Goal: Task Accomplishment & Management: Complete application form

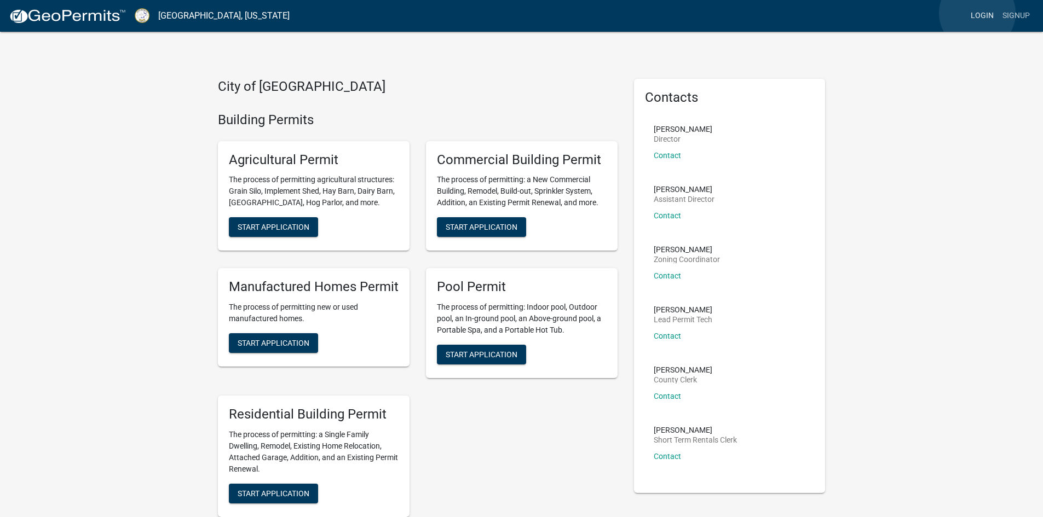
click at [978, 13] on link "Login" at bounding box center [982, 15] width 32 height 21
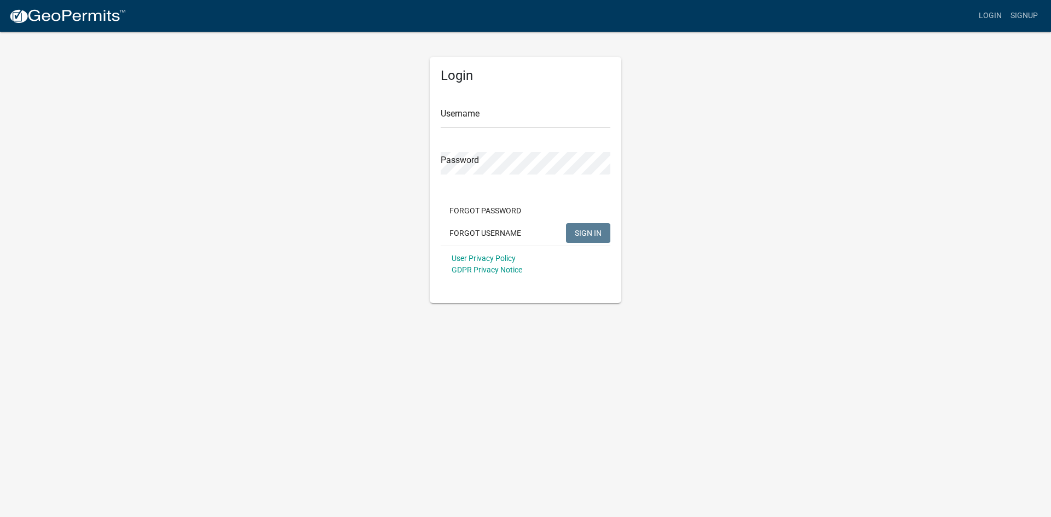
click at [472, 105] on div "Username" at bounding box center [526, 109] width 170 height 38
click at [464, 116] on input "Username" at bounding box center [526, 117] width 170 height 22
type input "lmayfield"
click at [602, 232] on button "SIGN IN" at bounding box center [588, 233] width 44 height 20
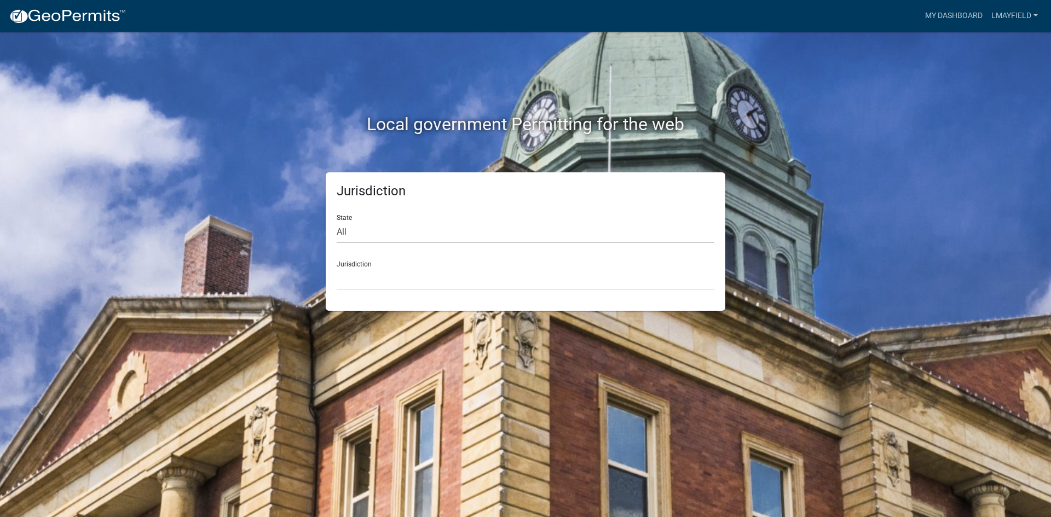
click at [447, 245] on form "State All Colorado Georgia Indiana Iowa Kansas Minnesota Ohio South Carolina Wi…" at bounding box center [526, 248] width 378 height 84
drag, startPoint x: 414, startPoint y: 218, endPoint x: 314, endPoint y: 250, distance: 105.3
click at [347, 246] on form "State All Colorado Georgia Indiana Iowa Kansas Minnesota Ohio South Carolina Wi…" at bounding box center [526, 248] width 378 height 84
click at [358, 218] on div "State All Colorado Georgia Indiana Iowa Kansas Minnesota Ohio South Carolina Wi…" at bounding box center [526, 225] width 378 height 38
click at [348, 224] on select "All Colorado Georgia Indiana Iowa Kansas Minnesota Ohio South Carolina Wisconsin" at bounding box center [526, 232] width 378 height 22
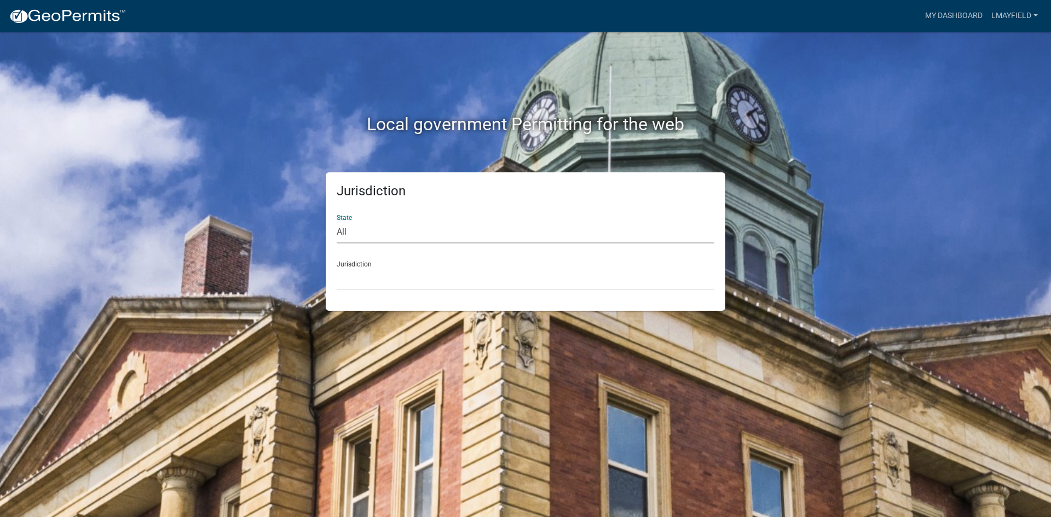
select select "[US_STATE]"
click at [337, 221] on select "All Colorado Georgia Indiana Iowa Kansas Minnesota Ohio South Carolina Wisconsin" at bounding box center [526, 232] width 378 height 22
click at [384, 270] on select "Cook County, Georgia Crawford County, Georgia Gilmer County, Georgia Haralson C…" at bounding box center [526, 279] width 378 height 22
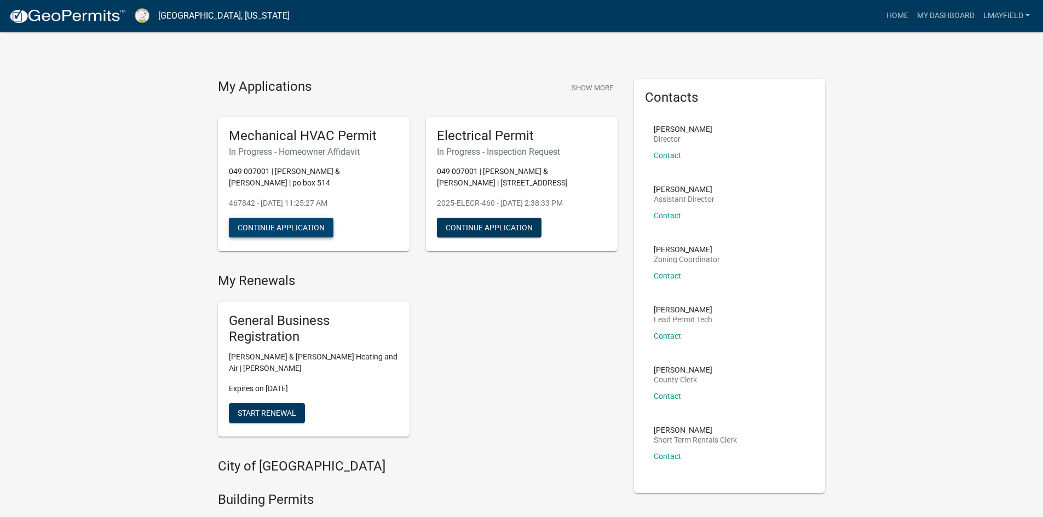
click at [260, 229] on button "Continue Application" at bounding box center [281, 228] width 105 height 20
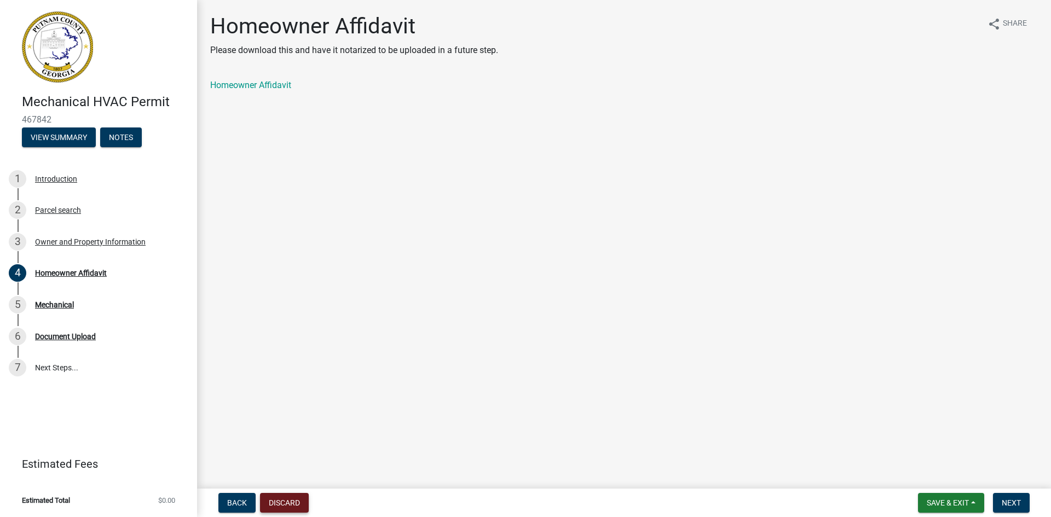
click at [297, 503] on button "Discard" at bounding box center [284, 503] width 49 height 20
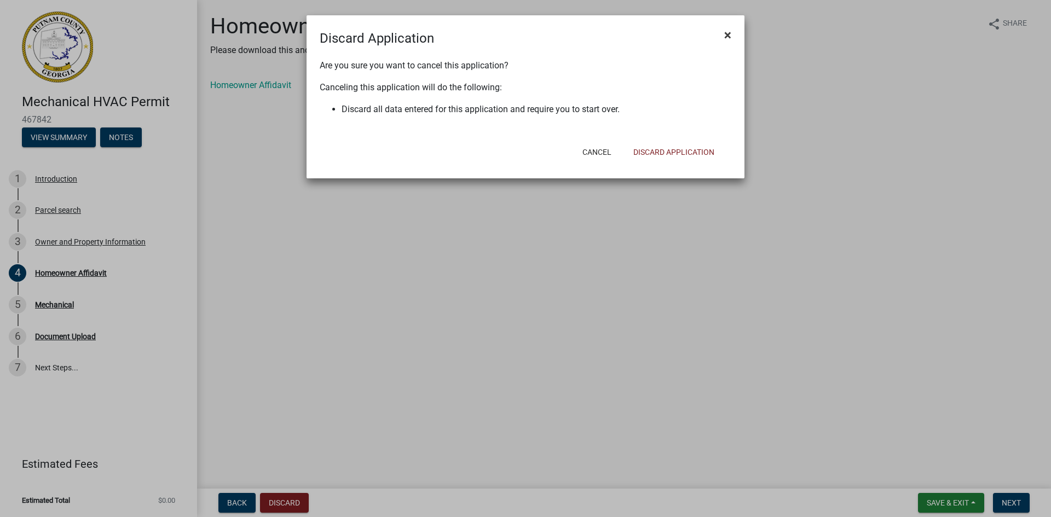
click at [728, 37] on span "×" at bounding box center [727, 34] width 7 height 15
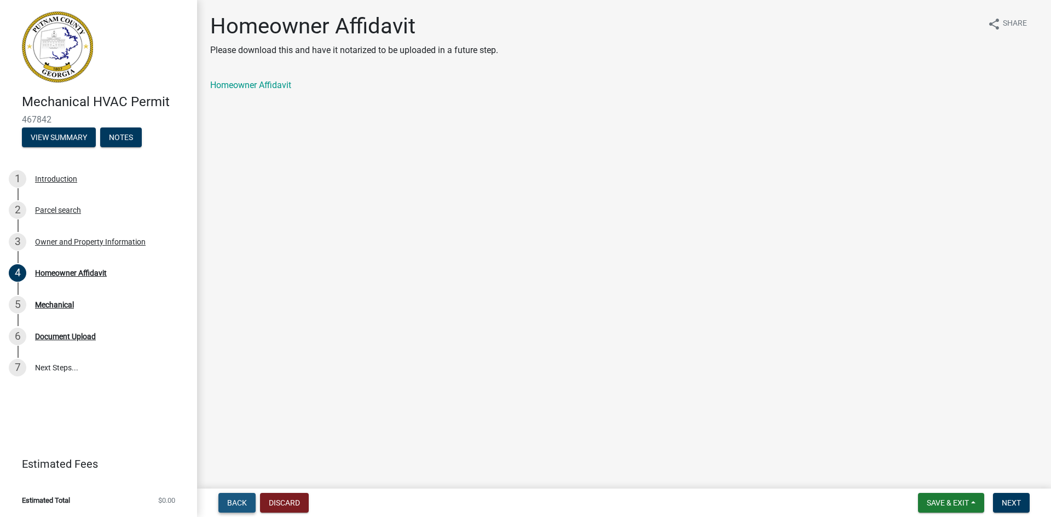
click at [243, 503] on span "Back" at bounding box center [237, 503] width 20 height 9
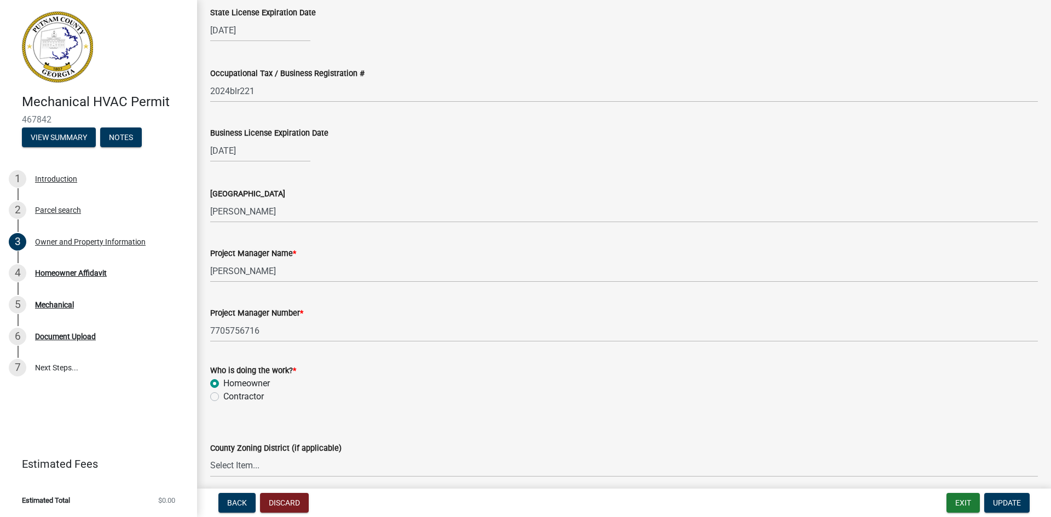
scroll to position [1588, 0]
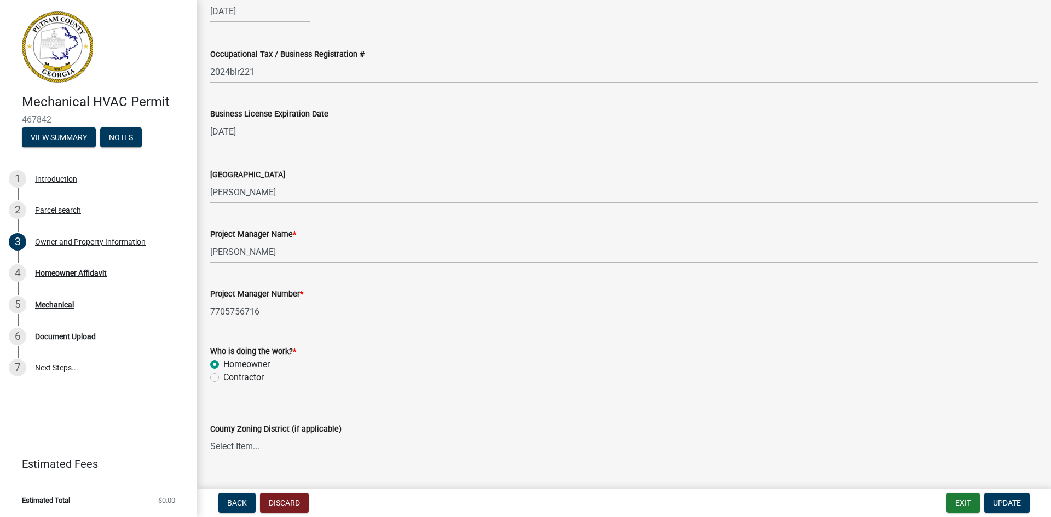
click at [223, 379] on label "Contractor" at bounding box center [243, 377] width 41 height 13
click at [223, 378] on input "Contractor" at bounding box center [226, 374] width 7 height 7
radio input "true"
click at [998, 502] on span "Update" at bounding box center [1007, 503] width 28 height 9
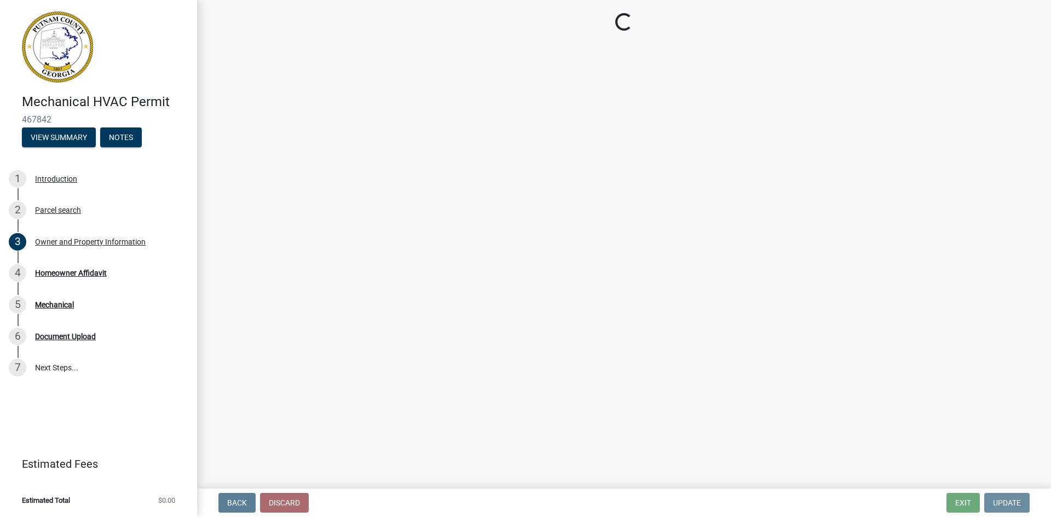
scroll to position [0, 0]
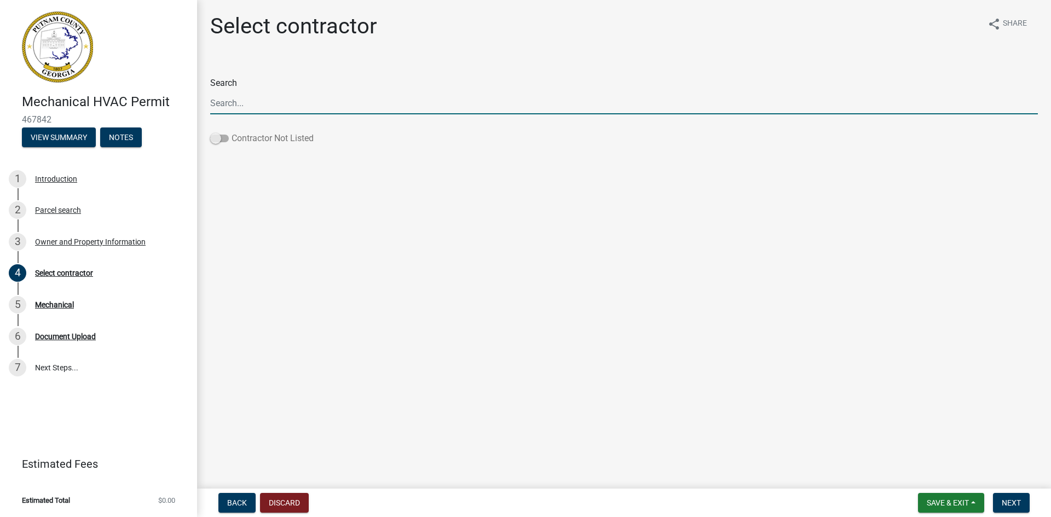
drag, startPoint x: 218, startPoint y: 138, endPoint x: 228, endPoint y: 138, distance: 9.9
click at [228, 138] on span at bounding box center [219, 139] width 19 height 8
click at [232, 132] on input "Contractor Not Listed" at bounding box center [232, 132] width 0 height 0
click at [228, 138] on span at bounding box center [219, 139] width 19 height 8
click at [232, 132] on input "Contractor Not Listed" at bounding box center [232, 132] width 0 height 0
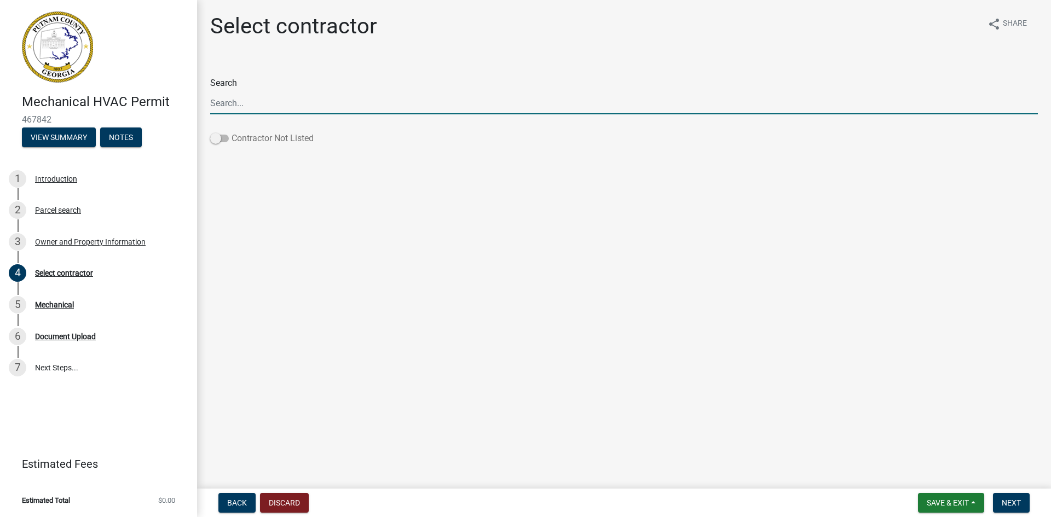
click at [228, 138] on span at bounding box center [219, 139] width 19 height 8
click at [232, 132] on input "Contractor Not Listed" at bounding box center [232, 132] width 0 height 0
click at [246, 109] on input "Search" at bounding box center [624, 103] width 828 height 22
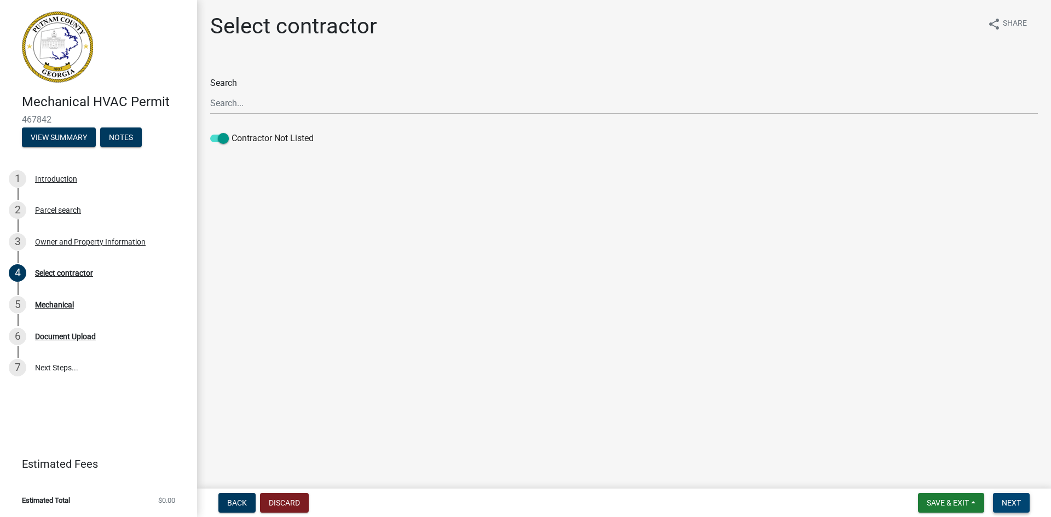
click at [1004, 506] on span "Next" at bounding box center [1011, 503] width 19 height 9
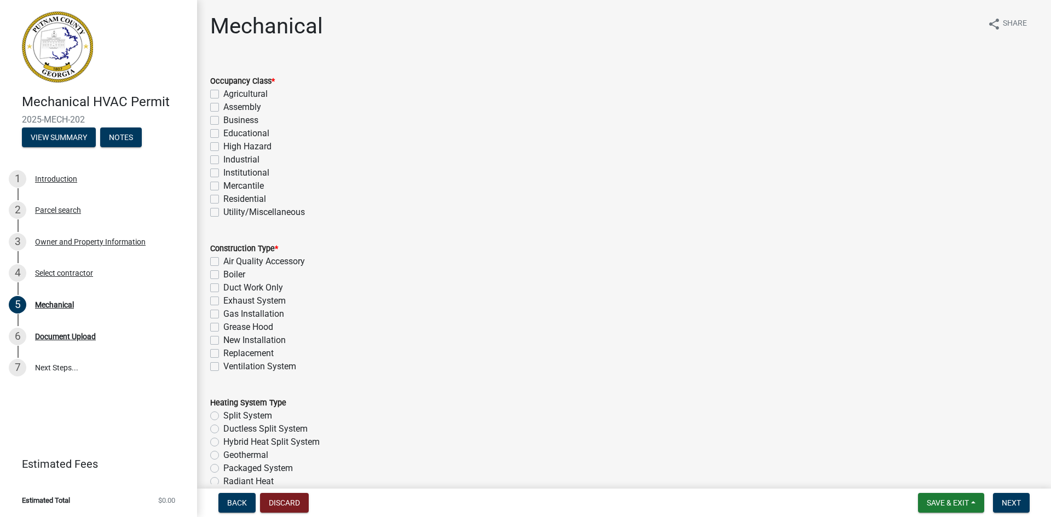
click at [223, 197] on label "Residential" at bounding box center [244, 199] width 43 height 13
click at [223, 197] on input "Residential" at bounding box center [226, 196] width 7 height 7
checkbox input "true"
checkbox input "false"
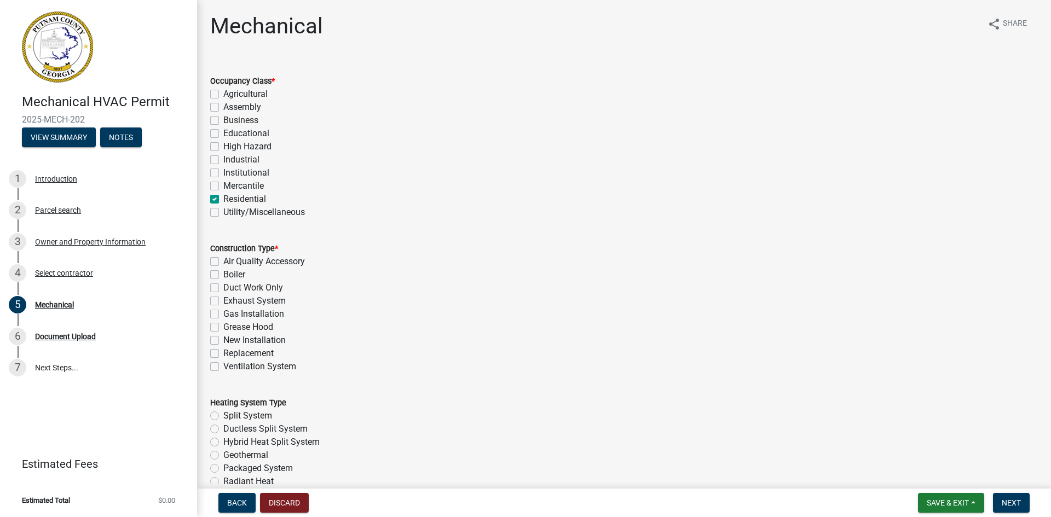
checkbox input "false"
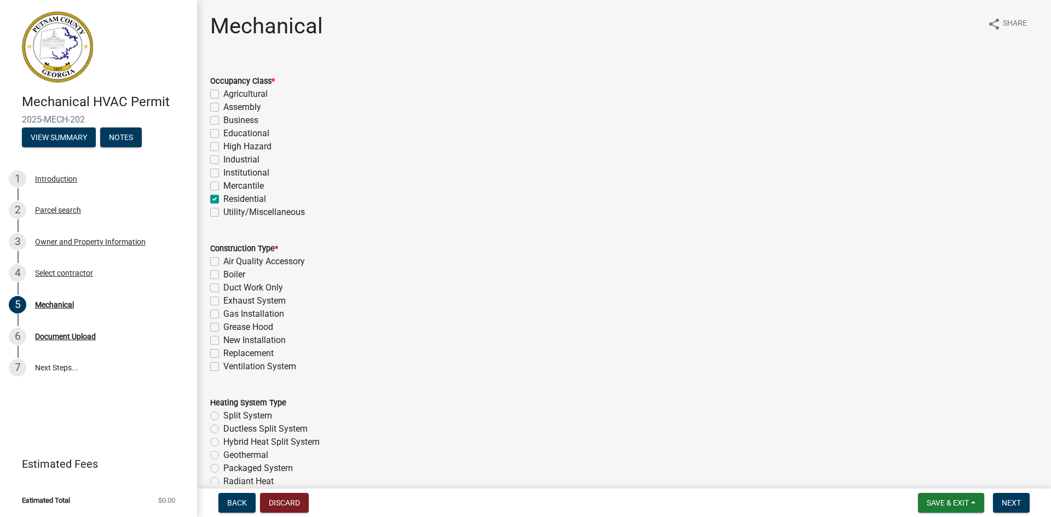
checkbox input "false"
checkbox input "true"
checkbox input "false"
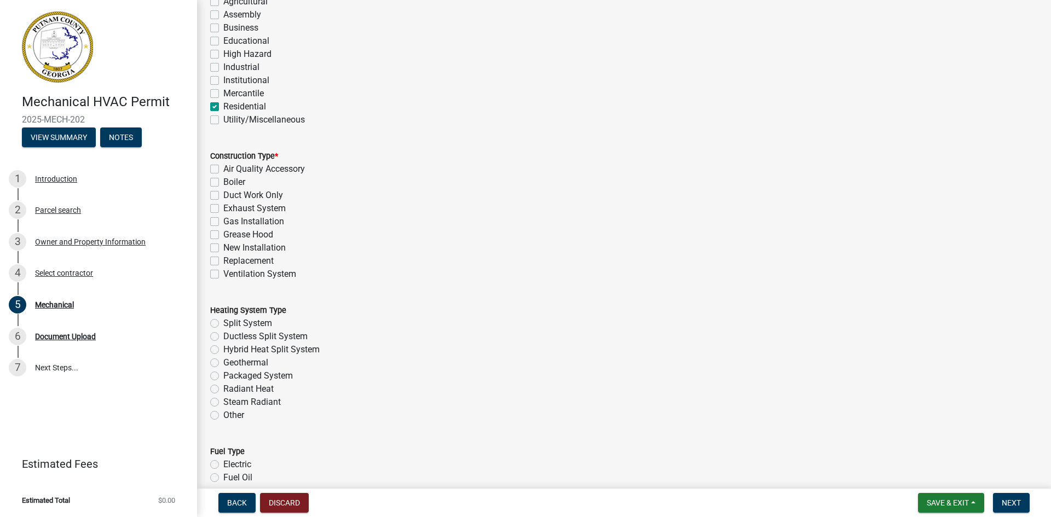
scroll to position [109, 0]
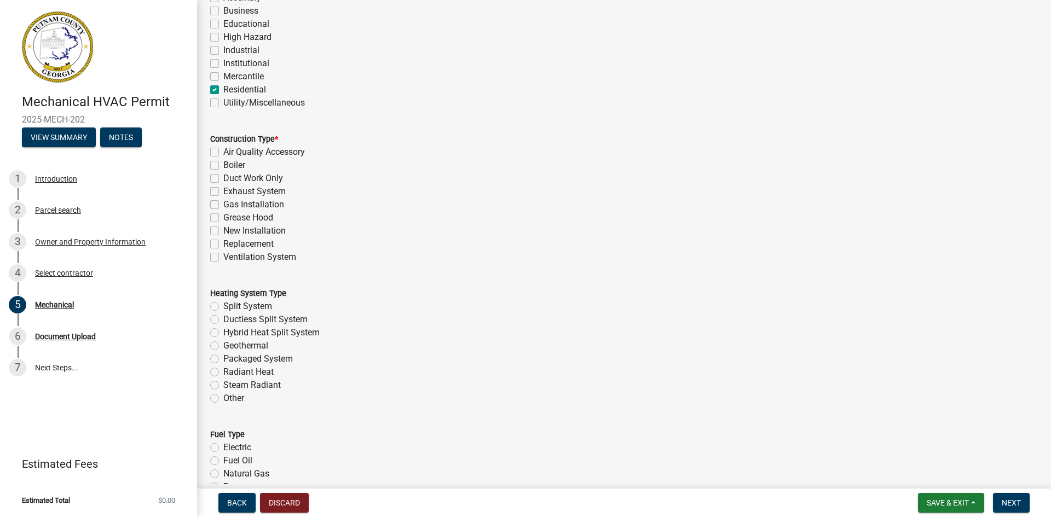
click at [223, 235] on label "New Installation" at bounding box center [254, 230] width 62 height 13
click at [223, 232] on input "New Installation" at bounding box center [226, 227] width 7 height 7
checkbox input "true"
checkbox input "false"
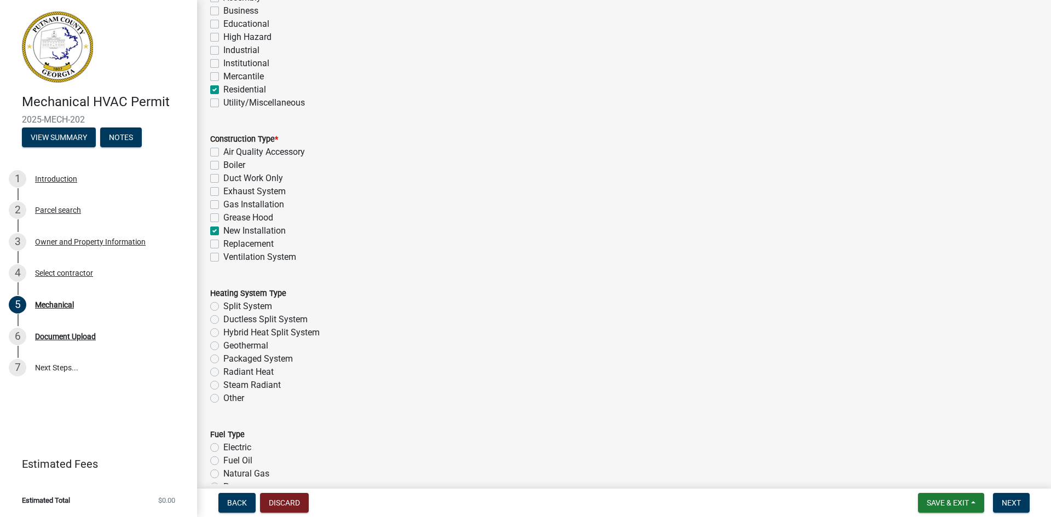
checkbox input "false"
checkbox input "true"
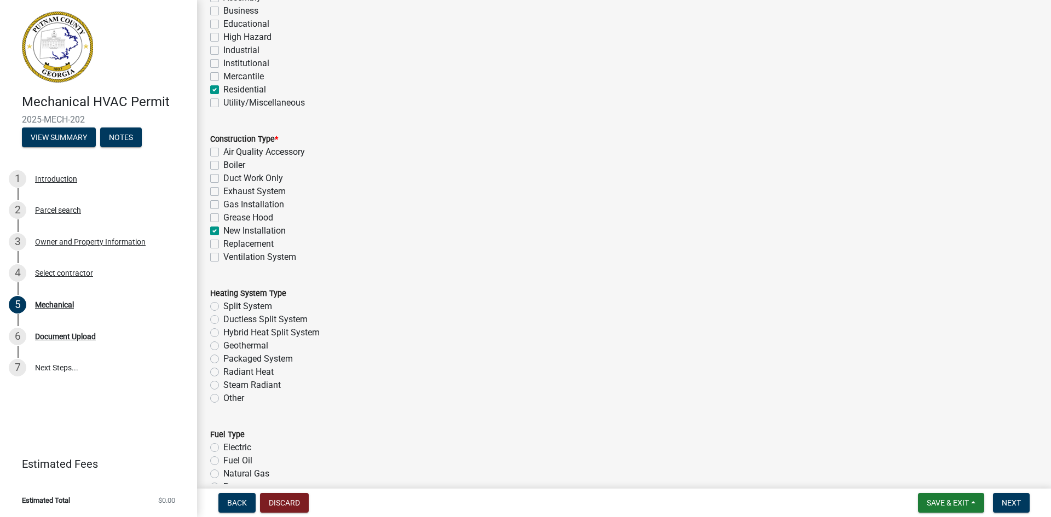
checkbox input "false"
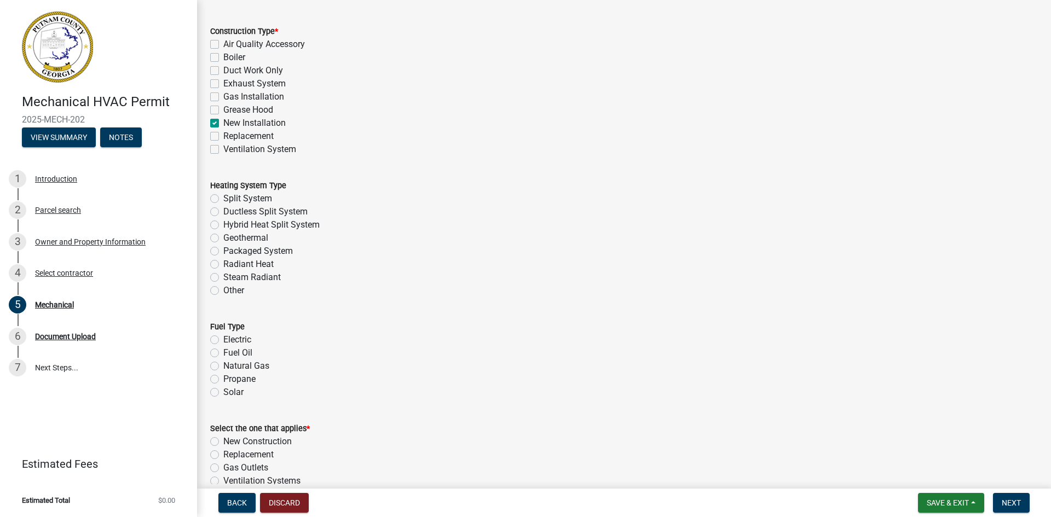
scroll to position [219, 0]
click at [223, 196] on label "Split System" at bounding box center [247, 197] width 49 height 13
click at [223, 196] on input "Split System" at bounding box center [226, 194] width 7 height 7
radio input "true"
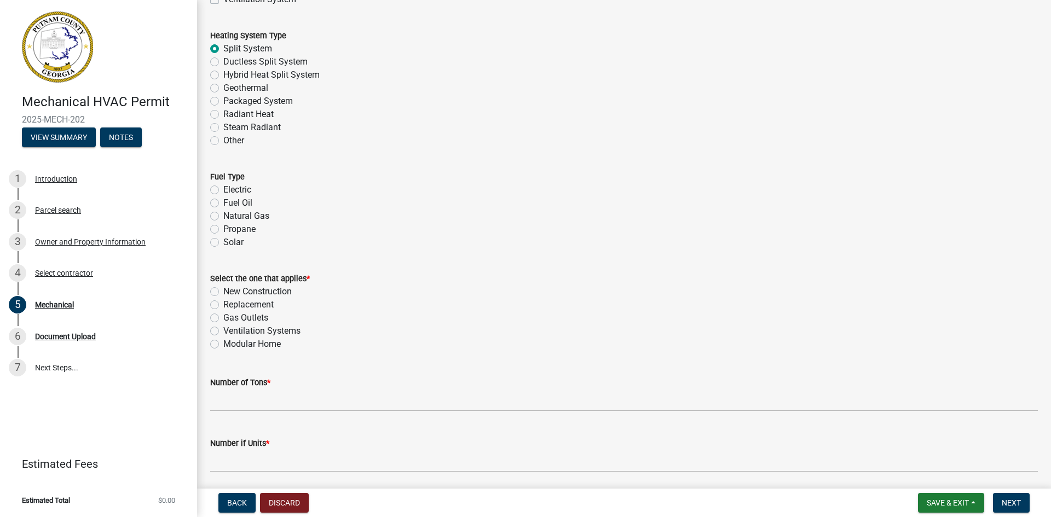
scroll to position [383, 0]
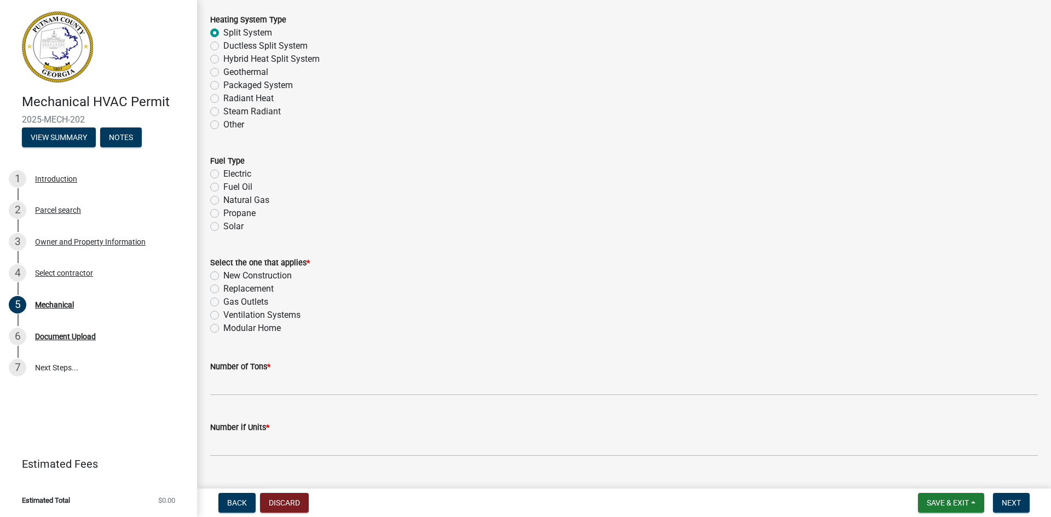
click at [223, 175] on label "Electric" at bounding box center [237, 174] width 28 height 13
click at [223, 175] on input "Electric" at bounding box center [226, 171] width 7 height 7
radio input "true"
click at [223, 275] on label "New Construction" at bounding box center [257, 275] width 68 height 13
click at [223, 275] on input "New Construction" at bounding box center [226, 272] width 7 height 7
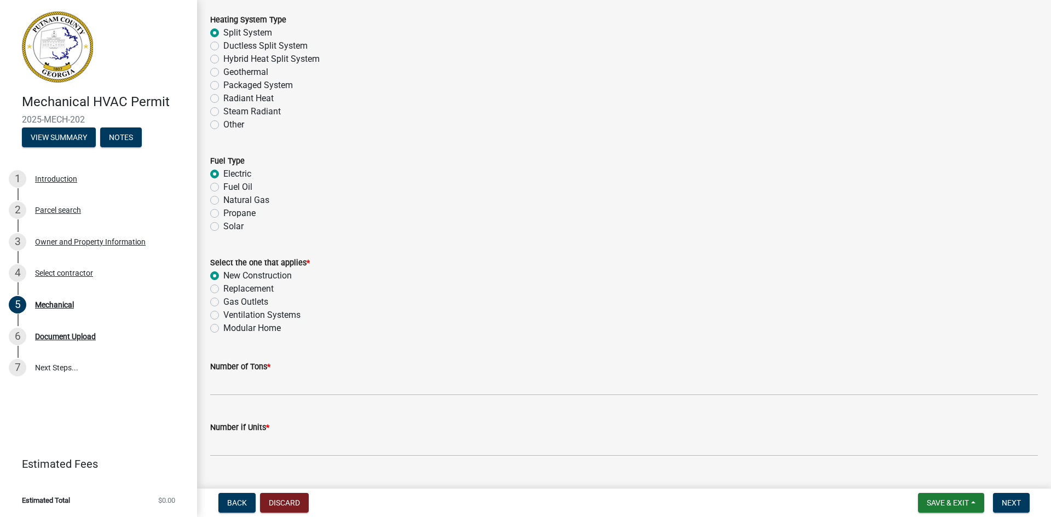
radio input "true"
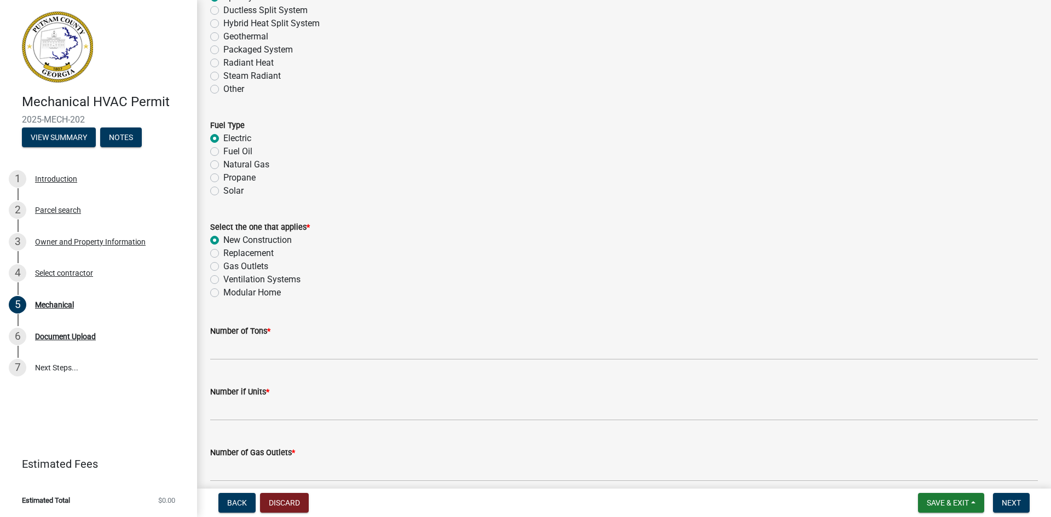
scroll to position [493, 0]
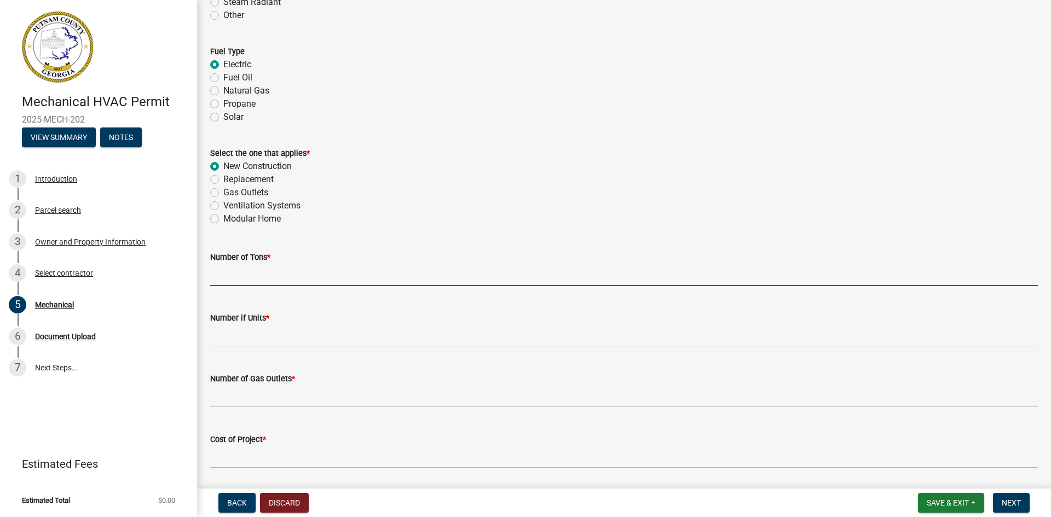
click at [239, 272] on input "text" at bounding box center [624, 275] width 828 height 22
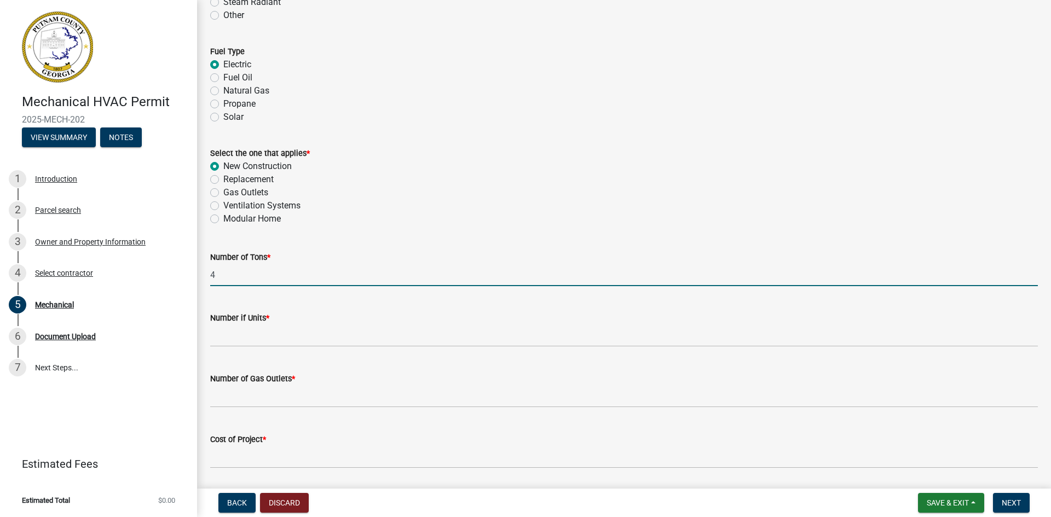
type input "4"
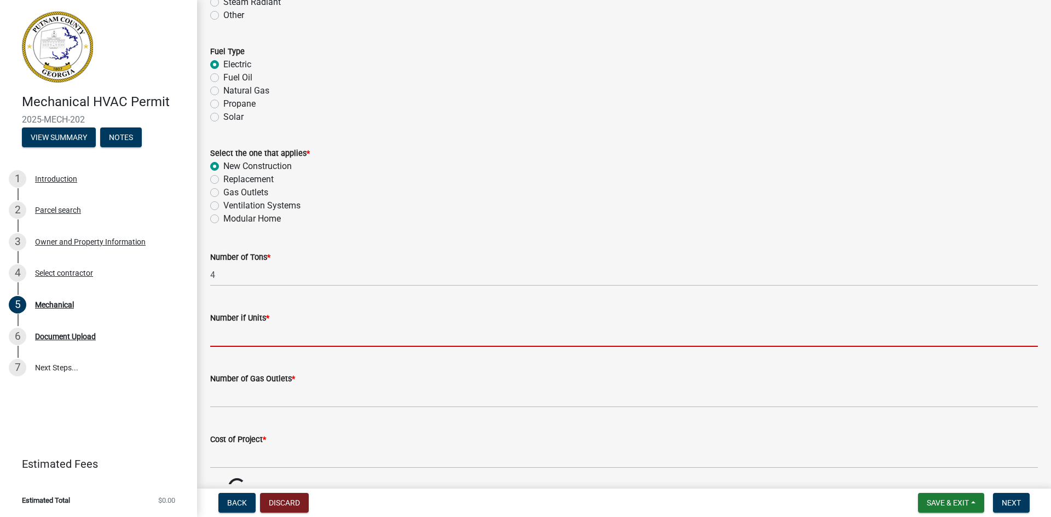
click at [229, 333] on input "text" at bounding box center [624, 336] width 828 height 22
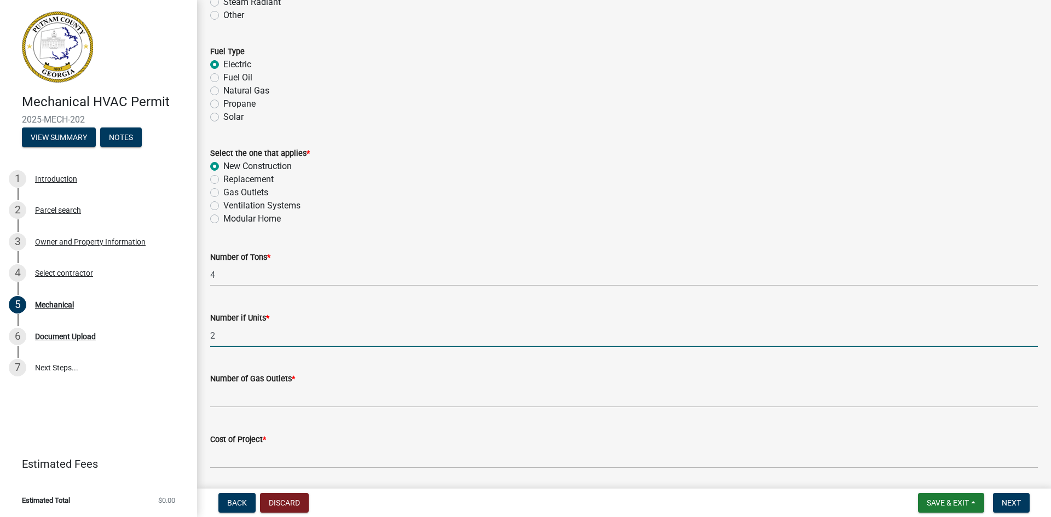
type input "2"
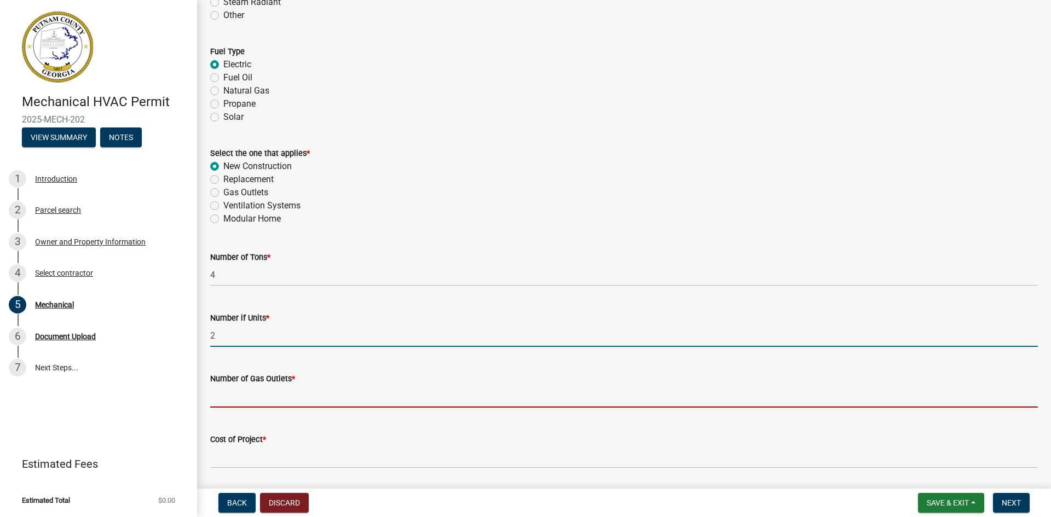
click at [269, 395] on input "text" at bounding box center [624, 396] width 828 height 22
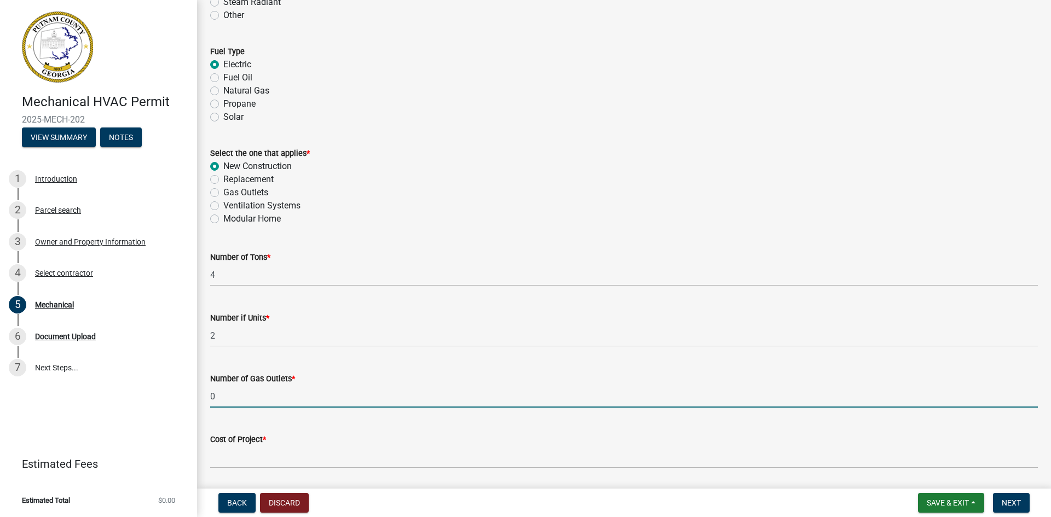
type input "0"
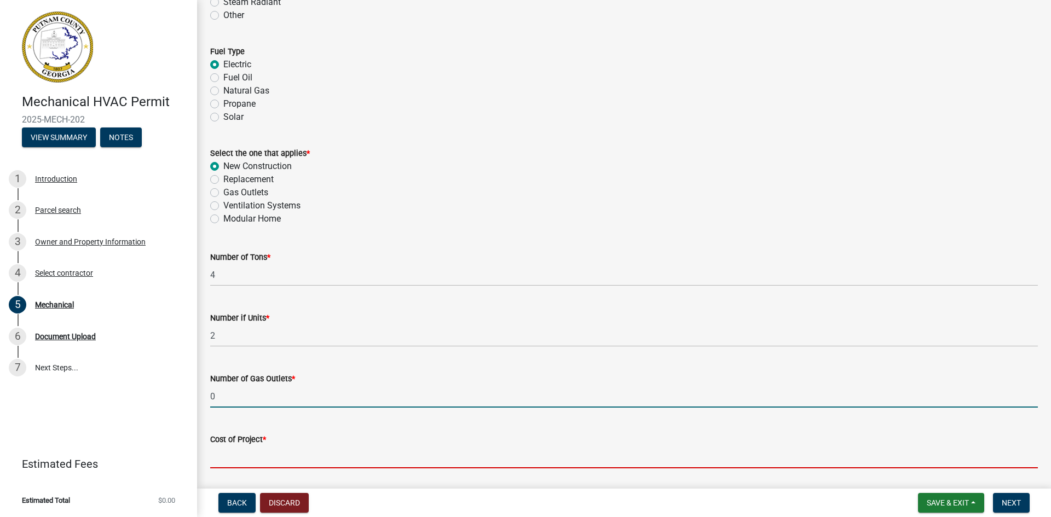
click at [223, 458] on input "text" at bounding box center [624, 457] width 828 height 22
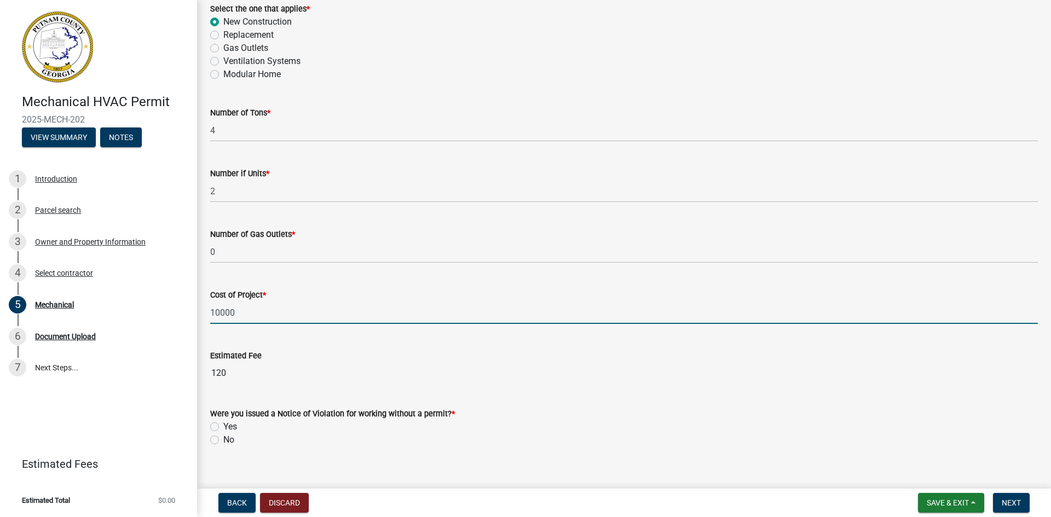
scroll to position [657, 0]
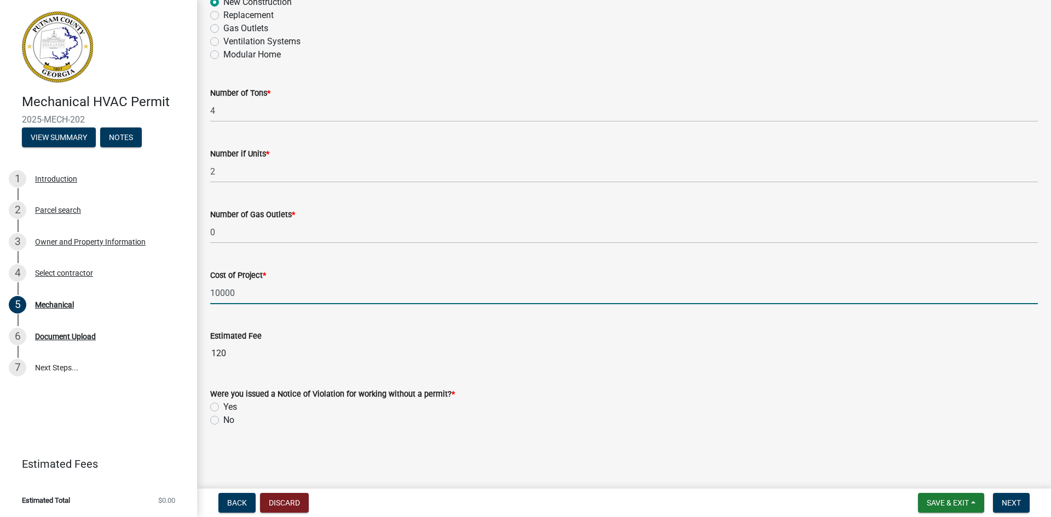
type input "10000"
click at [223, 423] on label "No" at bounding box center [228, 420] width 11 height 13
click at [223, 421] on input "No" at bounding box center [226, 417] width 7 height 7
radio input "true"
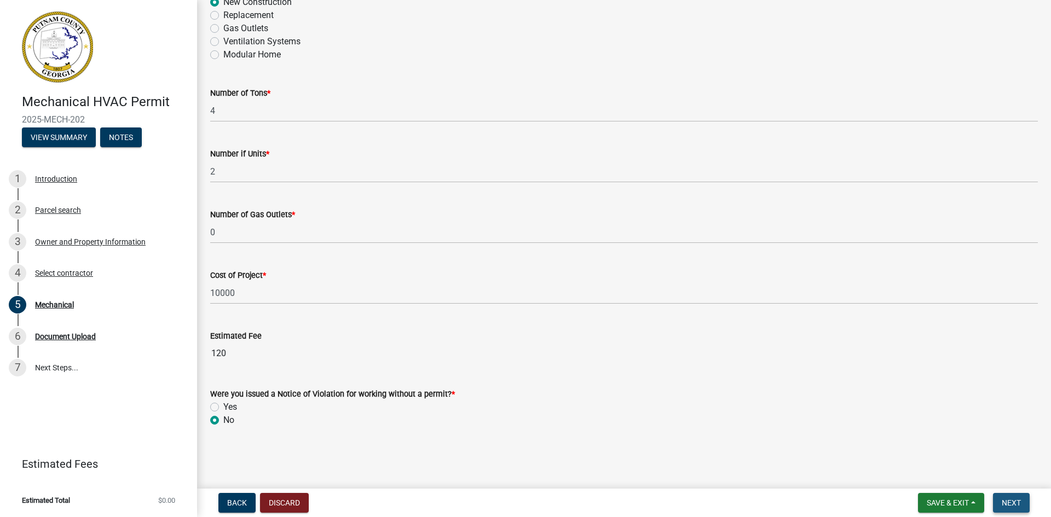
click at [1008, 506] on span "Next" at bounding box center [1011, 503] width 19 height 9
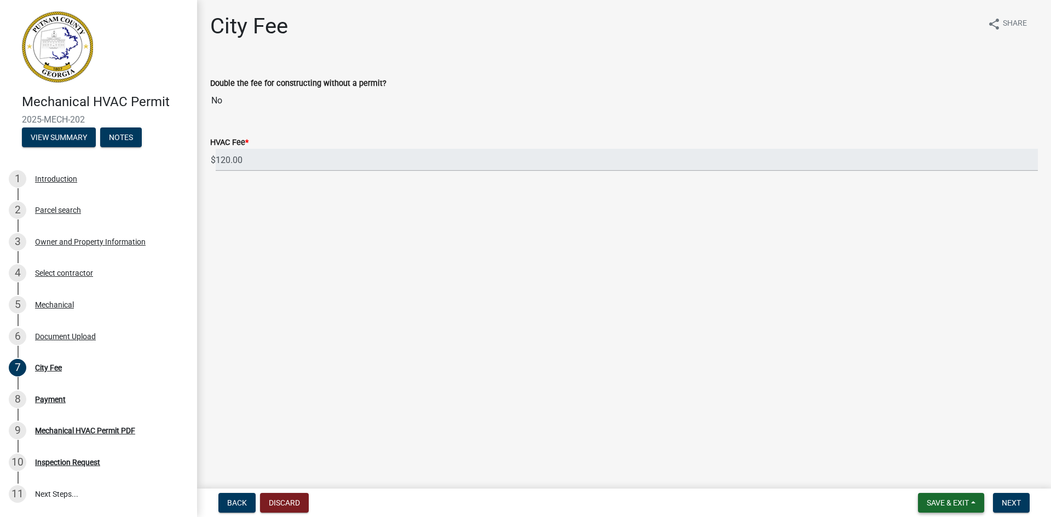
click at [964, 508] on span "Save & Exit" at bounding box center [948, 503] width 42 height 9
click at [932, 472] on button "Save & Exit" at bounding box center [941, 475] width 88 height 26
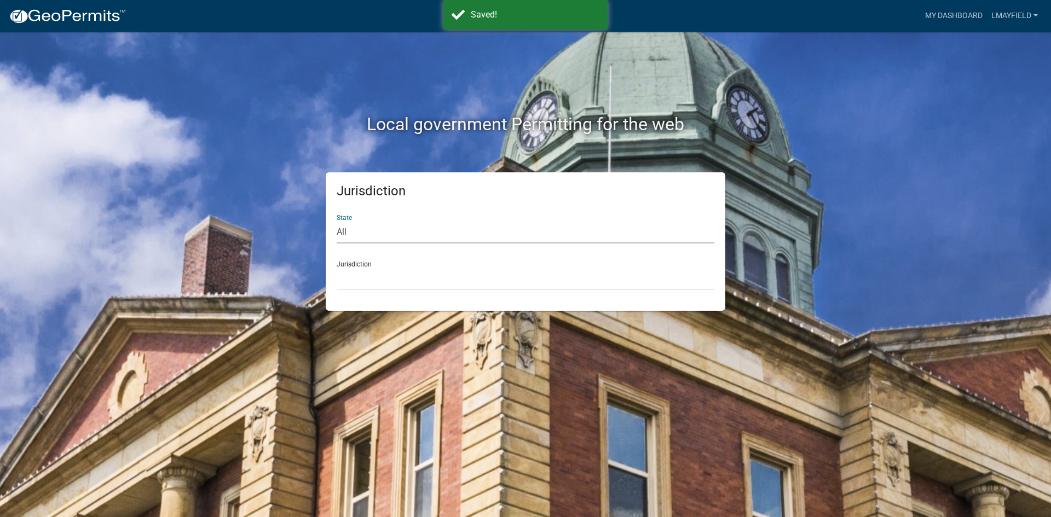
click at [349, 225] on select "All Colorado Georgia Indiana Iowa Kansas Minnesota Ohio South Carolina Wisconsin" at bounding box center [526, 232] width 378 height 22
select select "[US_STATE]"
click at [337, 221] on select "All Colorado Georgia Indiana Iowa Kansas Minnesota Ohio South Carolina Wisconsin" at bounding box center [526, 232] width 378 height 22
click at [384, 276] on select "Cook County, Georgia Crawford County, Georgia Gilmer County, Georgia Haralson C…" at bounding box center [526, 279] width 378 height 22
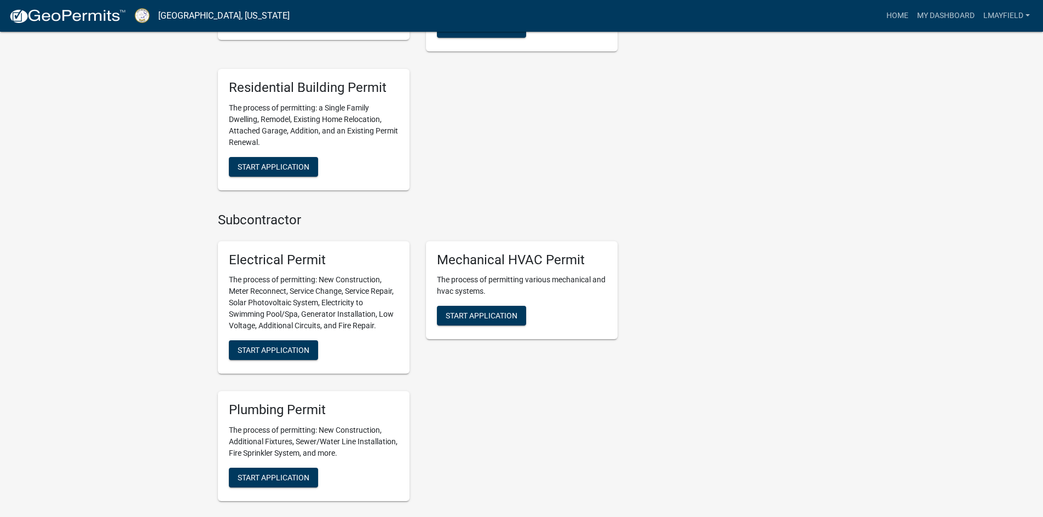
scroll to position [766, 0]
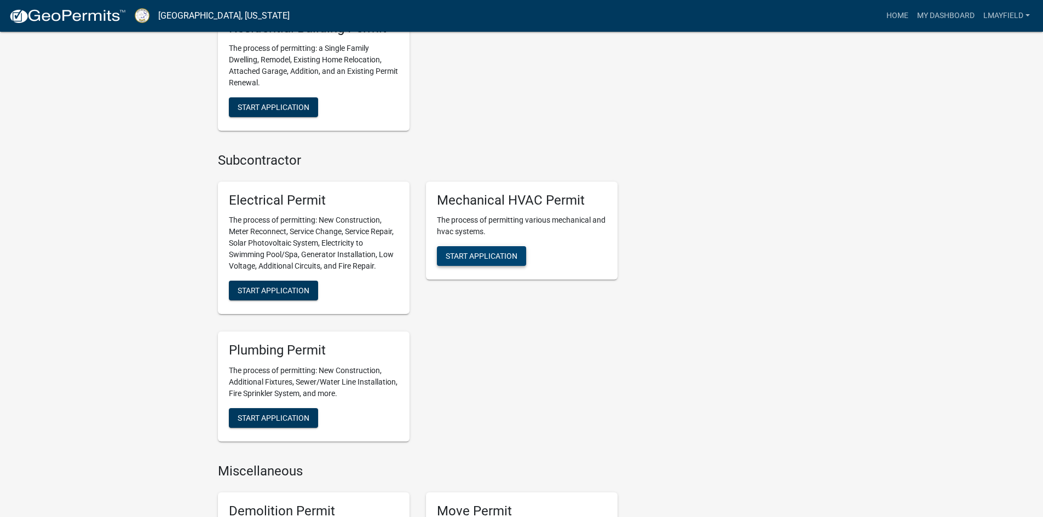
click at [498, 262] on button "Start Application" at bounding box center [481, 256] width 89 height 20
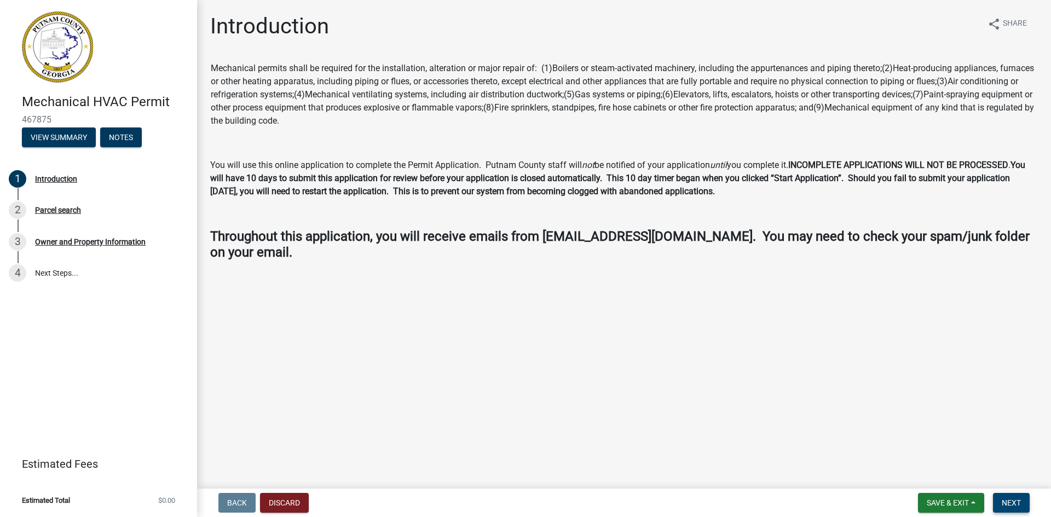
click at [1012, 500] on span "Next" at bounding box center [1011, 503] width 19 height 9
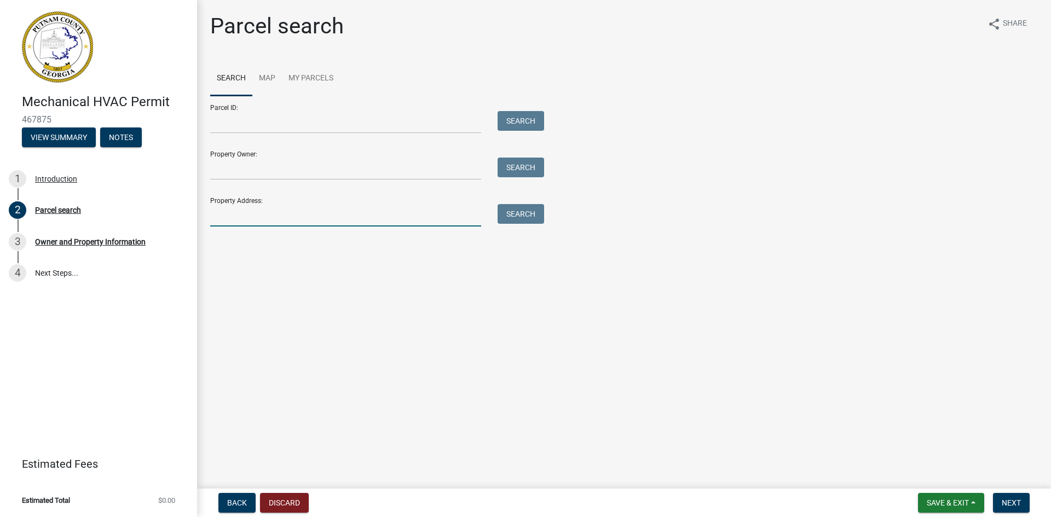
click at [230, 212] on input "Property Address:" at bounding box center [345, 215] width 271 height 22
type input "1"
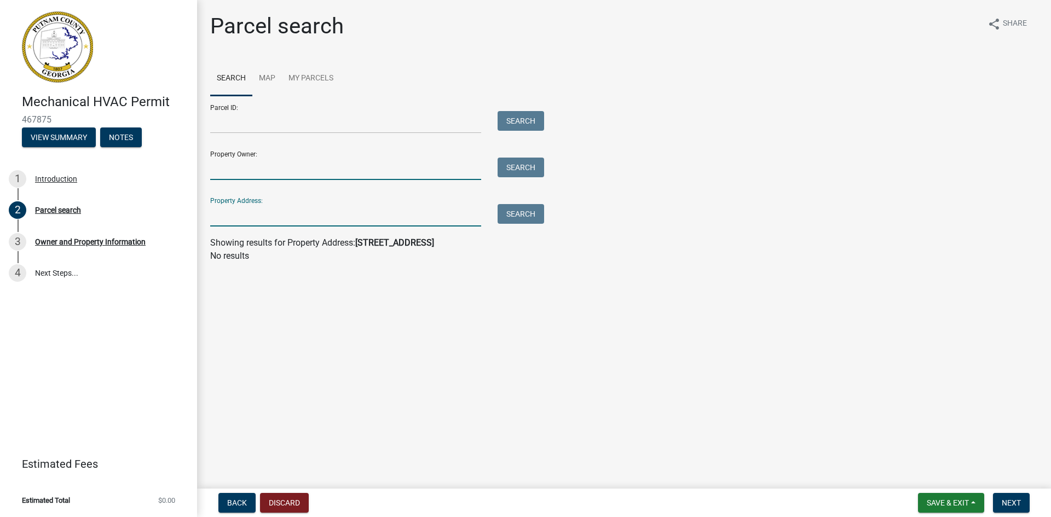
click at [218, 158] on input "Property Owner:" at bounding box center [345, 169] width 271 height 22
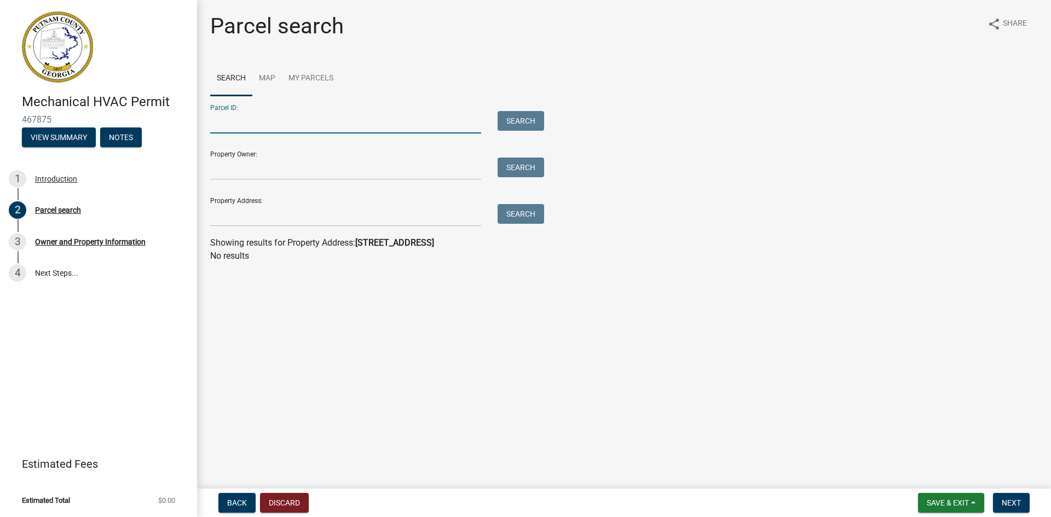
click at [224, 123] on input "Parcel ID:" at bounding box center [345, 122] width 271 height 22
type input "105041"
click at [500, 119] on button "Search" at bounding box center [521, 121] width 47 height 20
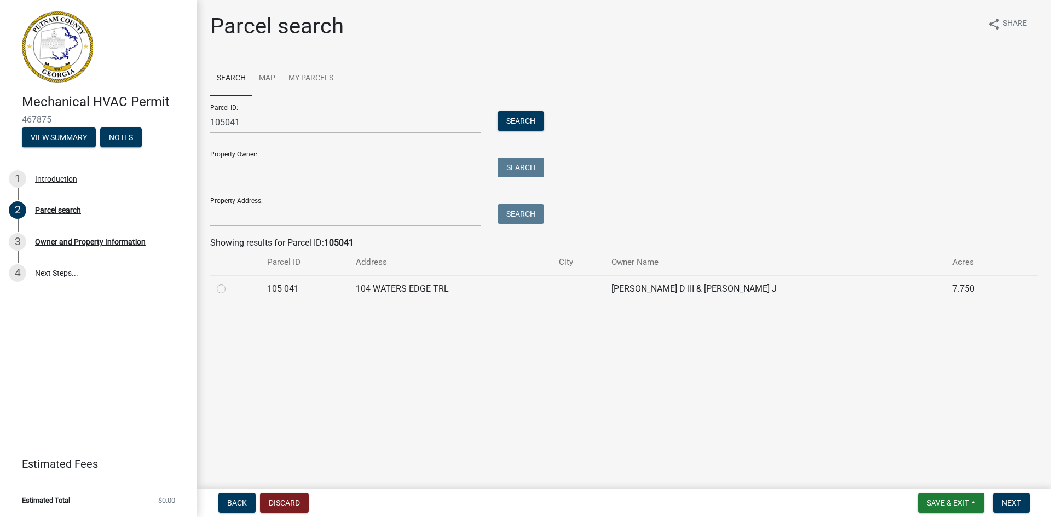
click at [226, 291] on div at bounding box center [235, 289] width 37 height 13
click at [230, 283] on label at bounding box center [230, 283] width 0 height 0
click at [230, 289] on 041 "radio" at bounding box center [233, 286] width 7 height 7
radio 041 "true"
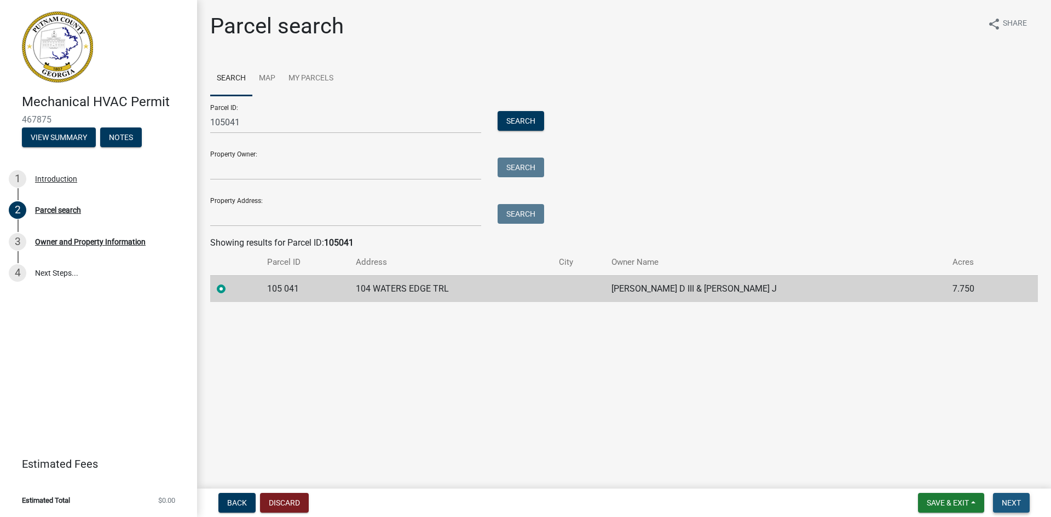
click at [1009, 504] on span "Next" at bounding box center [1011, 503] width 19 height 9
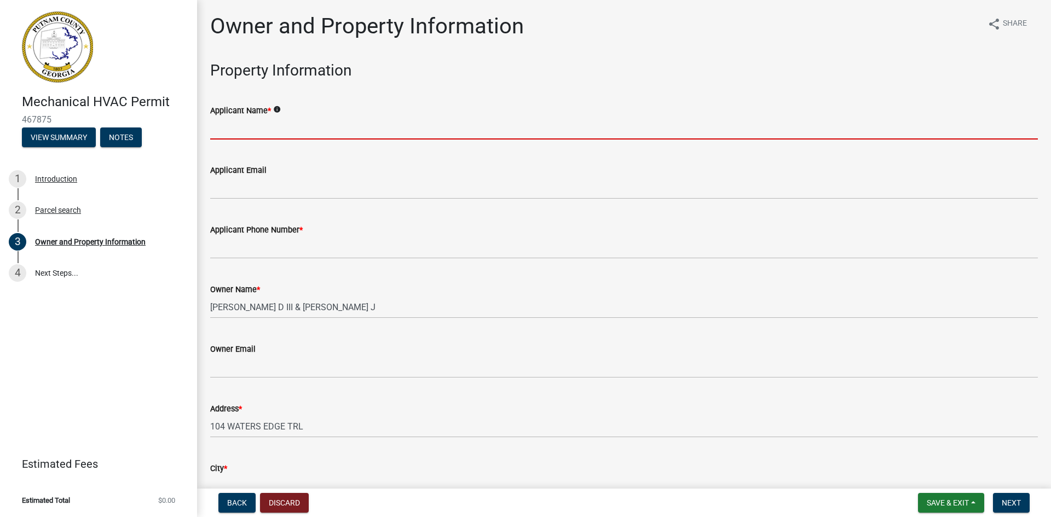
click at [256, 126] on input "Applicant Name *" at bounding box center [624, 128] width 828 height 22
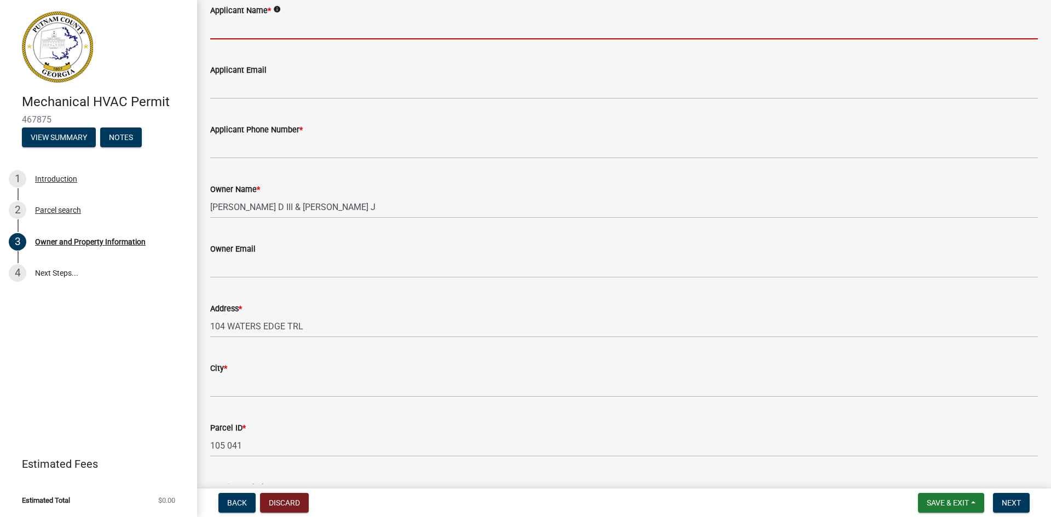
scroll to position [109, 0]
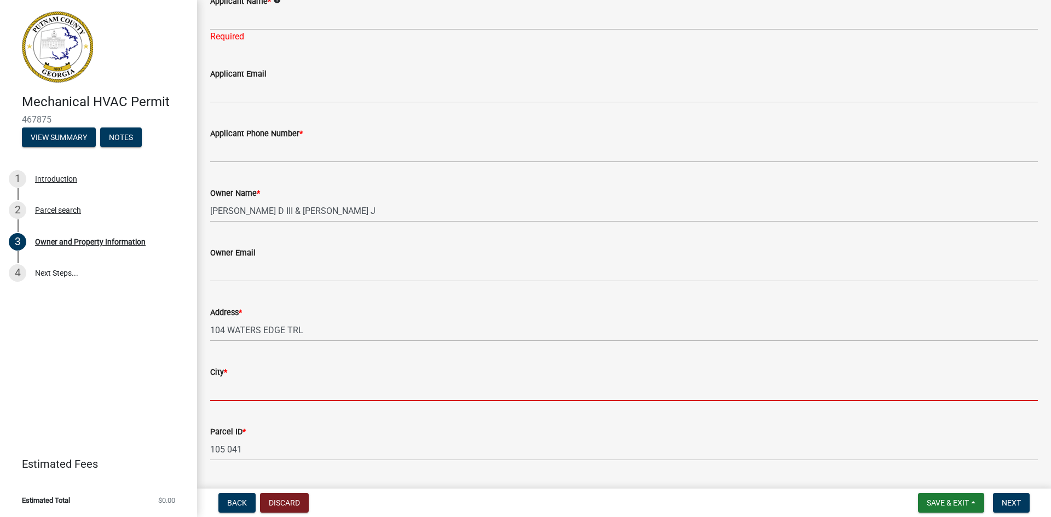
click at [221, 382] on input "City *" at bounding box center [624, 390] width 828 height 22
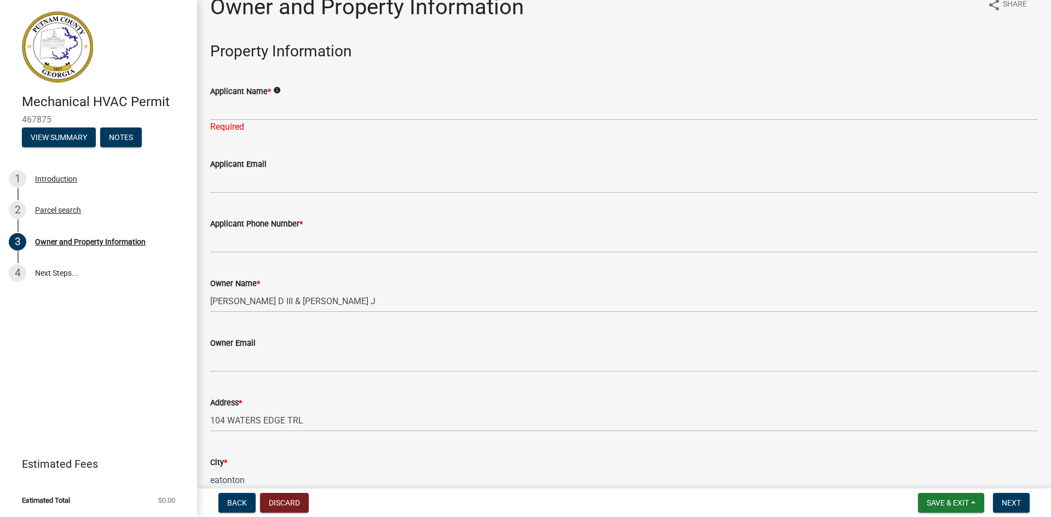
scroll to position [0, 0]
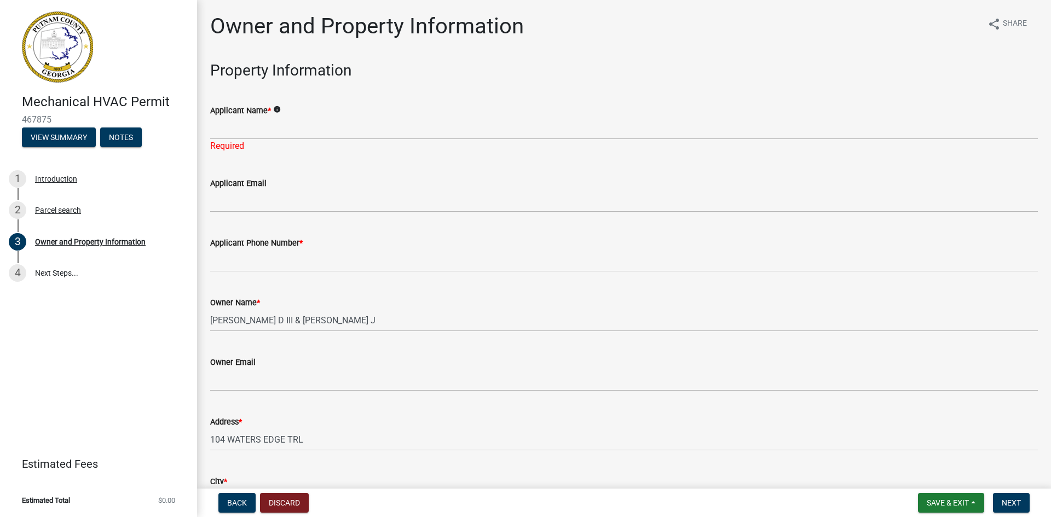
type input "eatonton"
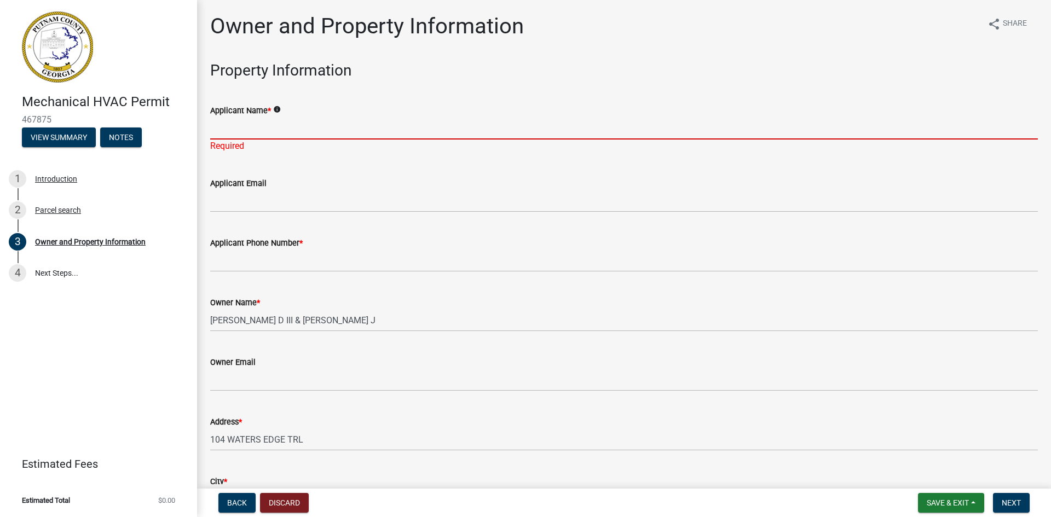
click at [241, 130] on input "Applicant Name *" at bounding box center [624, 128] width 828 height 22
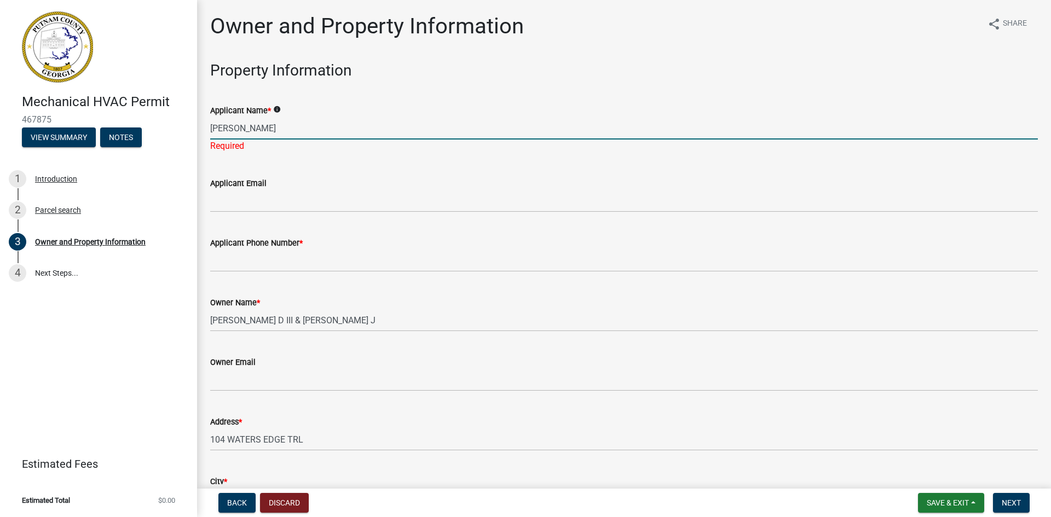
type input "lauren phelps"
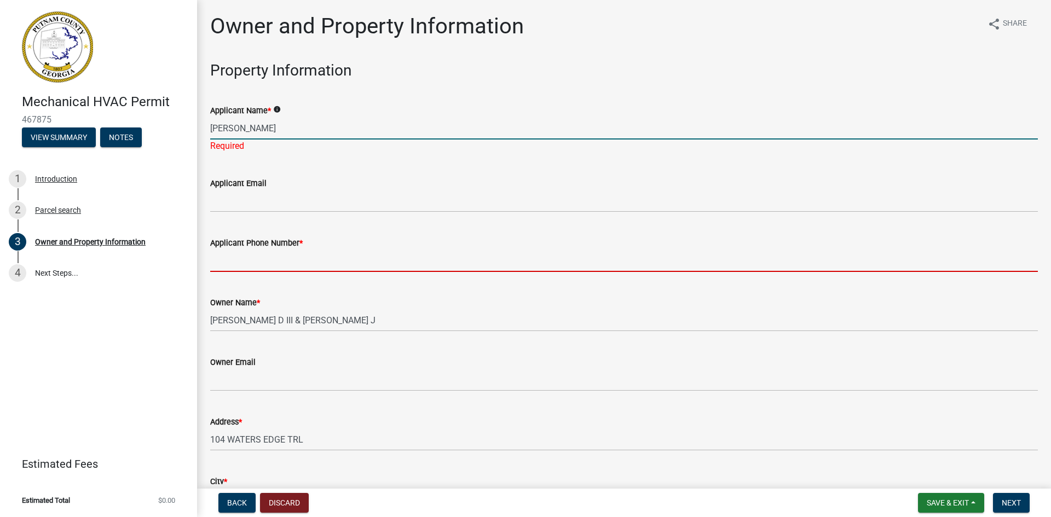
click at [223, 267] on wm-data-entity-input "Applicant Phone Number *" at bounding box center [624, 251] width 828 height 60
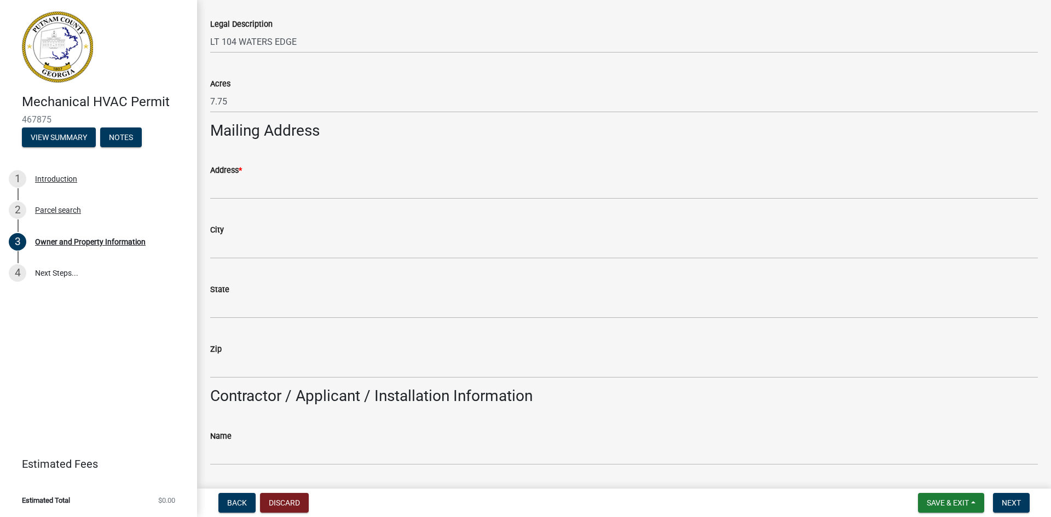
scroll to position [493, 0]
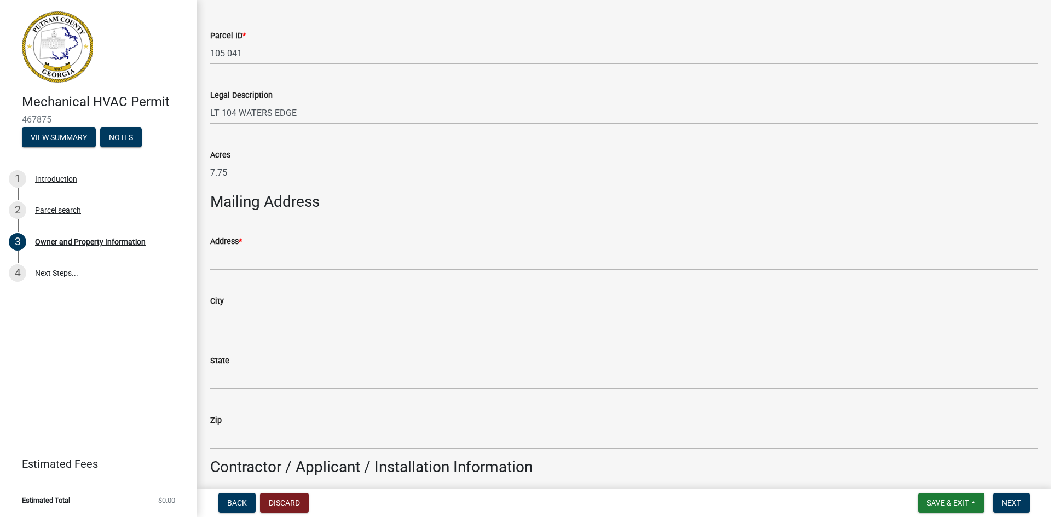
type input "770 4643287"
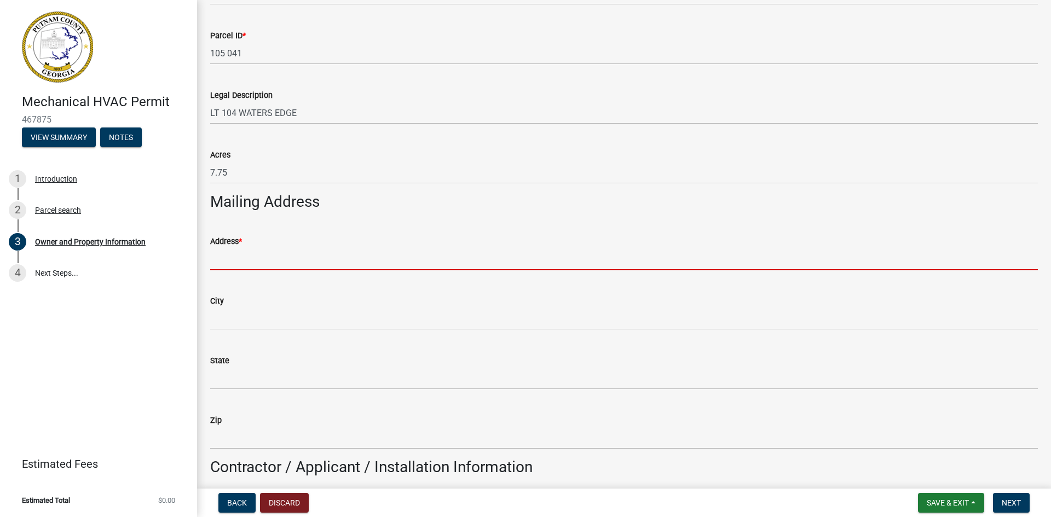
click at [252, 257] on input "Address *" at bounding box center [624, 259] width 828 height 22
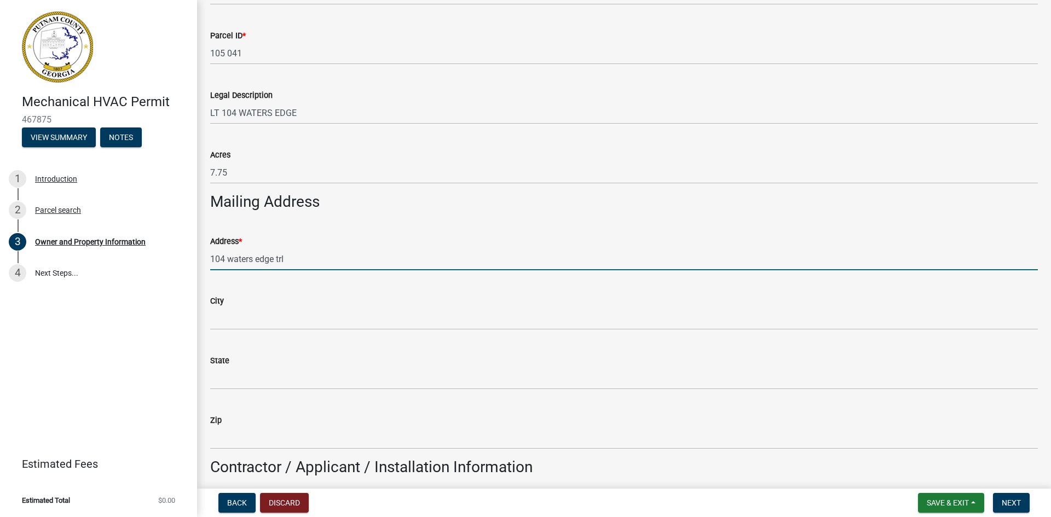
type input "104 waters edge trl"
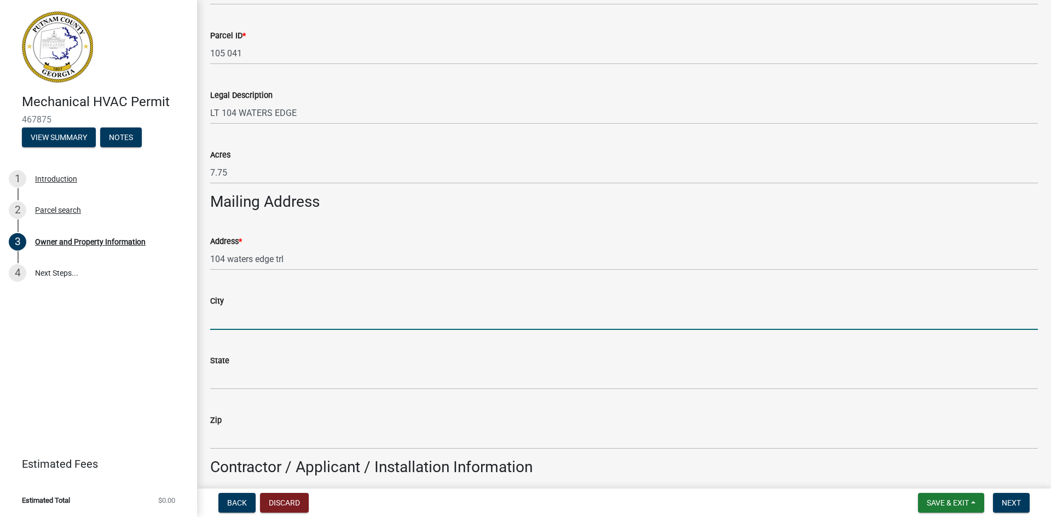
click at [257, 315] on input "City" at bounding box center [624, 319] width 828 height 22
type input "eatonton"
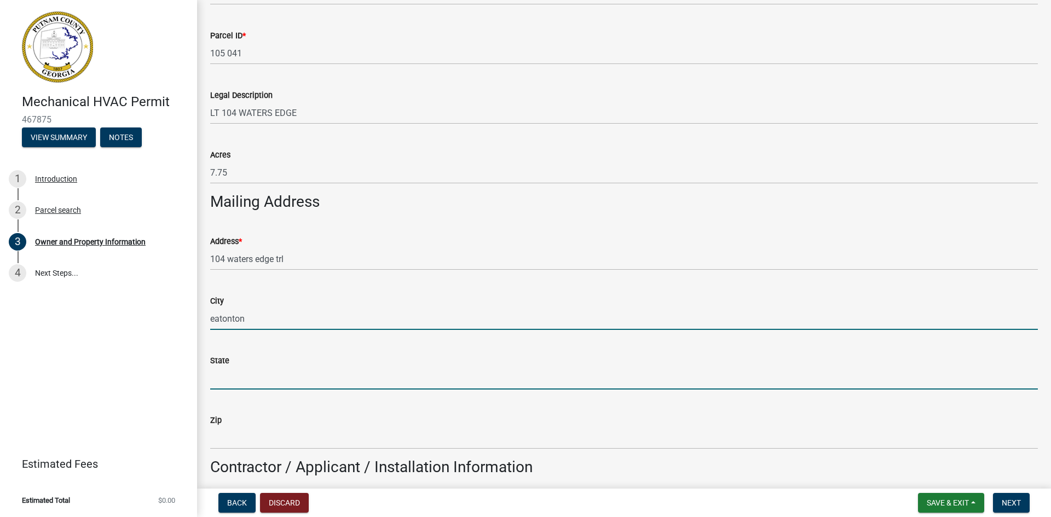
click at [239, 372] on input "State" at bounding box center [624, 378] width 828 height 22
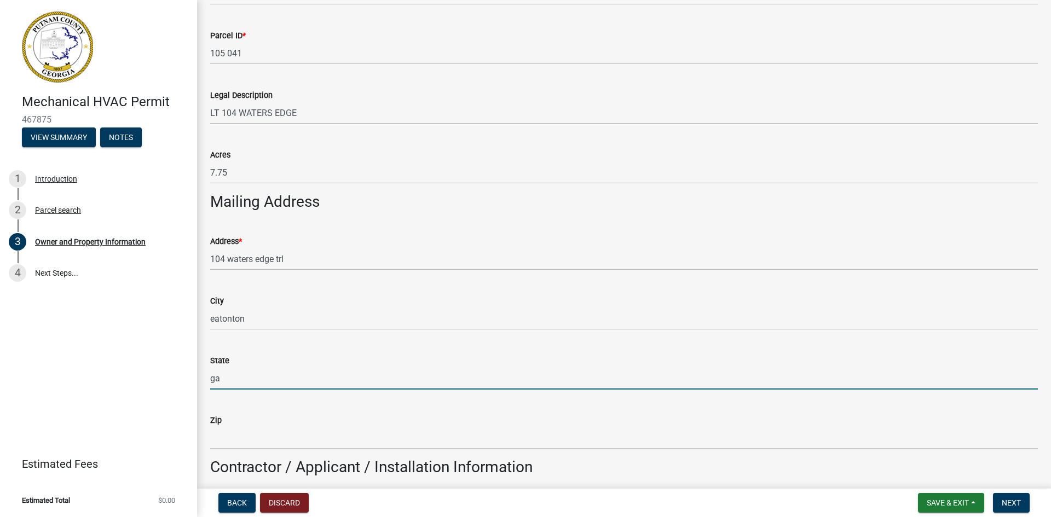
type input "ga"
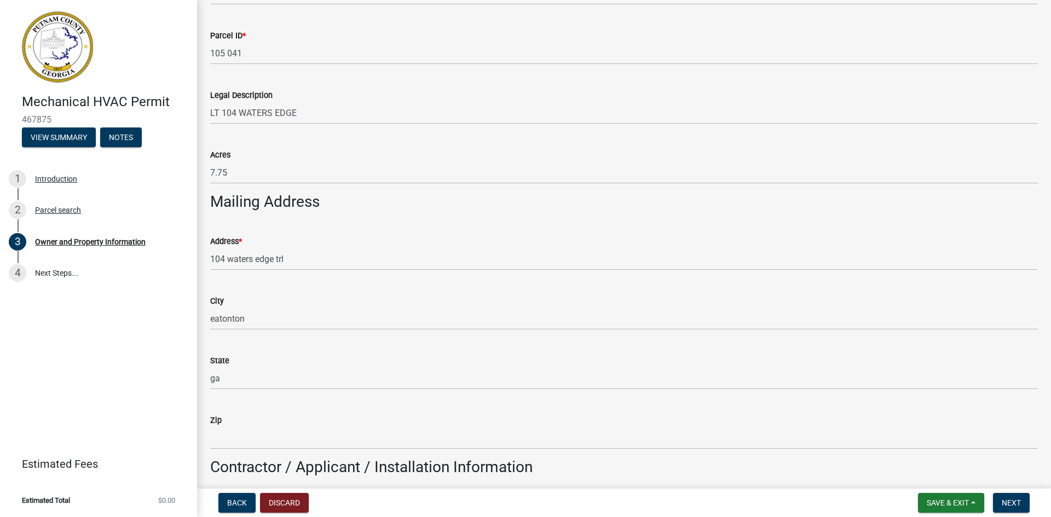
click at [221, 450] on wm-data-entity-input "Zip" at bounding box center [624, 429] width 828 height 60
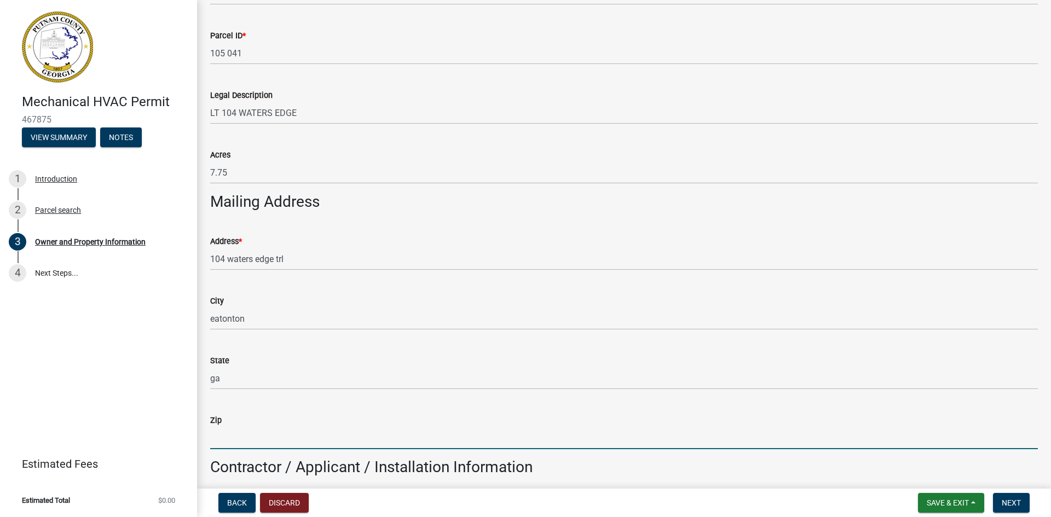
click at [230, 443] on input "Zip" at bounding box center [624, 438] width 828 height 22
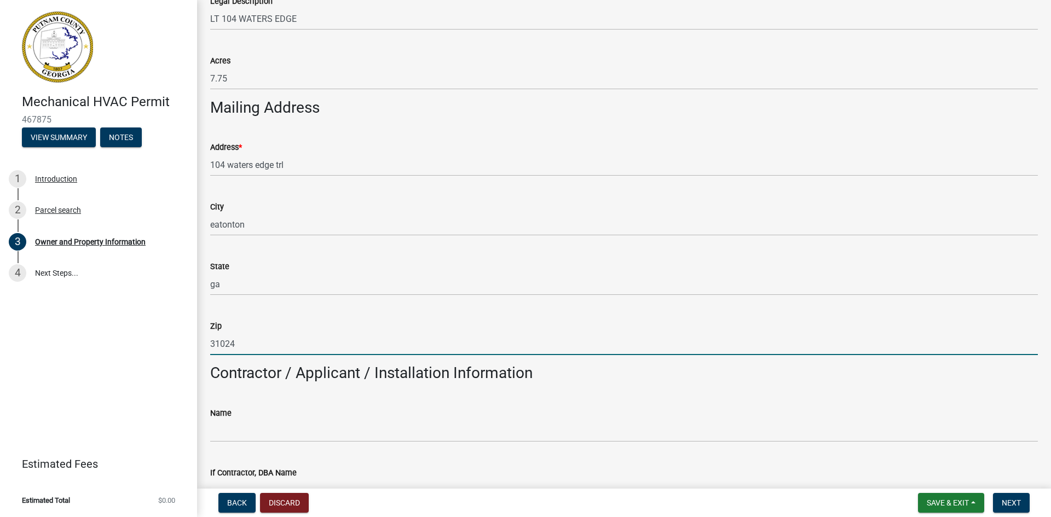
scroll to position [602, 0]
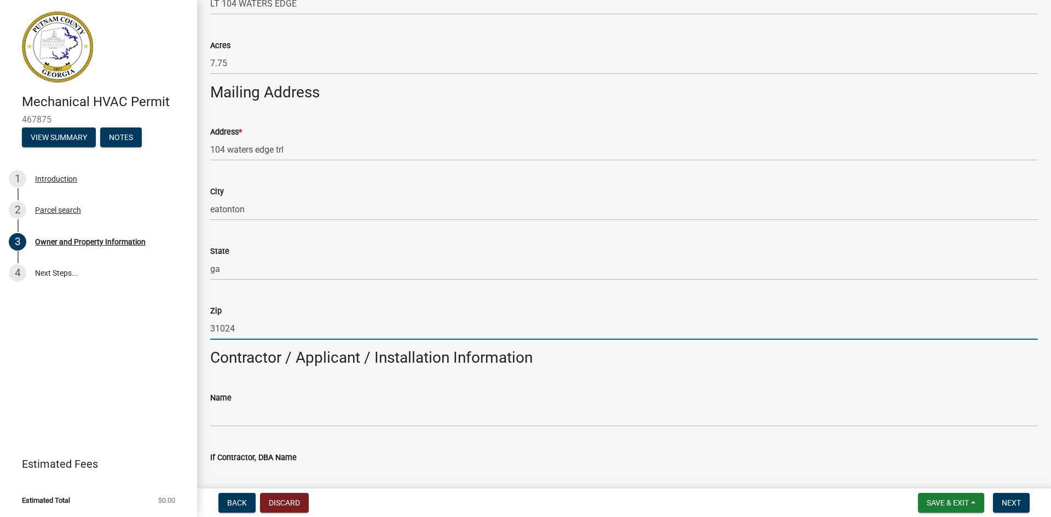
type input "31024"
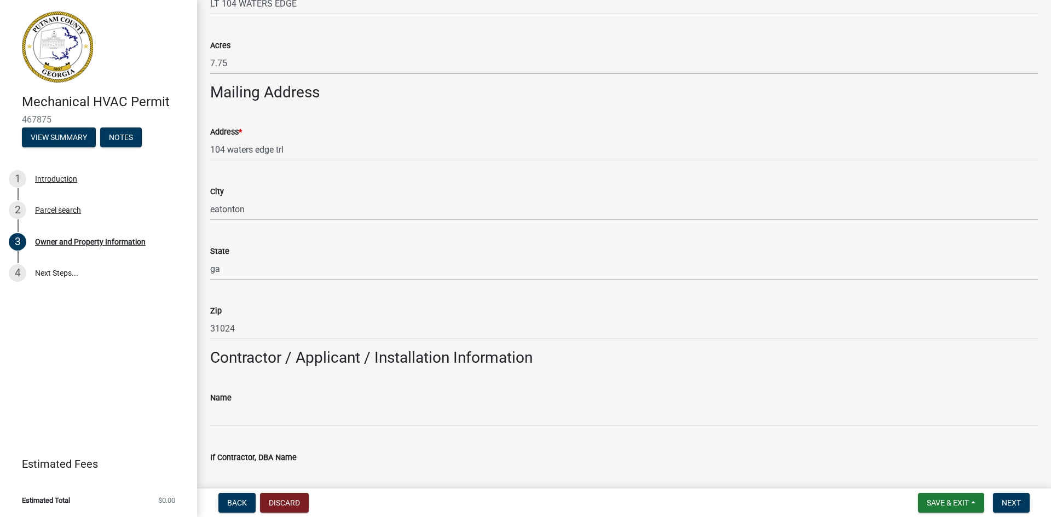
click at [278, 403] on div "Name" at bounding box center [624, 397] width 828 height 13
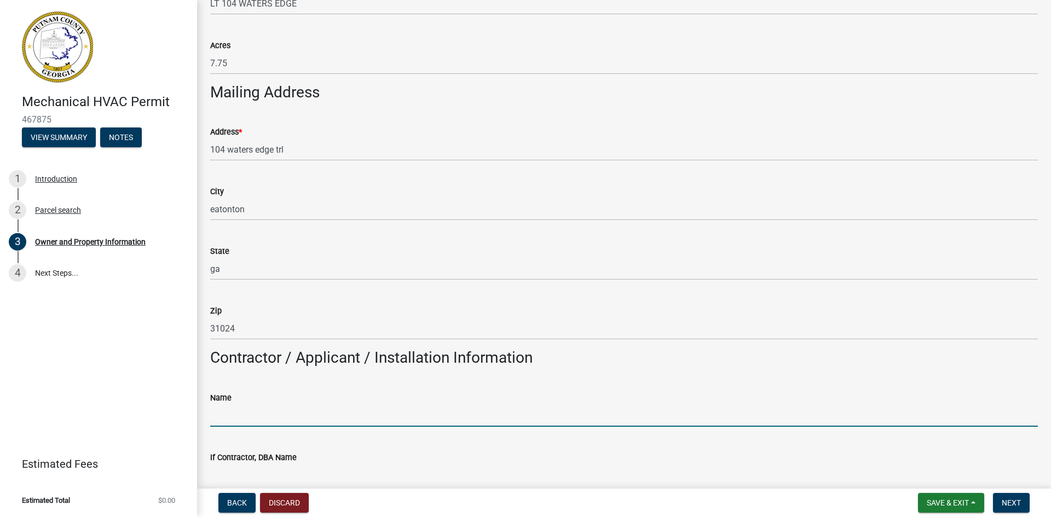
click at [252, 407] on input "Name" at bounding box center [624, 416] width 828 height 22
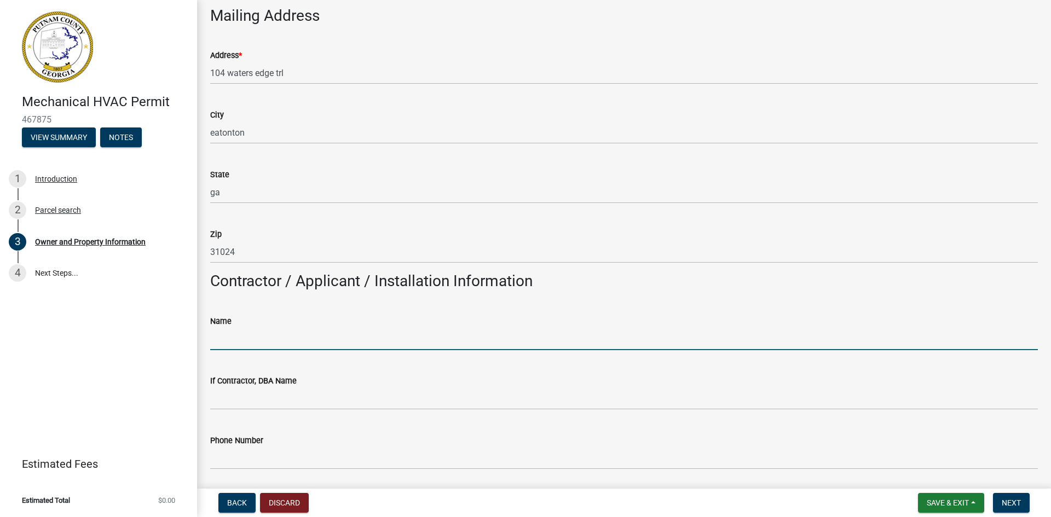
scroll to position [712, 0]
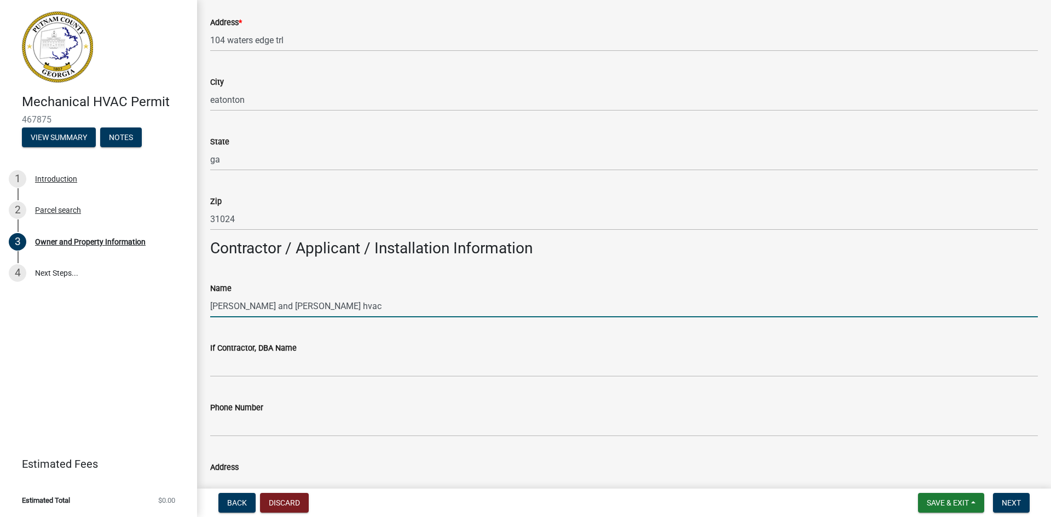
type input "mayfield and poole hvac"
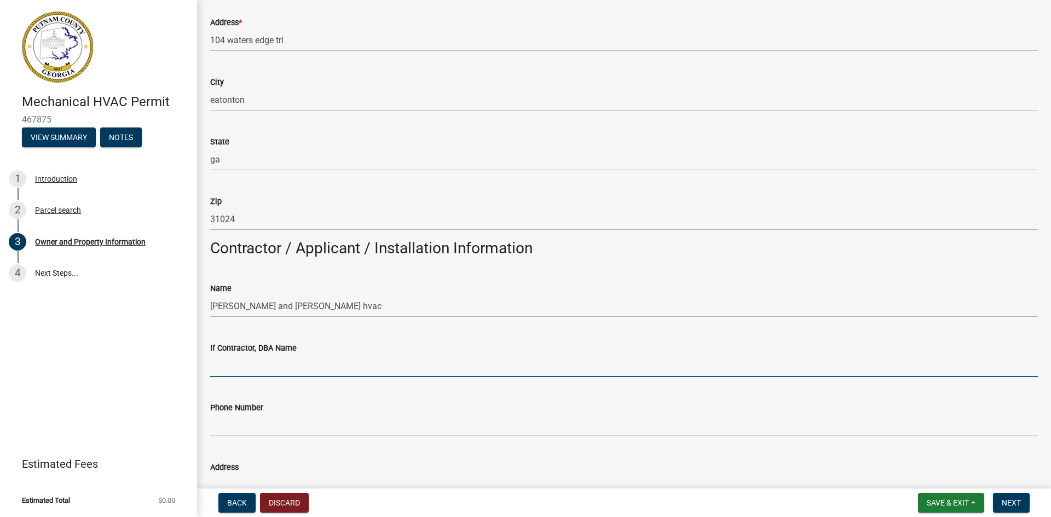
click at [241, 360] on input "If Contractor, DBA Name" at bounding box center [624, 366] width 828 height 22
type input "mayfield and poole hvac"
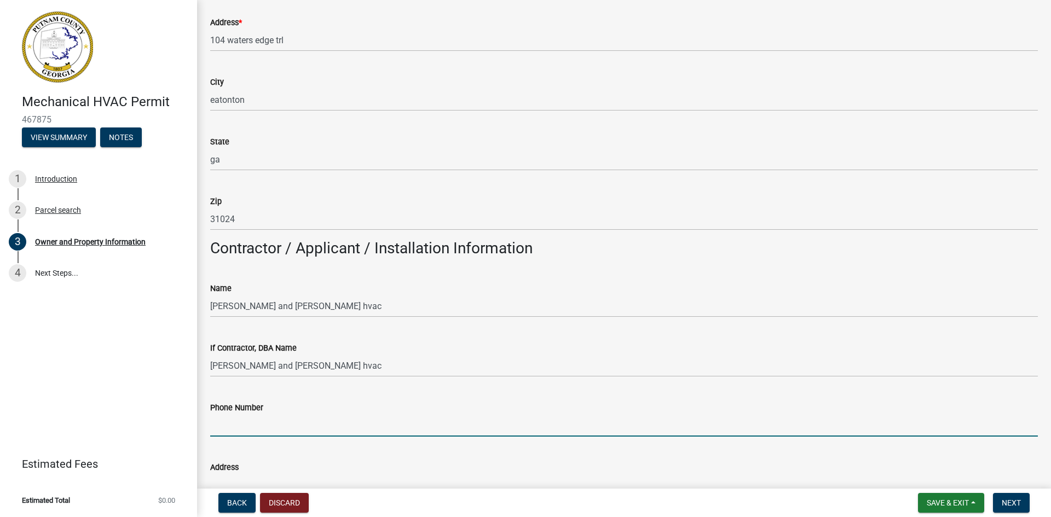
click at [226, 419] on input "Phone Number" at bounding box center [624, 425] width 828 height 22
type input "770 4643287"
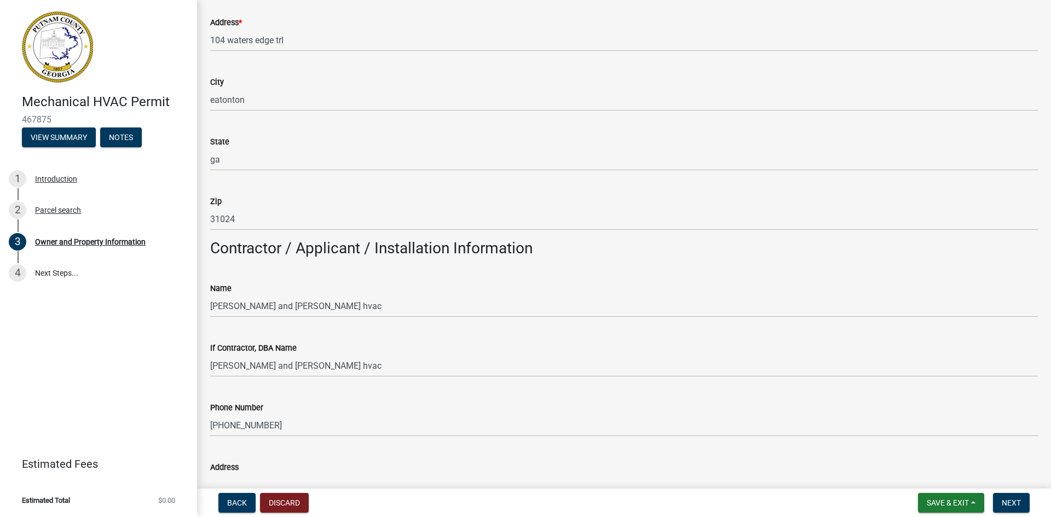
click at [266, 476] on input "Address" at bounding box center [624, 485] width 828 height 22
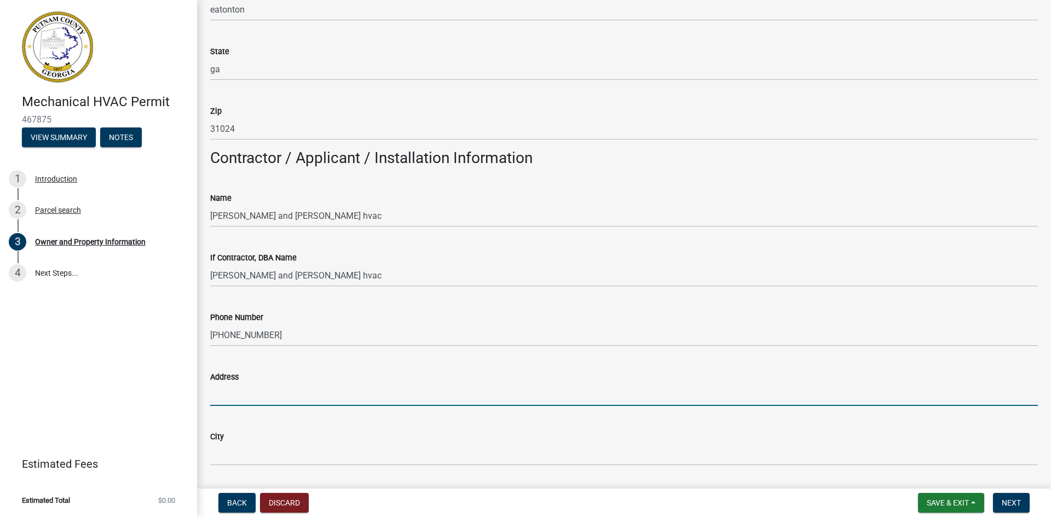
scroll to position [796, 0]
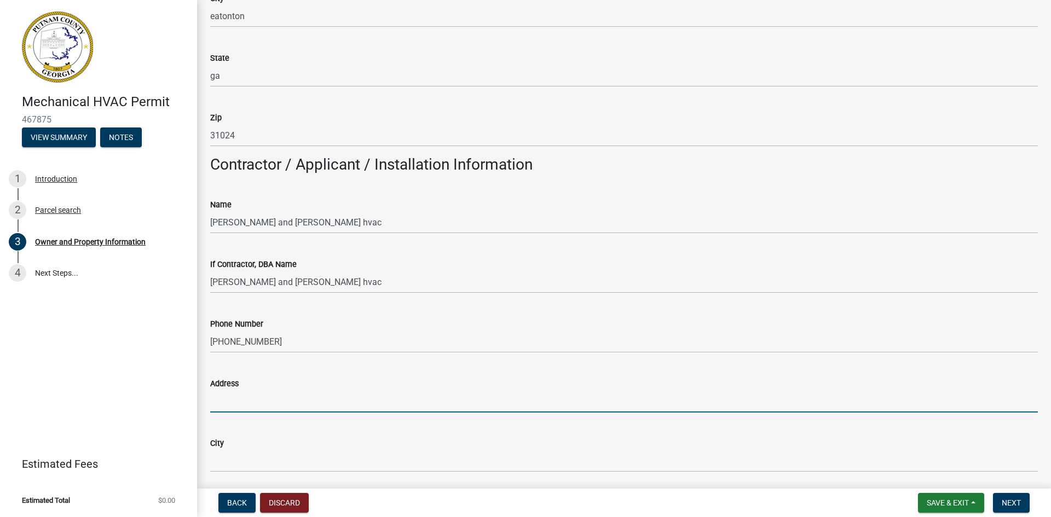
click at [234, 399] on input "Address" at bounding box center [624, 401] width 828 height 22
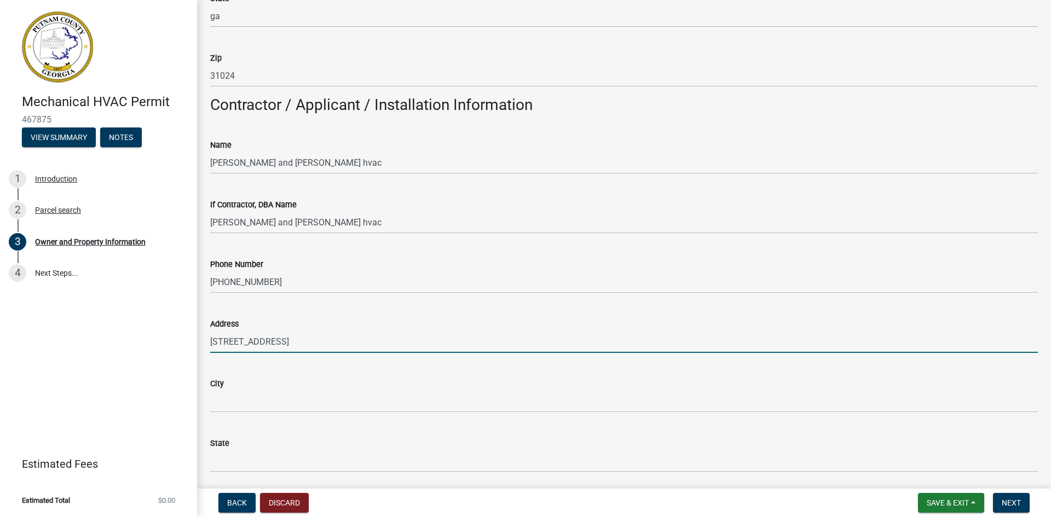
scroll to position [960, 0]
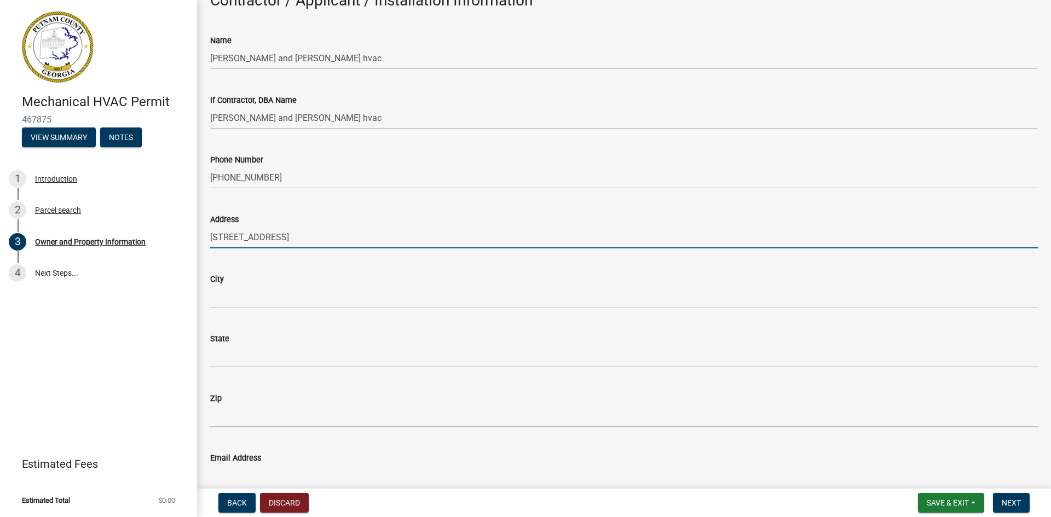
type input "235 south spring rd"
click at [261, 284] on div "City" at bounding box center [624, 279] width 828 height 13
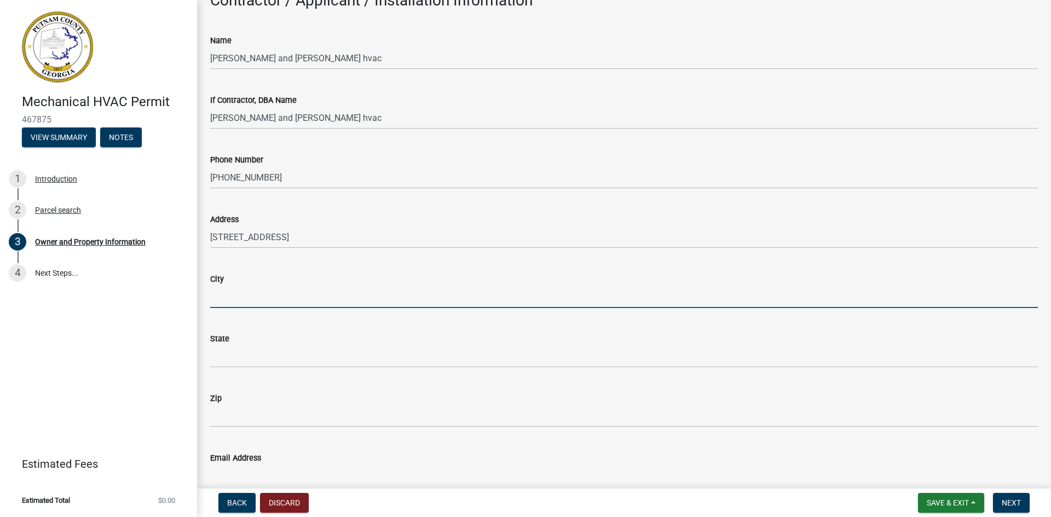
click at [244, 292] on input "City" at bounding box center [624, 297] width 828 height 22
type input "eatonton"
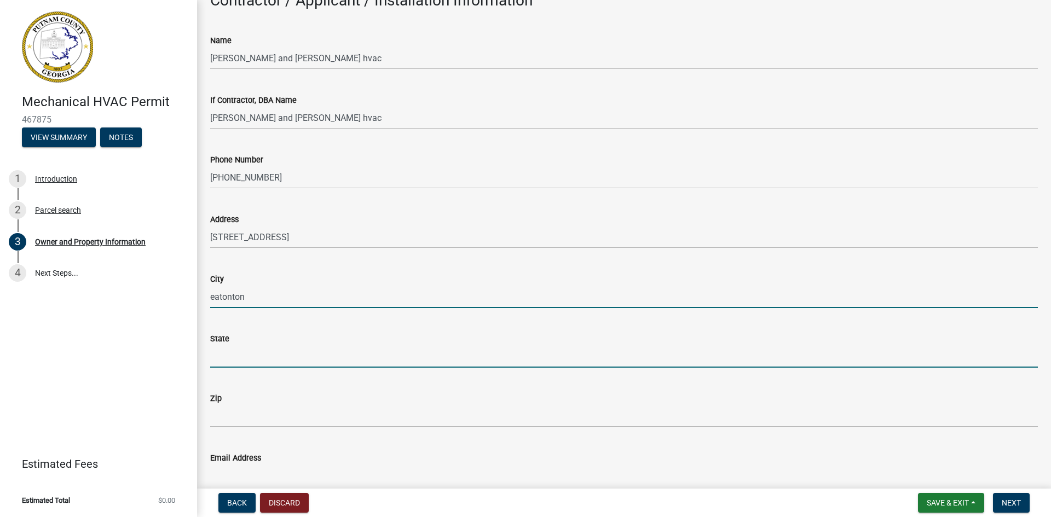
click at [240, 354] on input "State" at bounding box center [624, 356] width 828 height 22
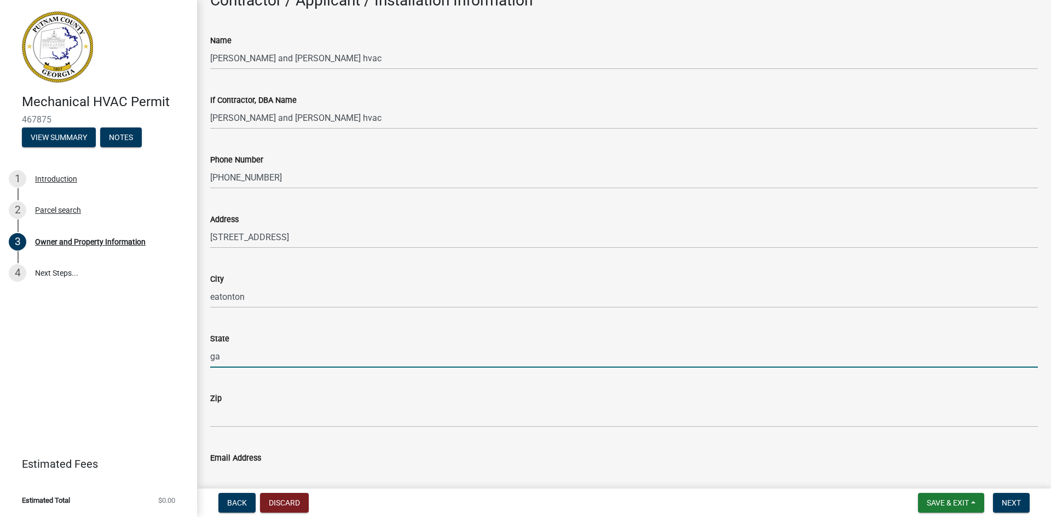
type input "ga"
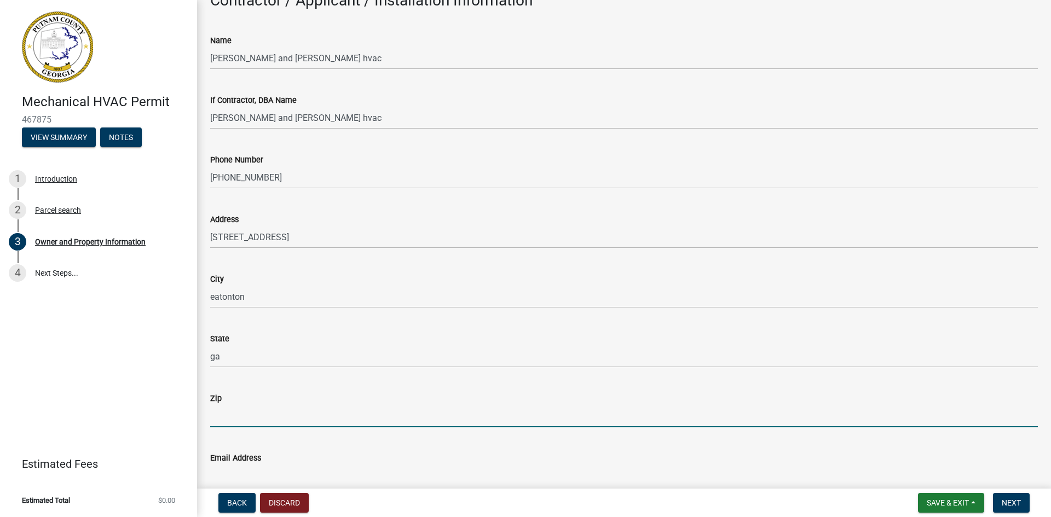
click at [228, 412] on input "Zip" at bounding box center [624, 416] width 828 height 22
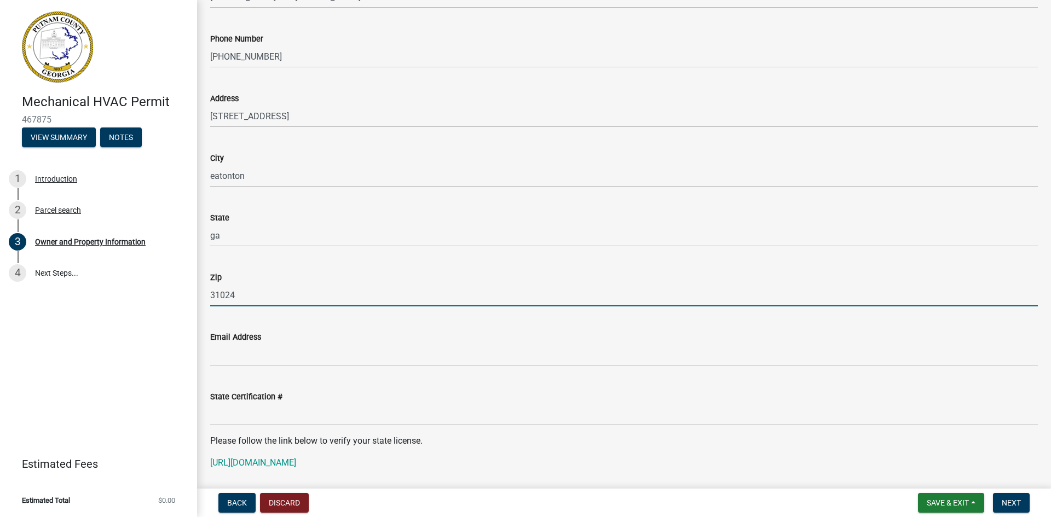
scroll to position [1124, 0]
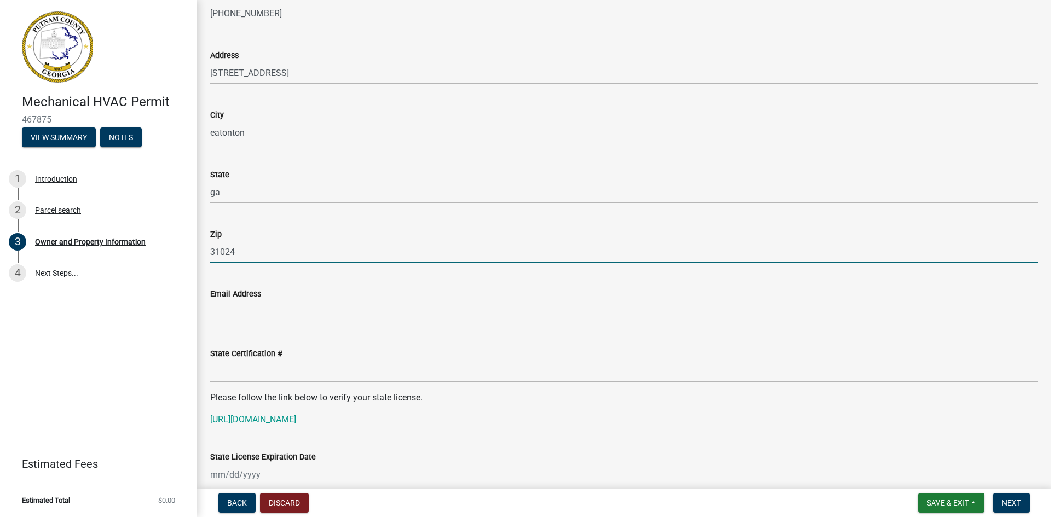
type input "31024"
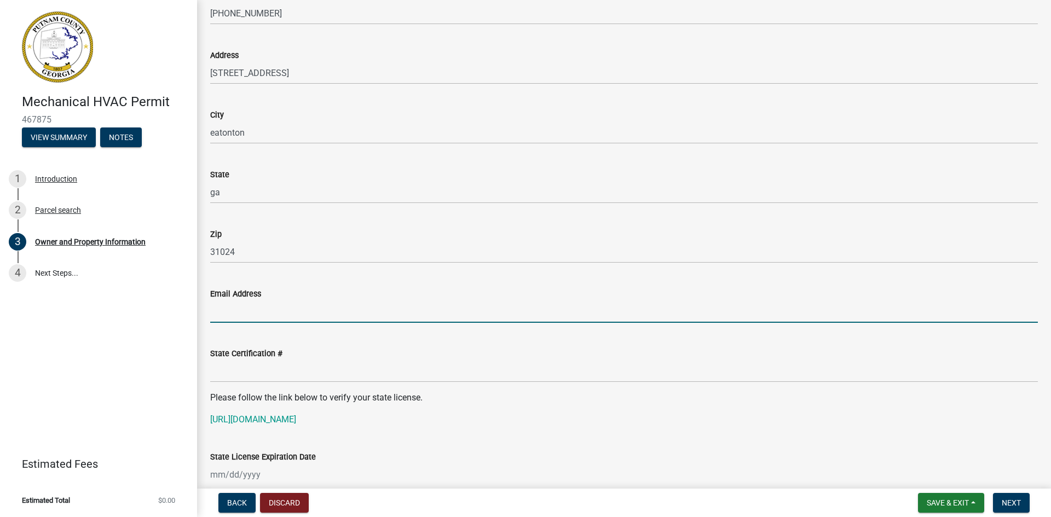
click at [221, 314] on input "Email Address" at bounding box center [624, 312] width 828 height 22
type input "sonnymayfield@bellsouth.net"
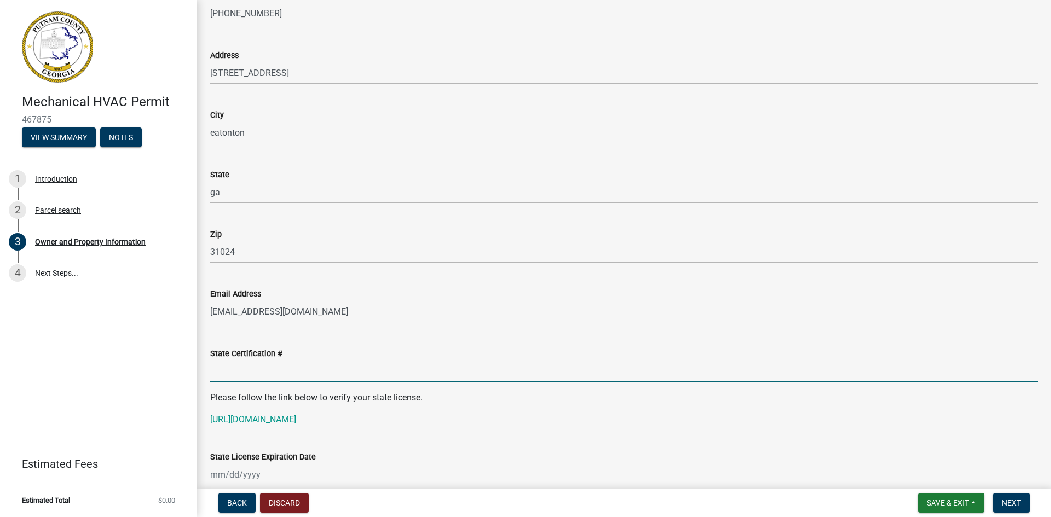
click at [215, 376] on input "State Certification #" at bounding box center [624, 371] width 828 height 22
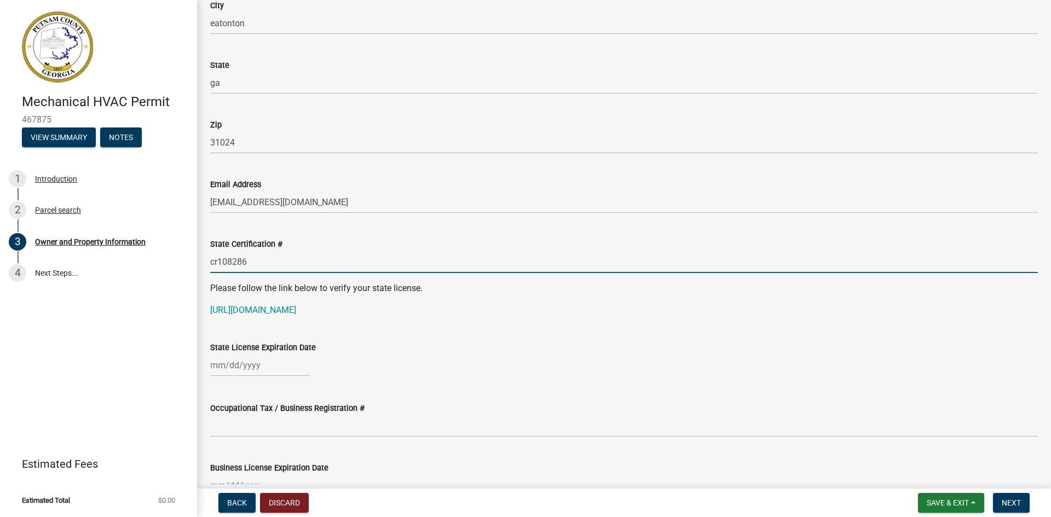
scroll to position [1343, 0]
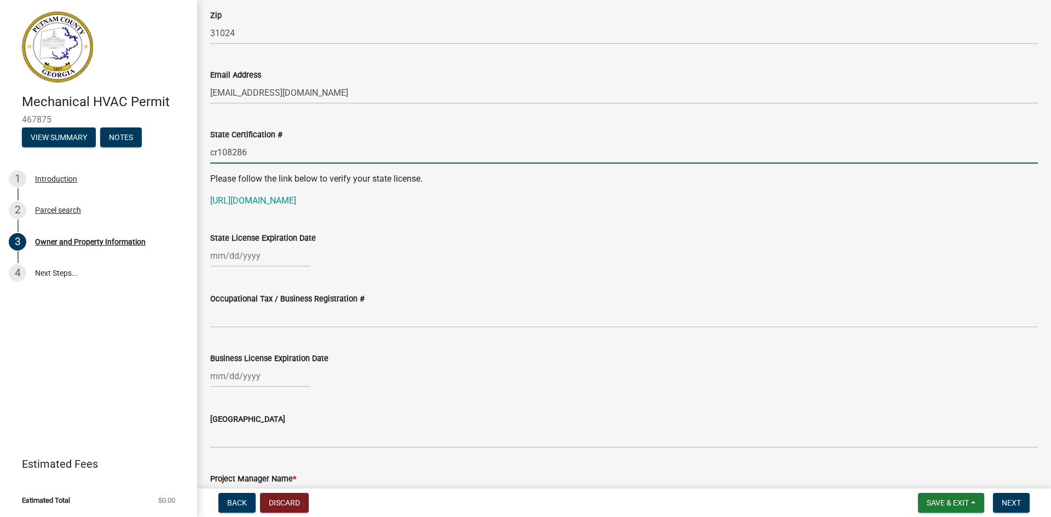
type input "cr108286"
select select "8"
select select "2025"
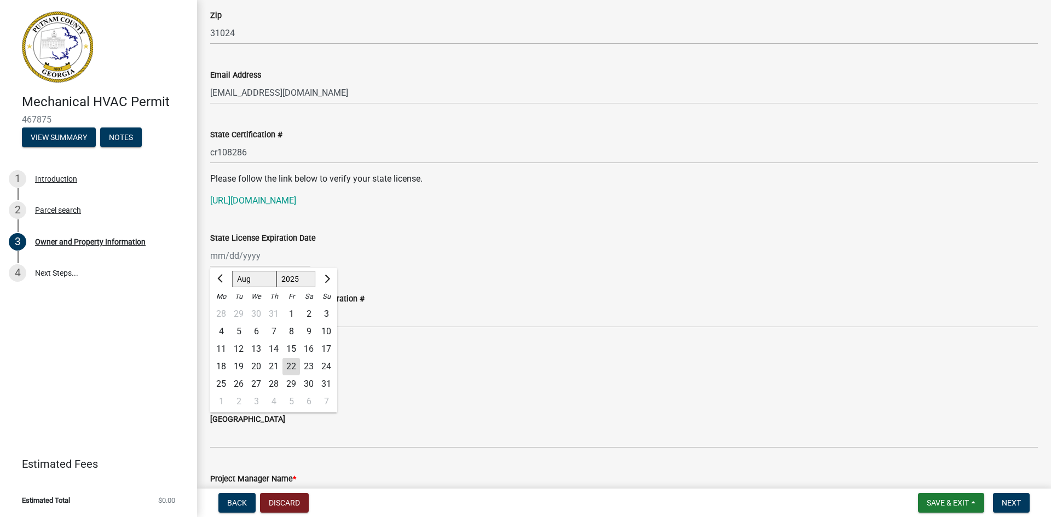
click at [228, 261] on div "Jan Feb Mar Apr May Jun Jul Aug Sep Oct Nov Dec 1525 1526 1527 1528 1529 1530 1…" at bounding box center [260, 256] width 100 height 22
click at [327, 278] on span "Next month" at bounding box center [326, 279] width 8 height 8
select select "11"
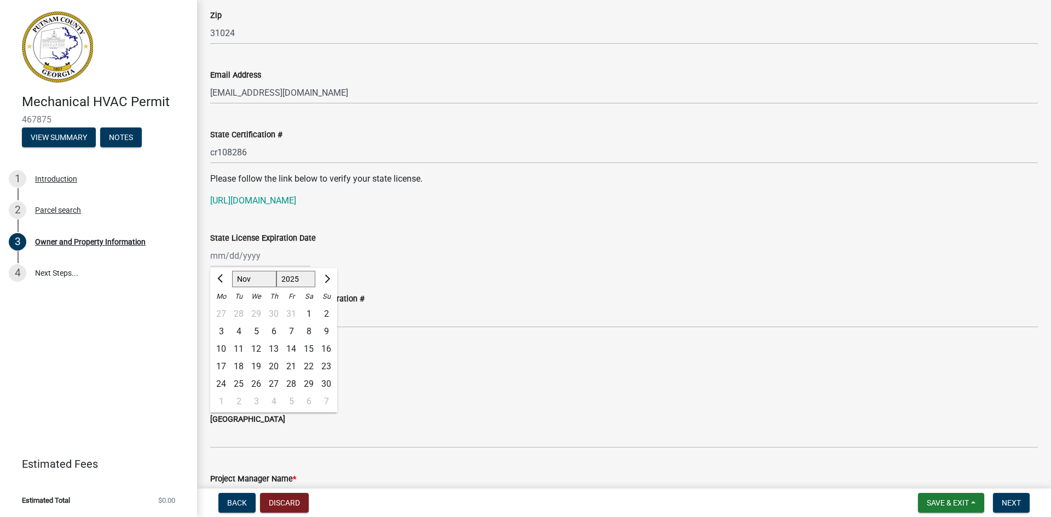
click at [326, 385] on div "30" at bounding box center [327, 385] width 18 height 18
type input "11/30/2025"
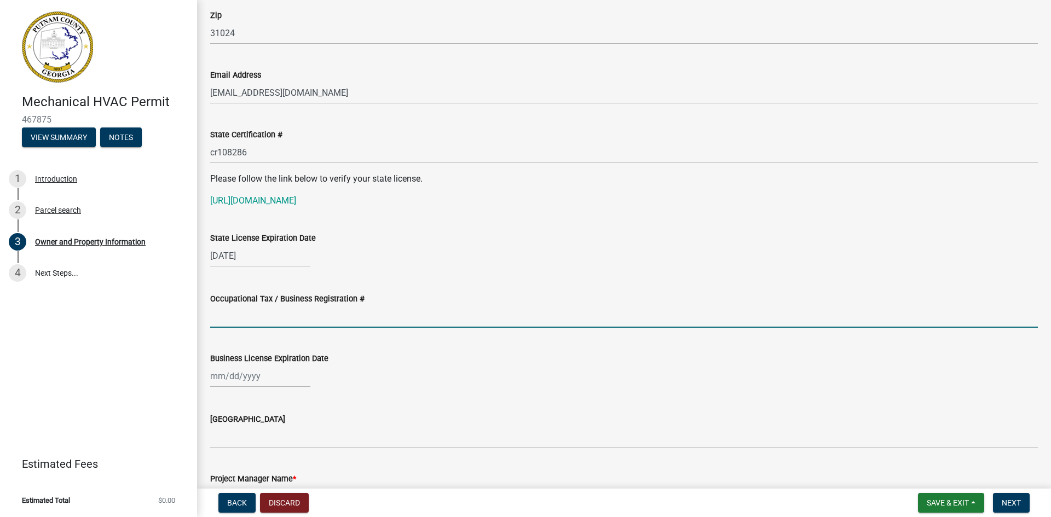
click at [233, 318] on input "Occupational Tax / Business Registration #" at bounding box center [624, 317] width 828 height 22
type input "2024 blr 221"
select select "8"
select select "2025"
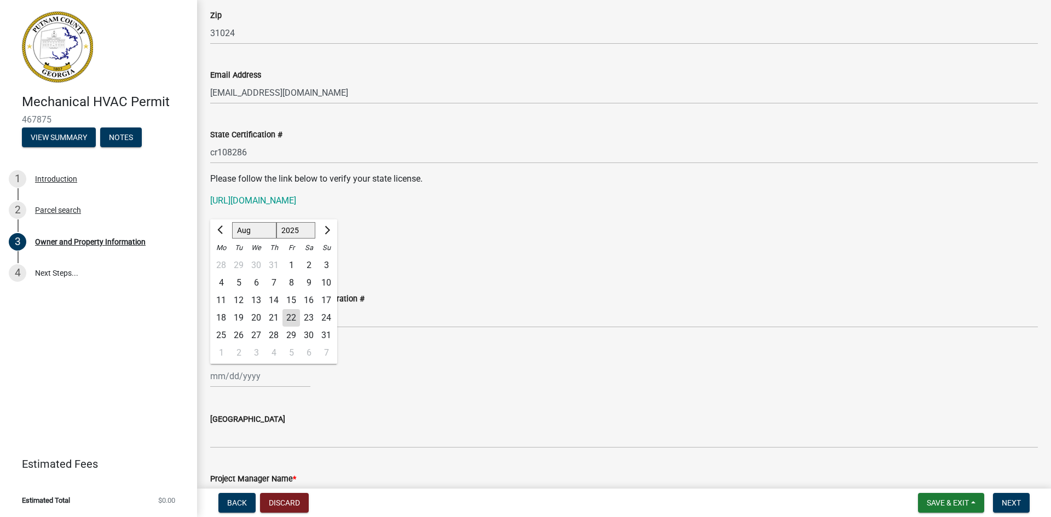
click at [224, 378] on div "Jan Feb Mar Apr May Jun Jul Aug Sep Oct Nov Dec 1525 1526 1527 1528 1529 1530 1…" at bounding box center [260, 376] width 100 height 22
click at [327, 233] on button "Next month" at bounding box center [326, 231] width 13 height 18
click at [327, 234] on button "Next month" at bounding box center [326, 231] width 13 height 18
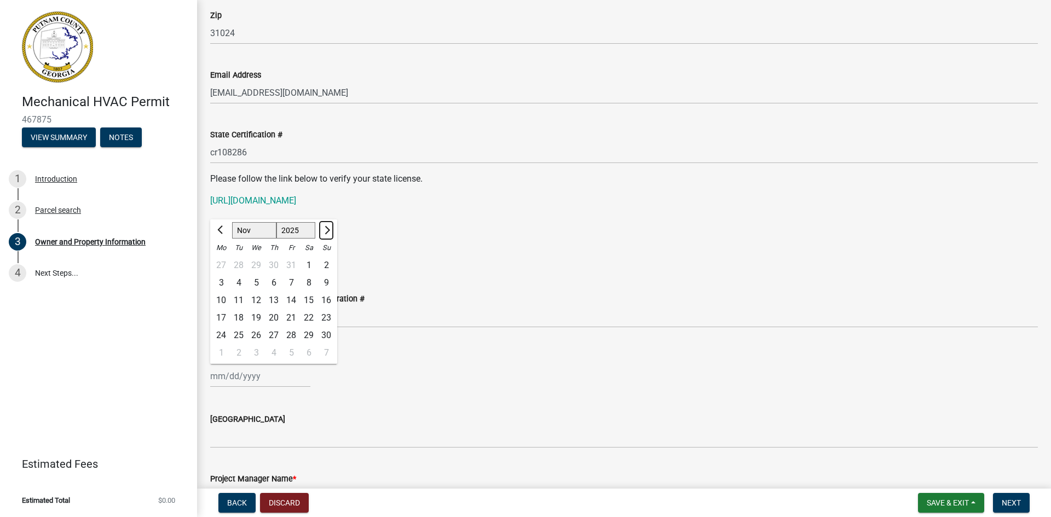
select select "12"
click at [258, 334] on div "31" at bounding box center [256, 336] width 18 height 18
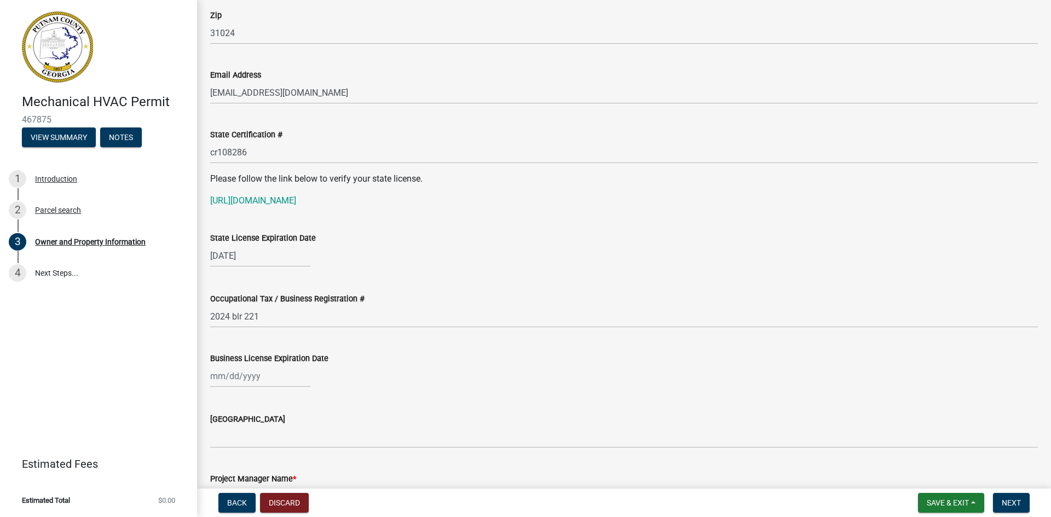
type input "12/31/2025"
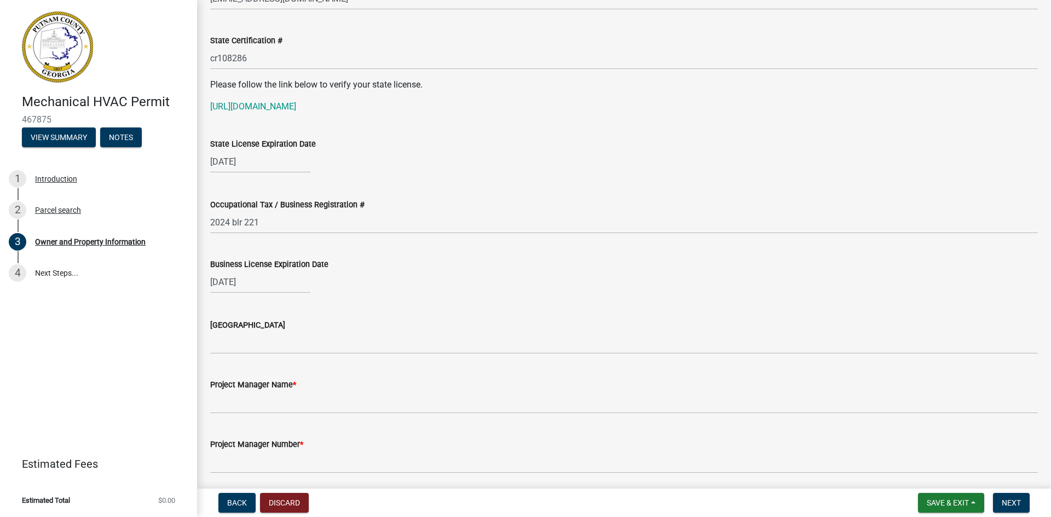
scroll to position [1453, 0]
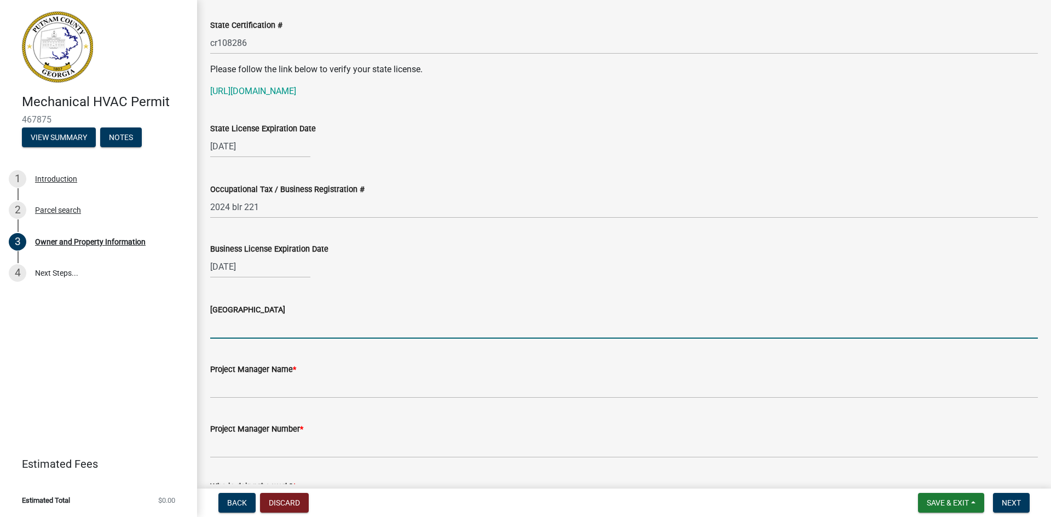
click at [253, 332] on input "Issuing County" at bounding box center [624, 327] width 828 height 22
type input "putnam"
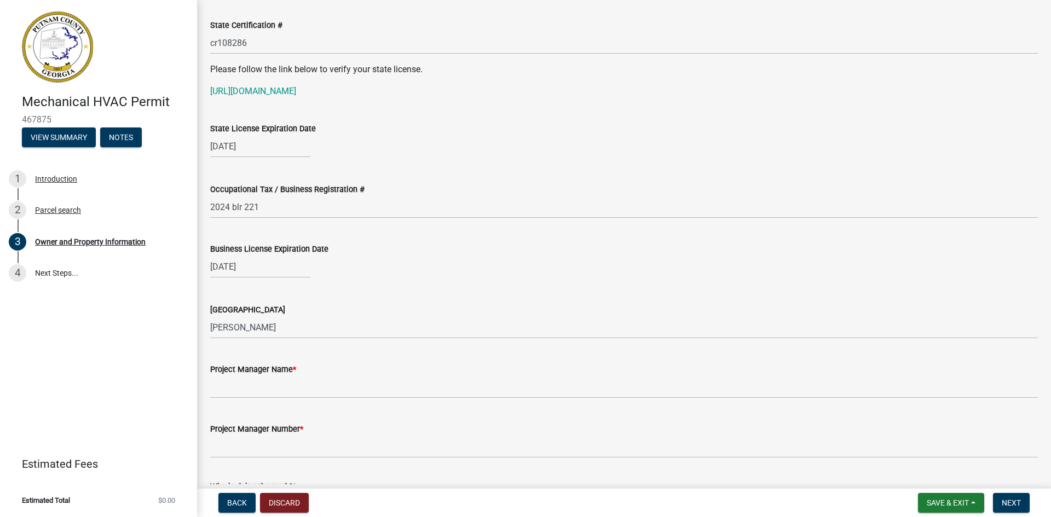
drag, startPoint x: 274, startPoint y: 368, endPoint x: 268, endPoint y: 394, distance: 25.9
click at [269, 389] on form "Project Manager Name *" at bounding box center [624, 381] width 828 height 36
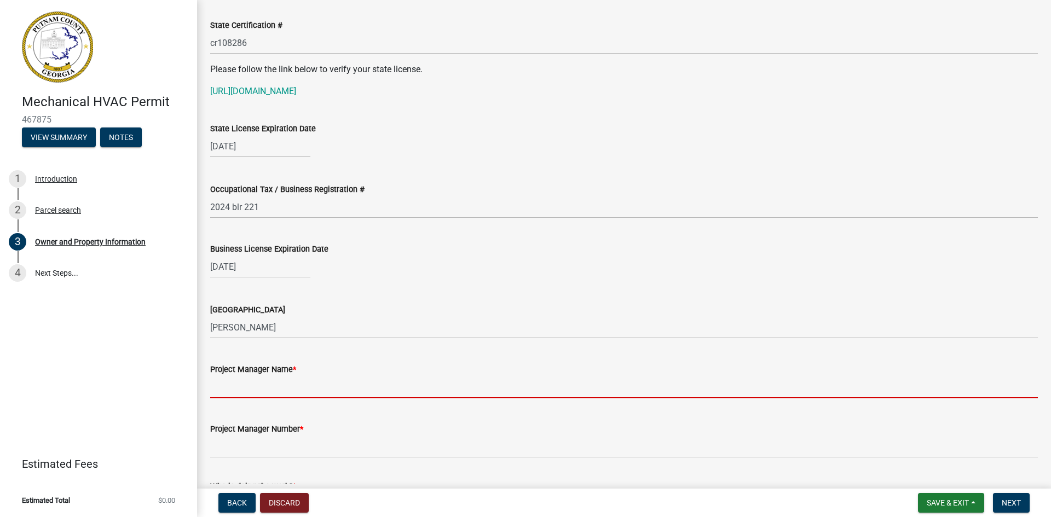
click at [268, 393] on input "Project Manager Name *" at bounding box center [624, 387] width 828 height 22
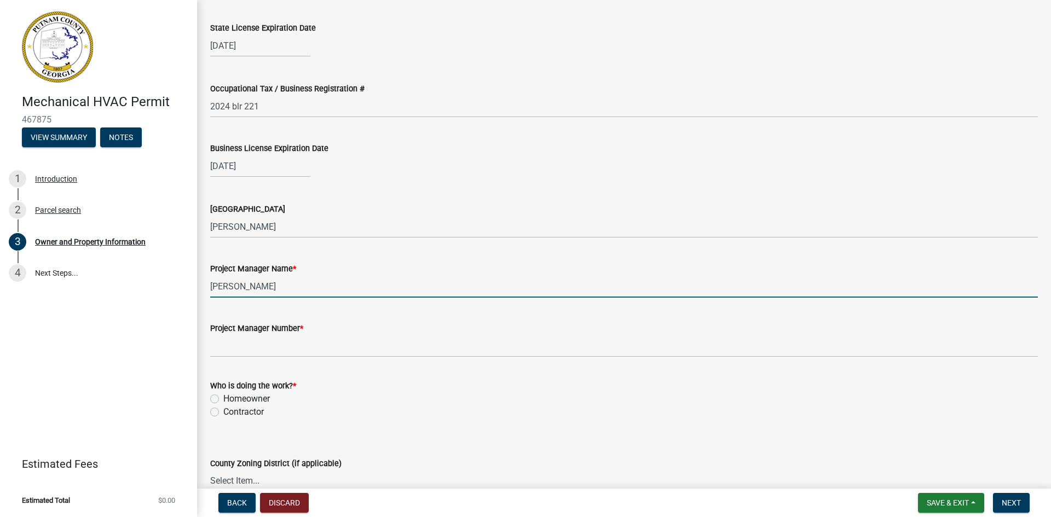
scroll to position [1562, 0]
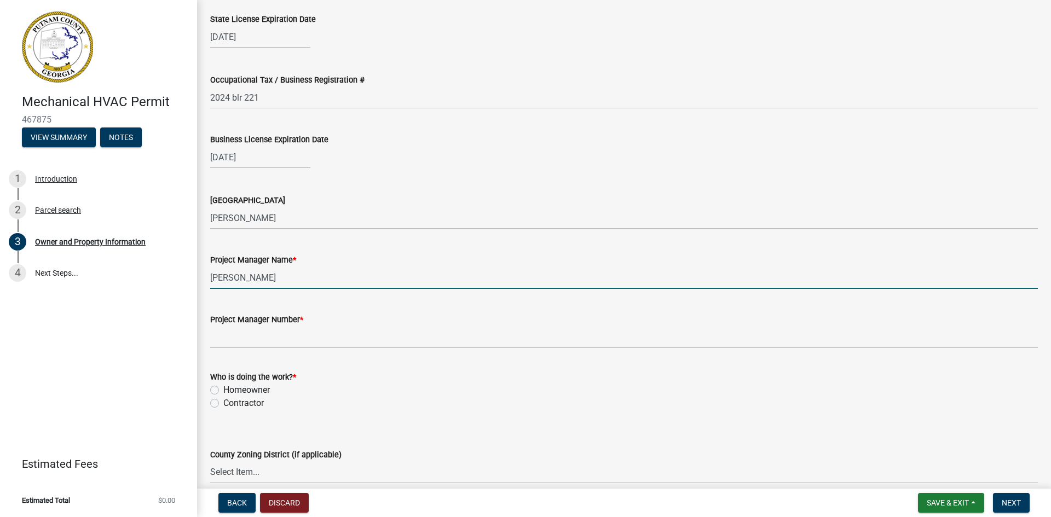
type input "sonny mayfield"
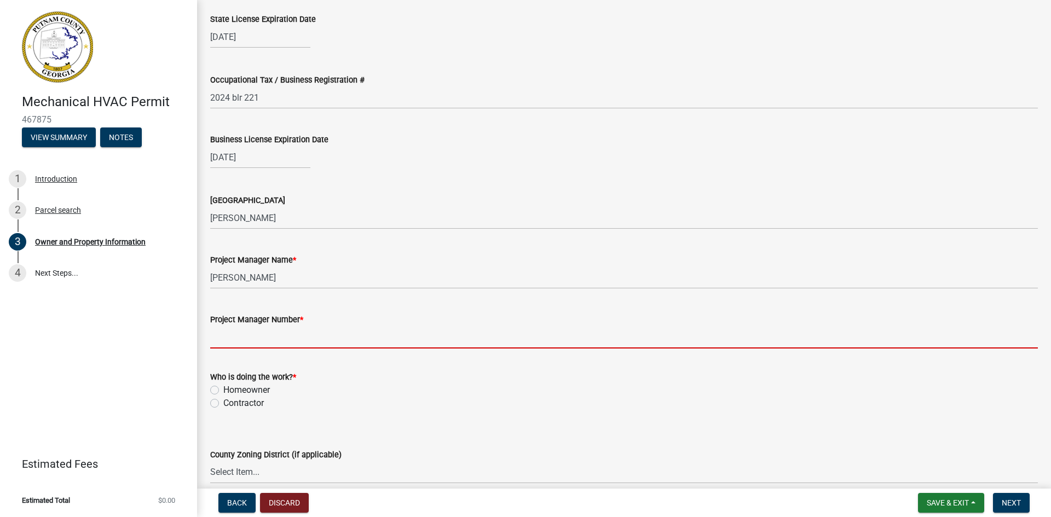
click at [254, 345] on input "Project Manager Number *" at bounding box center [624, 337] width 828 height 22
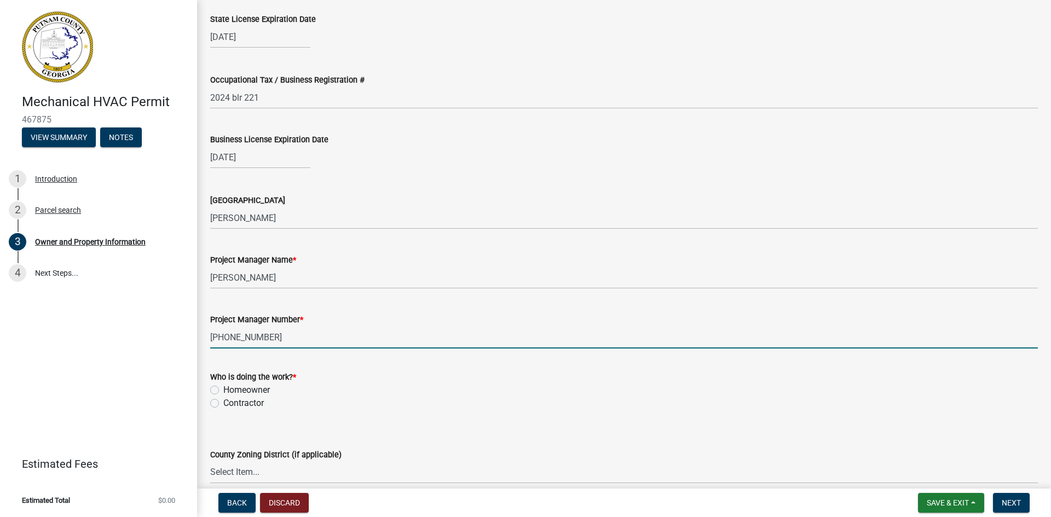
type input "770 575 6716"
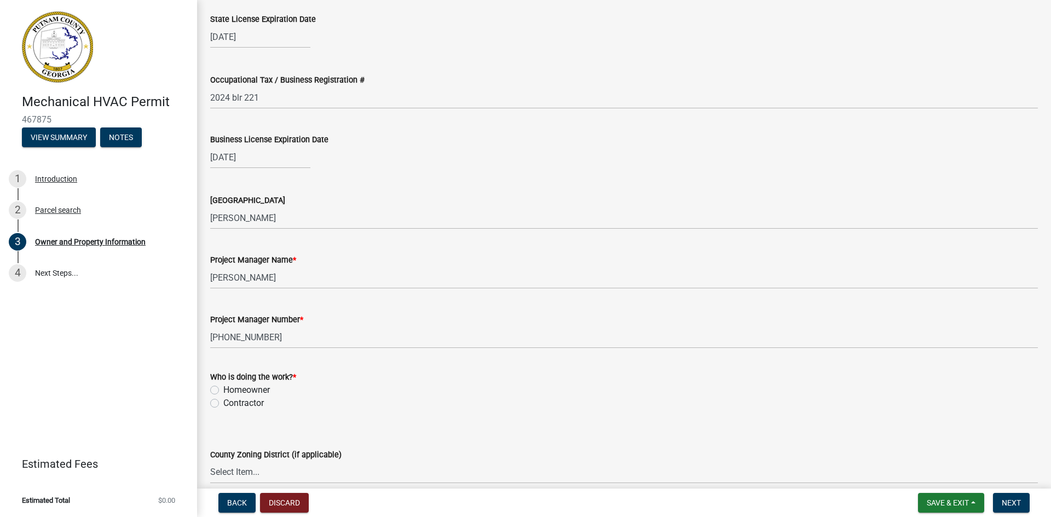
click at [215, 408] on div "Contractor" at bounding box center [624, 403] width 828 height 13
click at [223, 407] on label "Contractor" at bounding box center [243, 403] width 41 height 13
click at [223, 404] on input "Contractor" at bounding box center [226, 400] width 7 height 7
radio input "true"
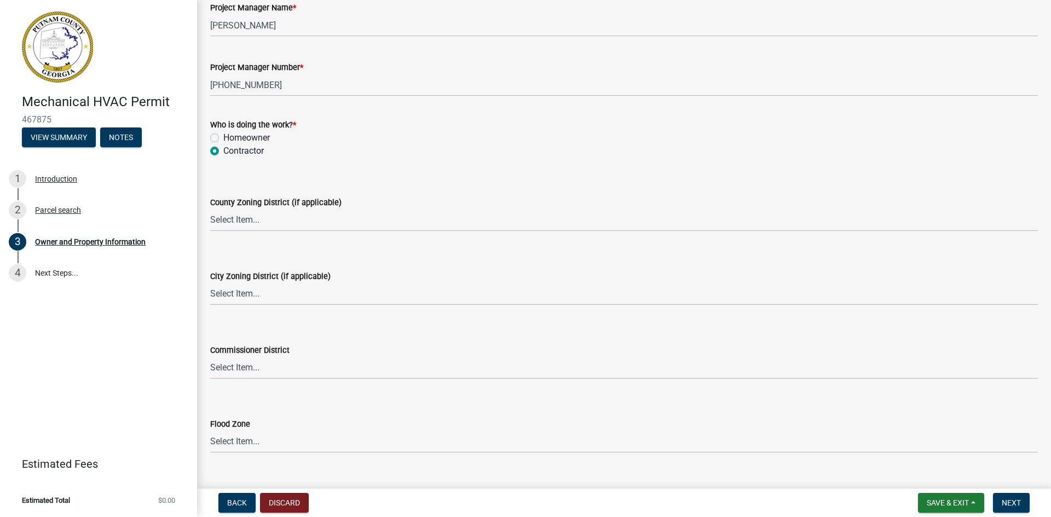
scroll to position [1836, 0]
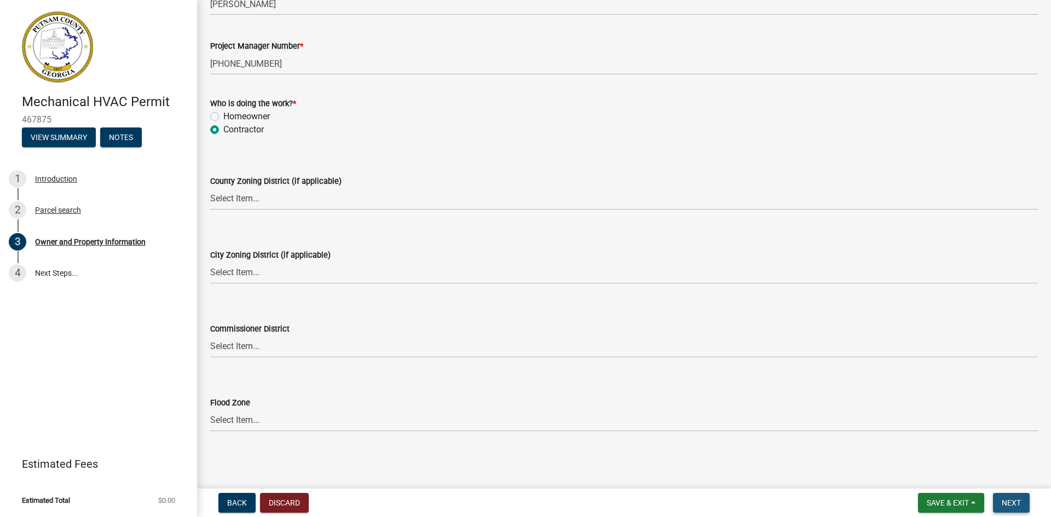
click at [1019, 500] on span "Next" at bounding box center [1011, 503] width 19 height 9
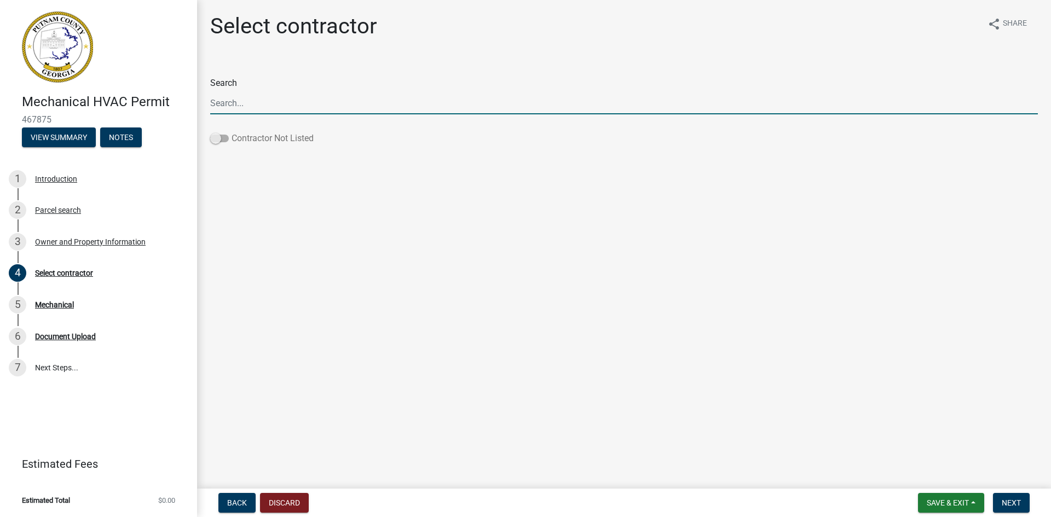
click at [228, 141] on span at bounding box center [219, 139] width 19 height 8
click at [232, 132] on input "Contractor Not Listed" at bounding box center [232, 132] width 0 height 0
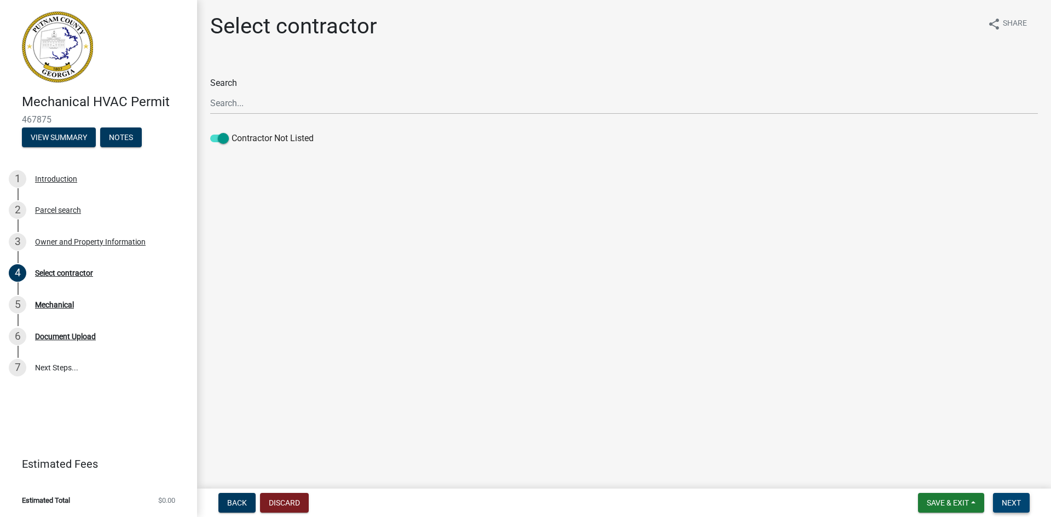
click at [1021, 503] on span "Next" at bounding box center [1011, 503] width 19 height 9
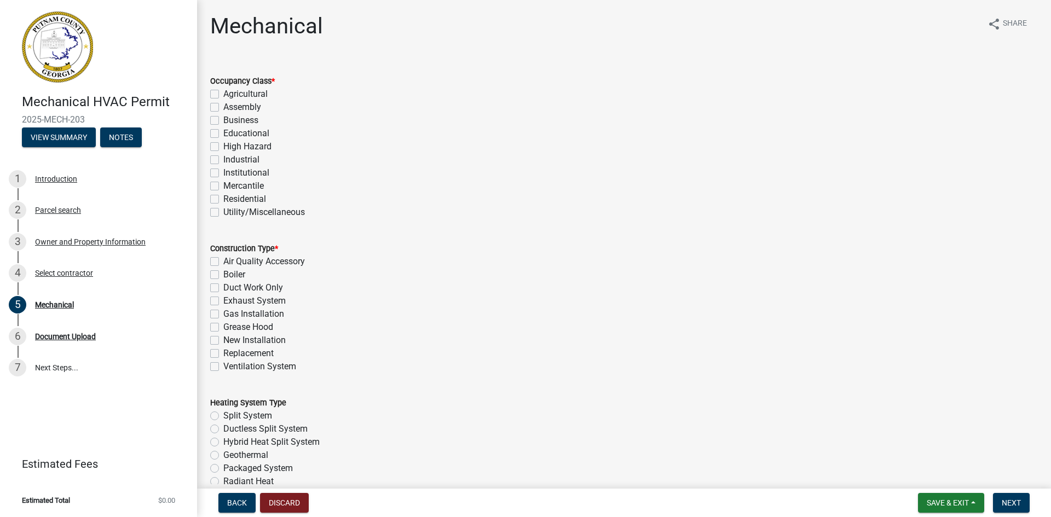
click at [223, 197] on label "Residential" at bounding box center [244, 199] width 43 height 13
click at [223, 197] on input "Residential" at bounding box center [226, 196] width 7 height 7
checkbox input "true"
checkbox input "false"
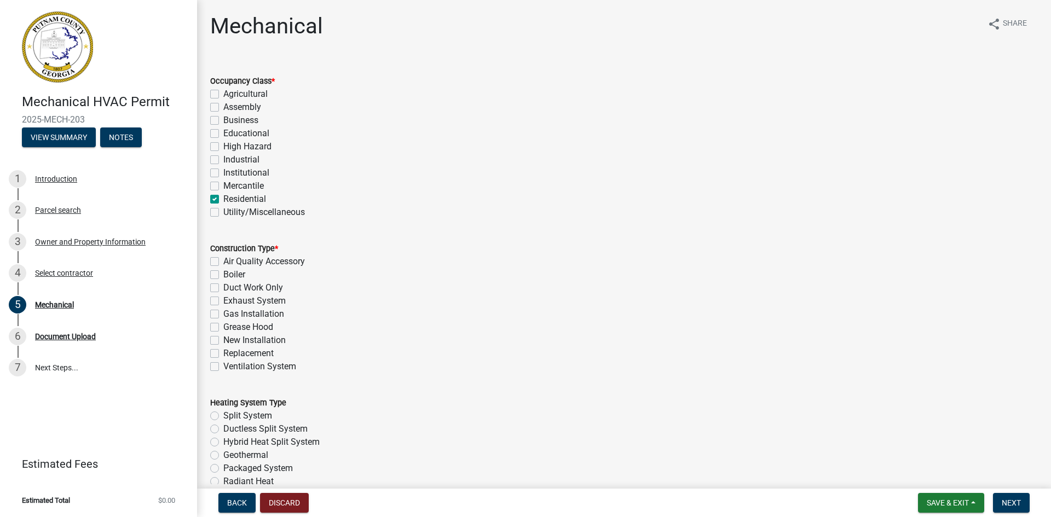
checkbox input "false"
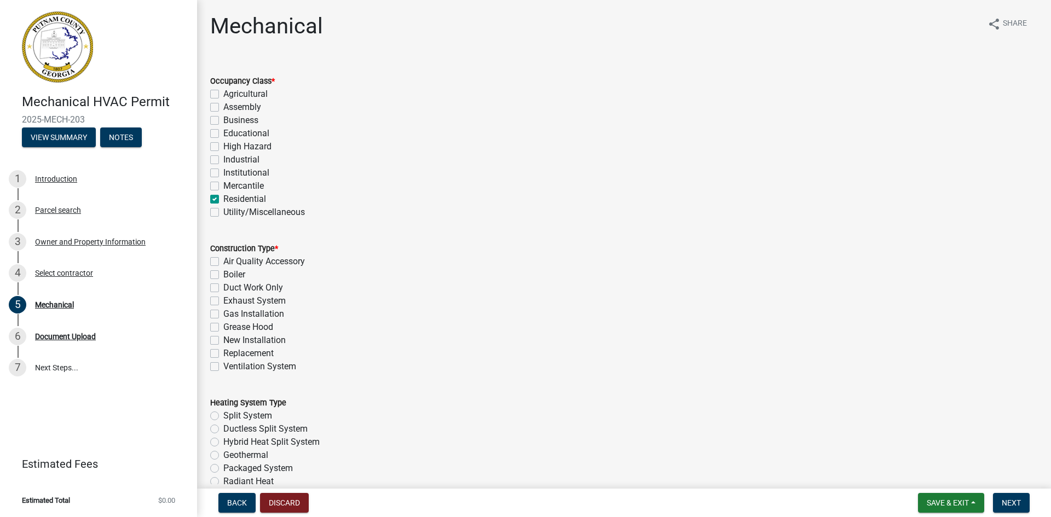
checkbox input "false"
checkbox input "true"
checkbox input "false"
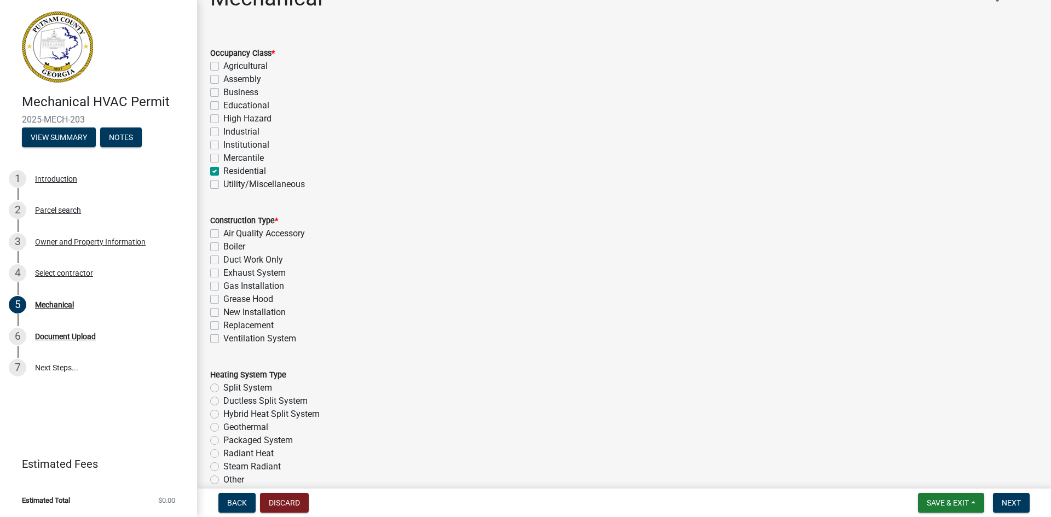
scroll to position [55, 0]
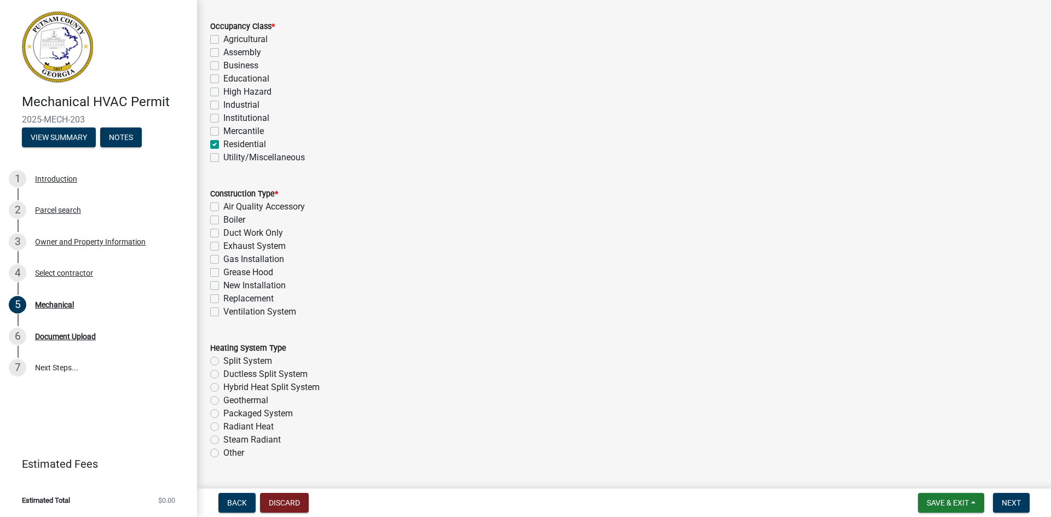
click at [223, 284] on label "New Installation" at bounding box center [254, 285] width 62 height 13
click at [223, 284] on input "New Installation" at bounding box center [226, 282] width 7 height 7
checkbox input "true"
checkbox input "false"
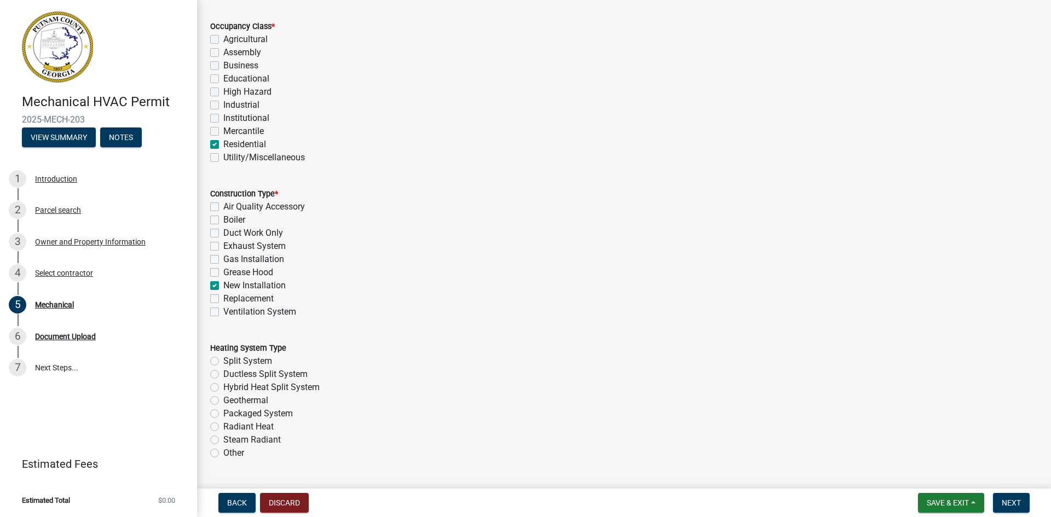
checkbox input "false"
checkbox input "true"
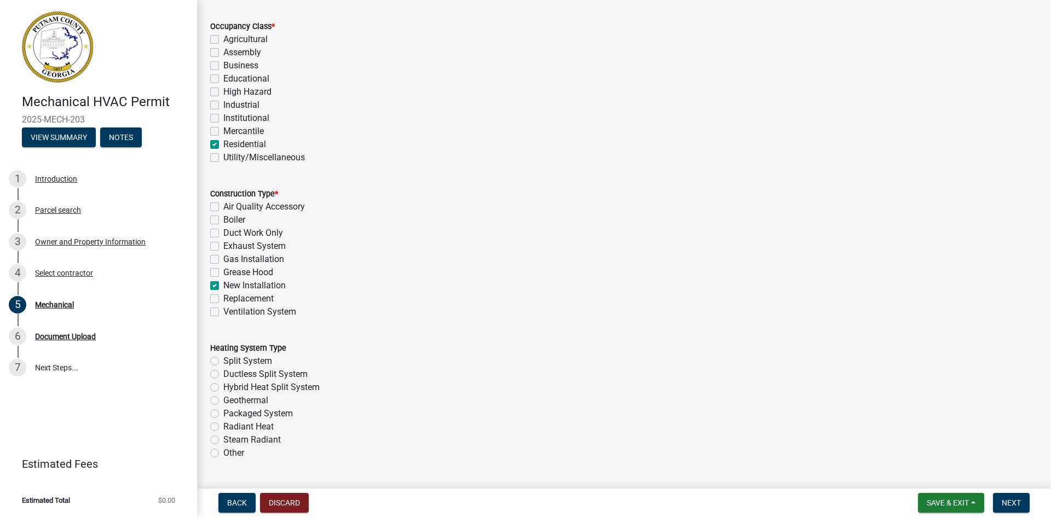
checkbox input "false"
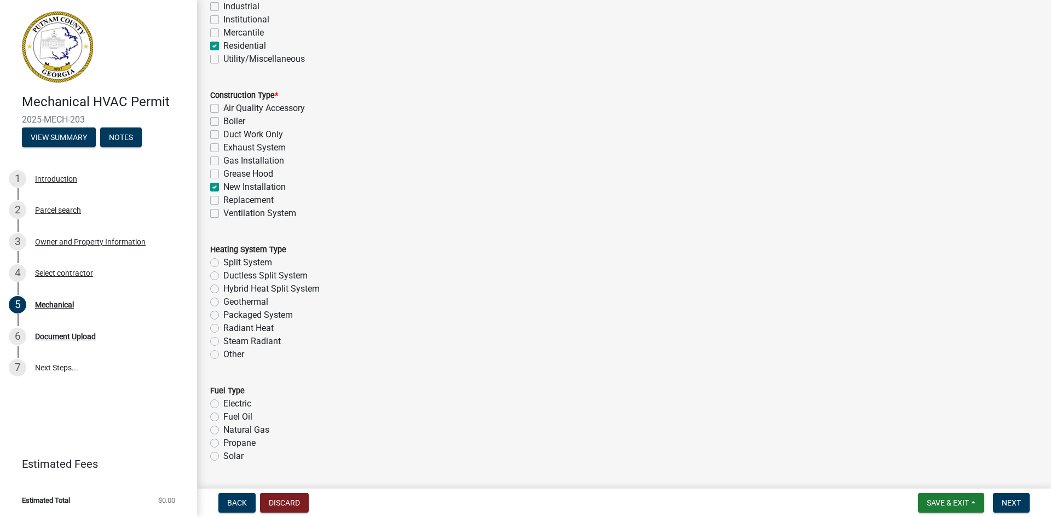
scroll to position [164, 0]
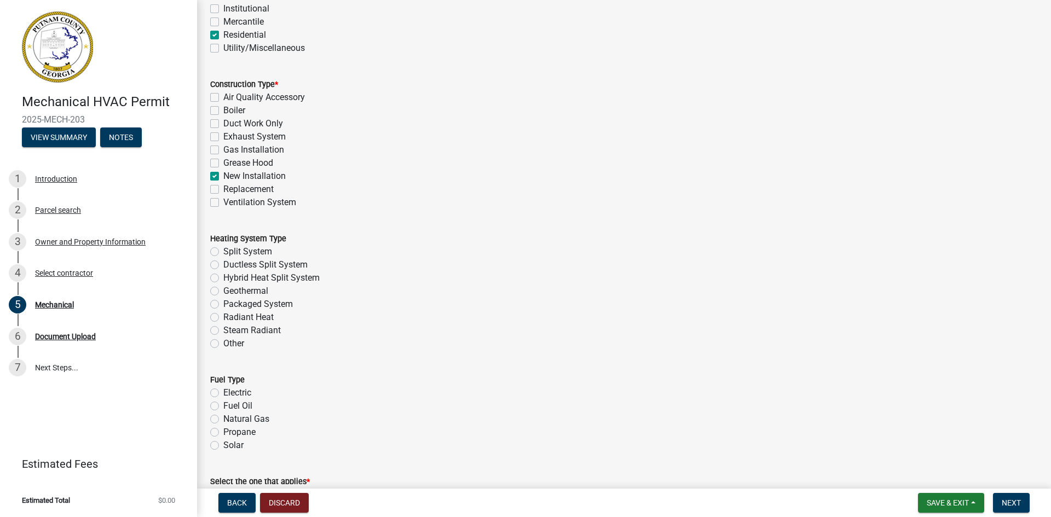
click at [223, 250] on label "Split System" at bounding box center [247, 251] width 49 height 13
click at [223, 250] on input "Split System" at bounding box center [226, 248] width 7 height 7
radio input "true"
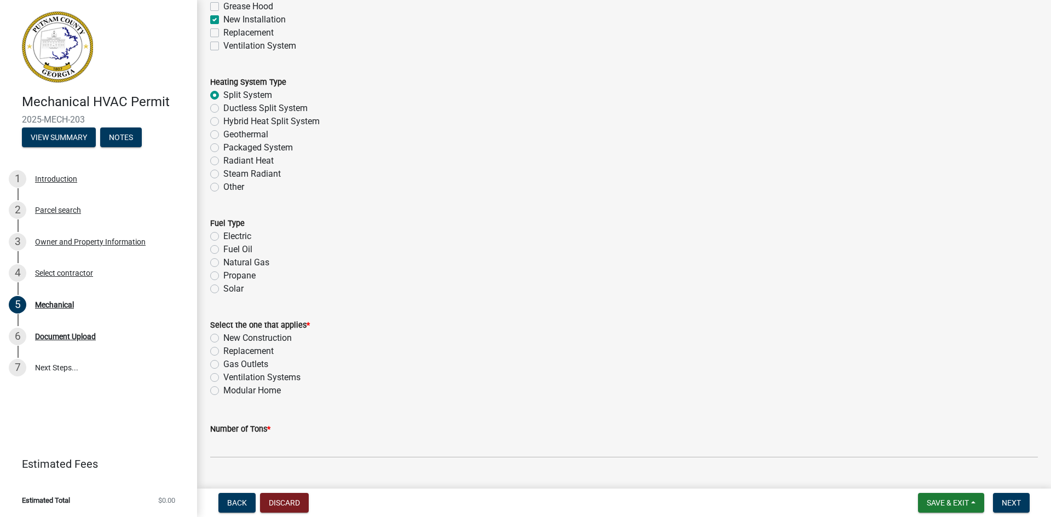
scroll to position [328, 0]
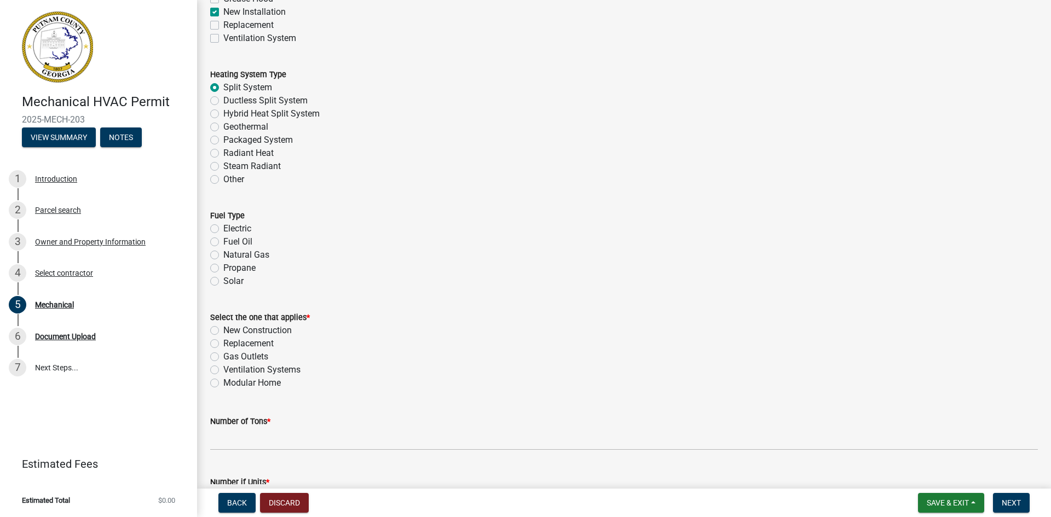
click at [223, 228] on label "Electric" at bounding box center [237, 228] width 28 height 13
click at [223, 228] on input "Electric" at bounding box center [226, 225] width 7 height 7
radio input "true"
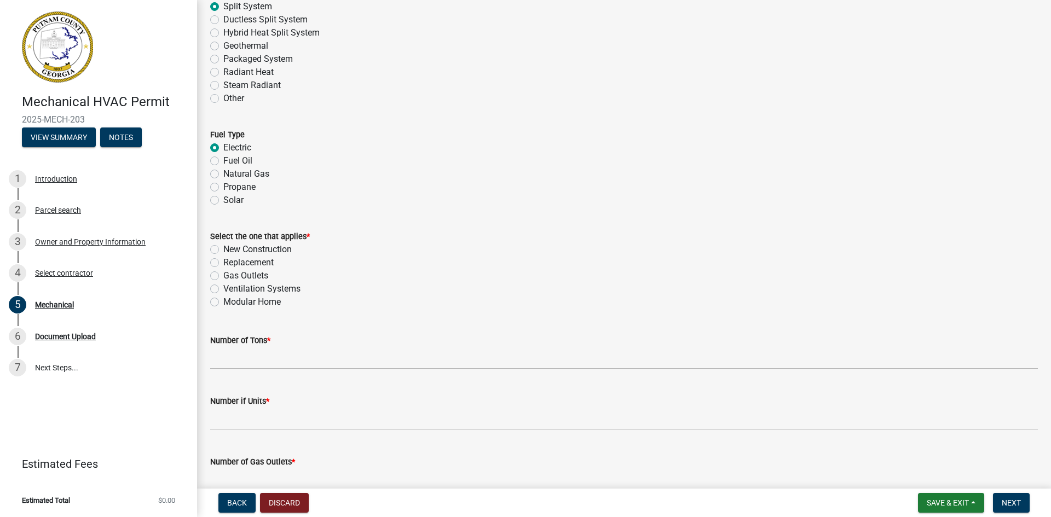
scroll to position [438, 0]
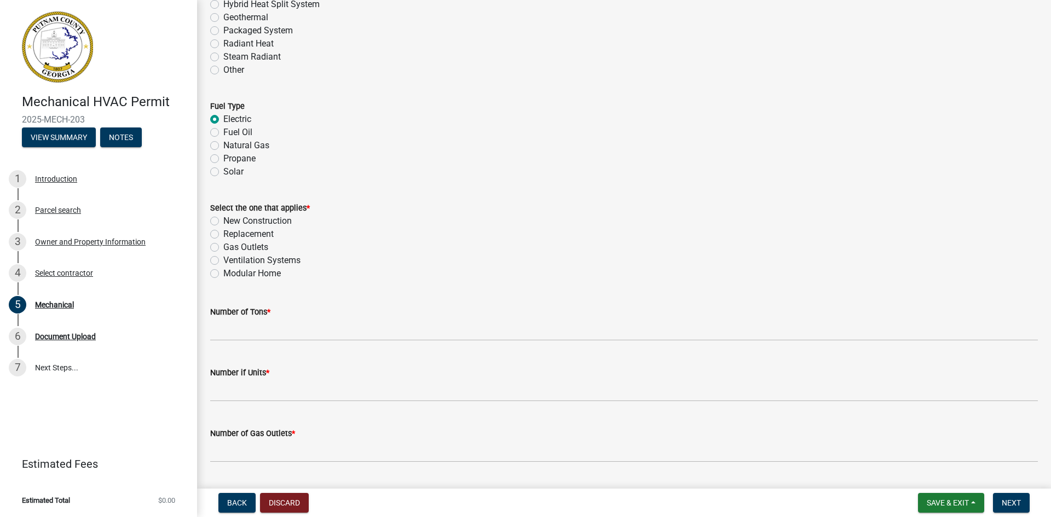
click at [223, 222] on label "New Construction" at bounding box center [257, 221] width 68 height 13
click at [223, 222] on input "New Construction" at bounding box center [226, 218] width 7 height 7
radio input "true"
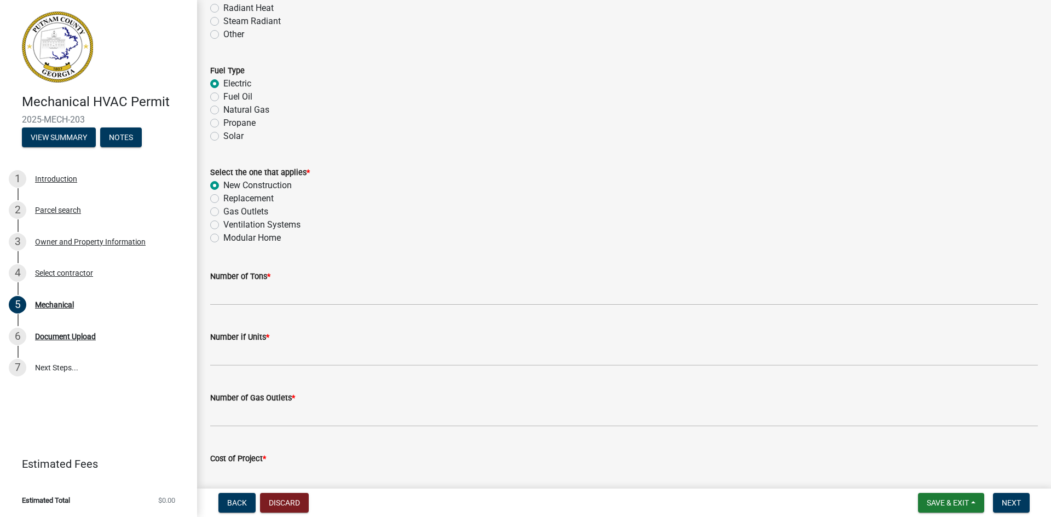
scroll to position [493, 0]
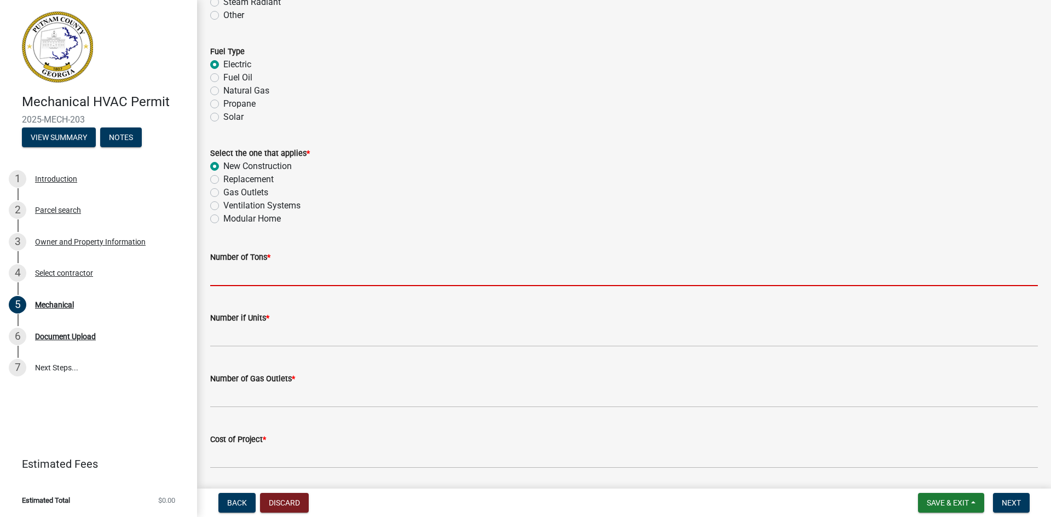
click at [236, 274] on input "text" at bounding box center [624, 275] width 828 height 22
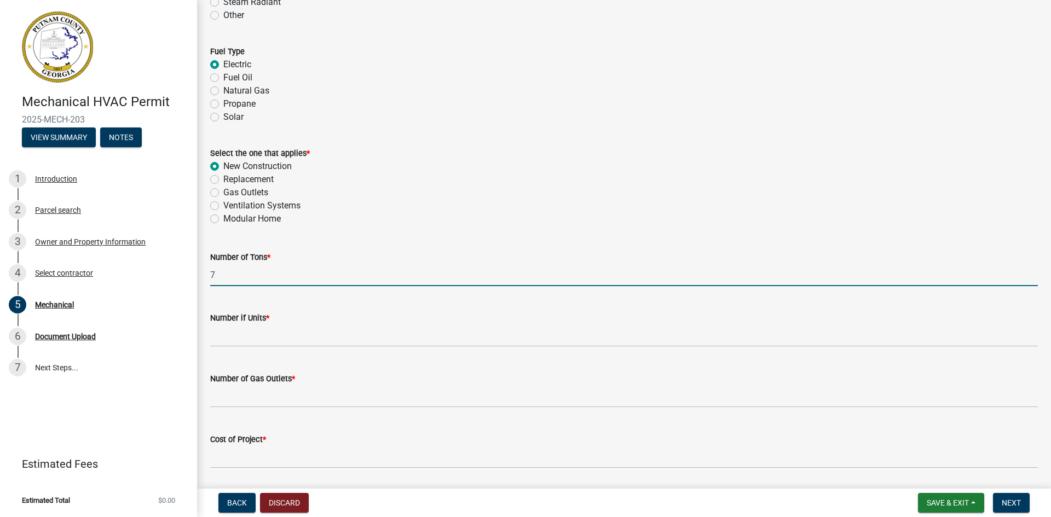
type input "7"
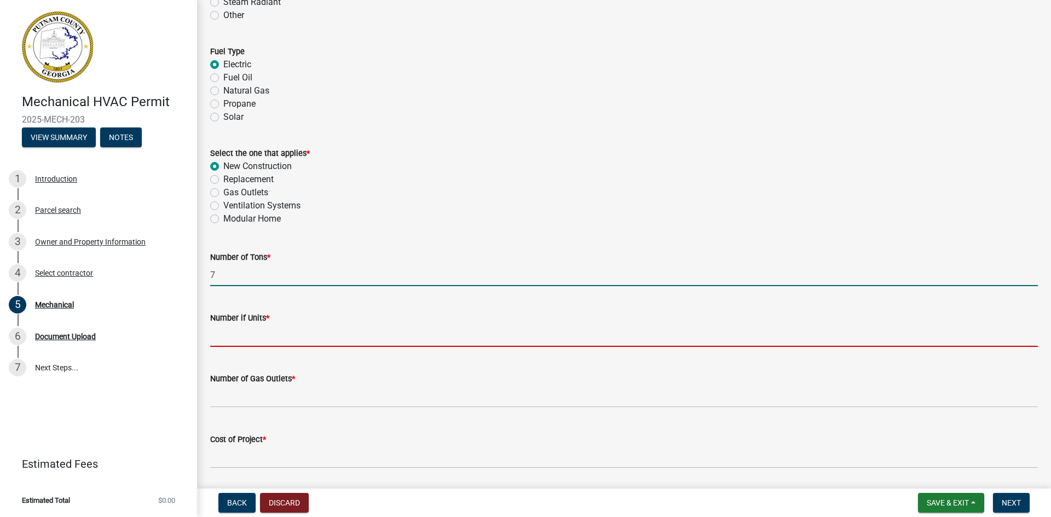
click at [235, 336] on input "text" at bounding box center [624, 336] width 828 height 22
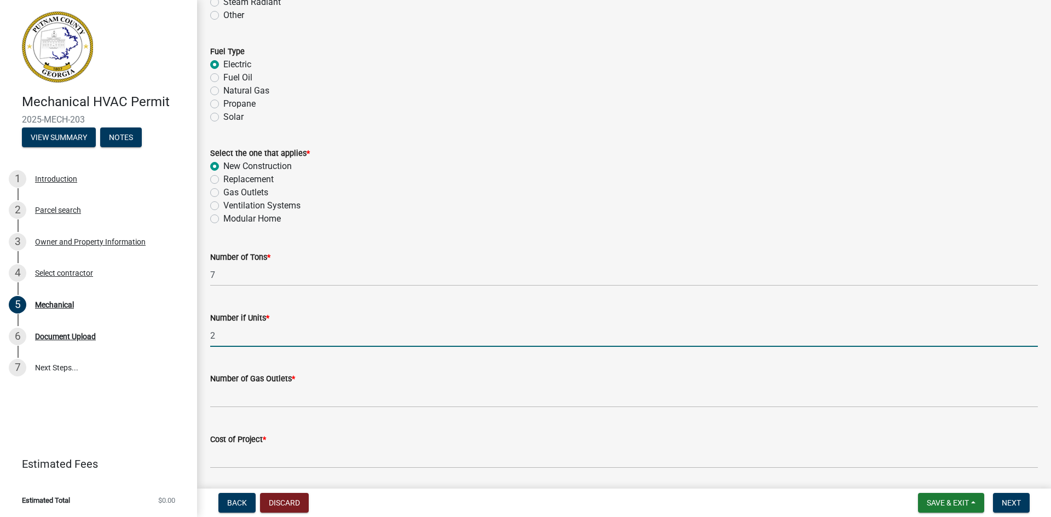
type input "2"
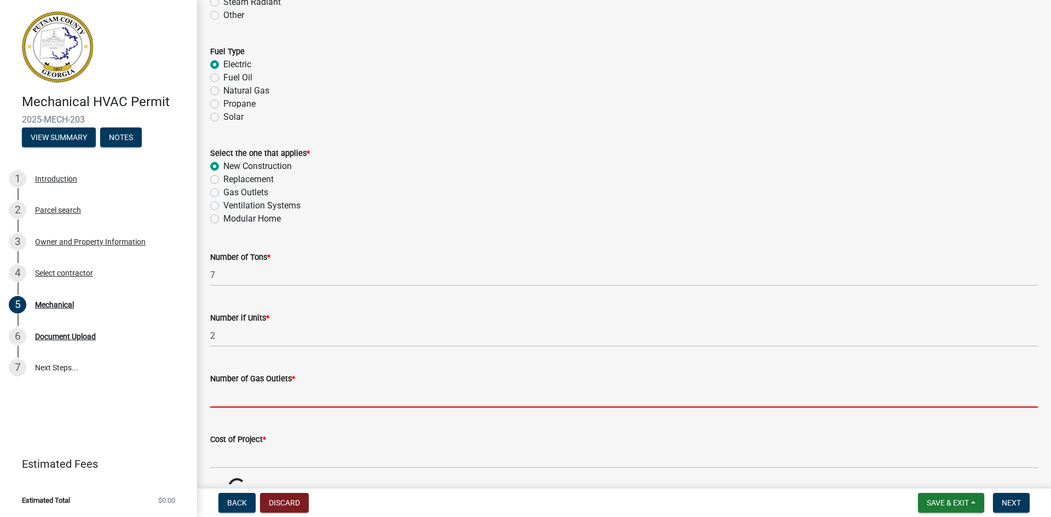
click at [229, 395] on input "text" at bounding box center [624, 396] width 828 height 22
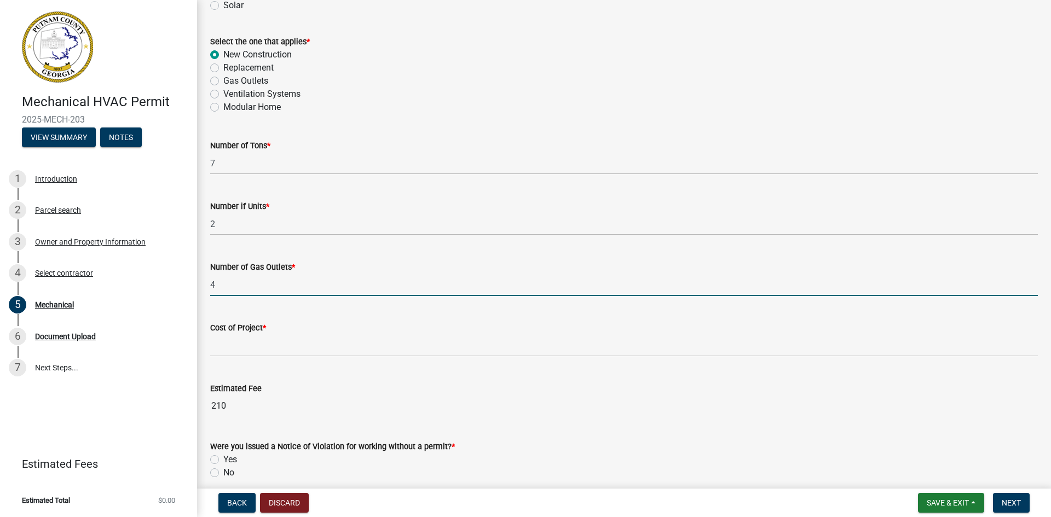
scroll to position [657, 0]
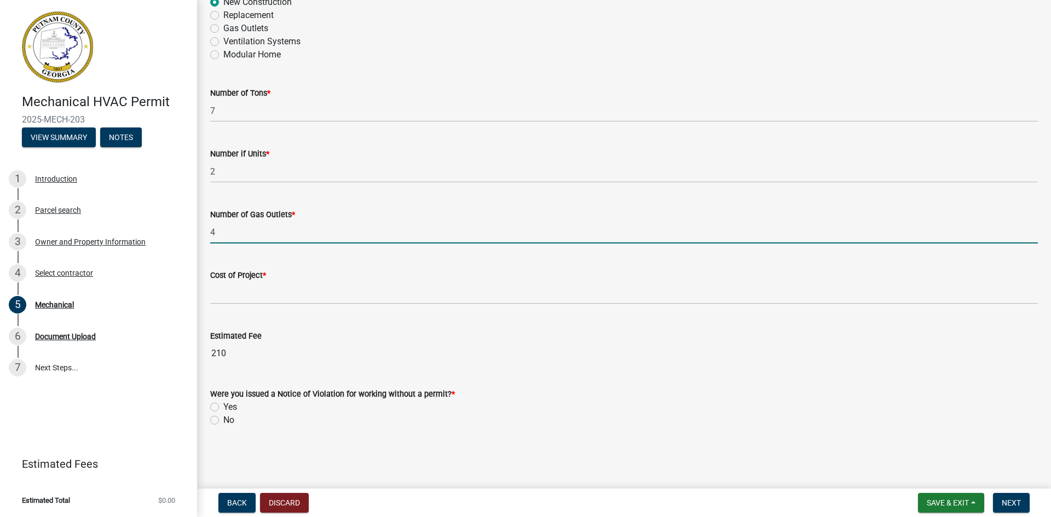
type input "4"
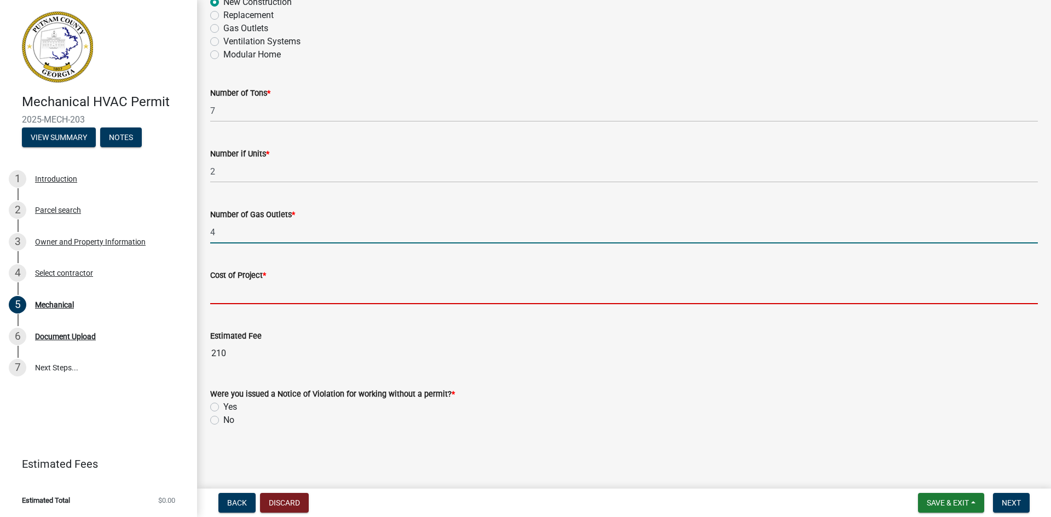
scroll to position [620, 0]
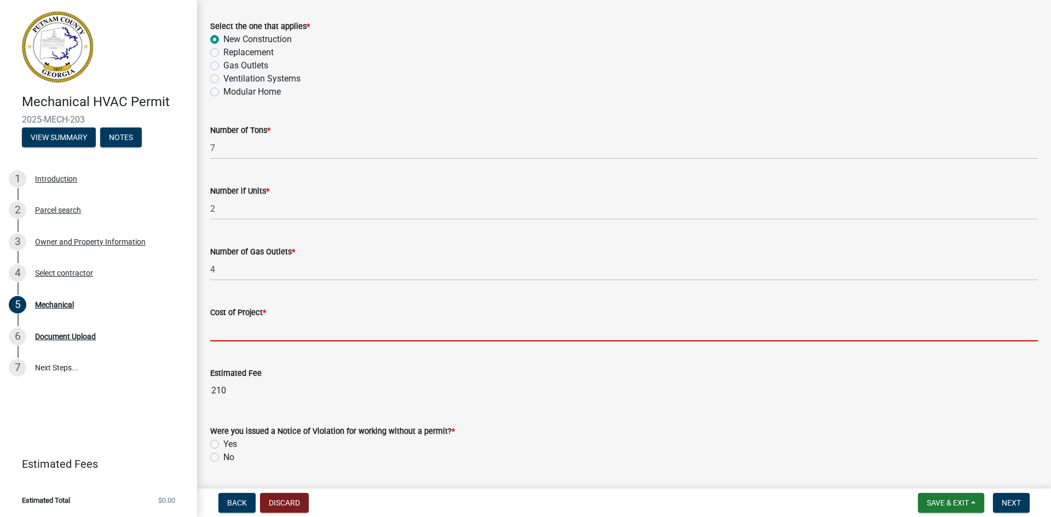
click at [224, 330] on input "text" at bounding box center [624, 330] width 828 height 22
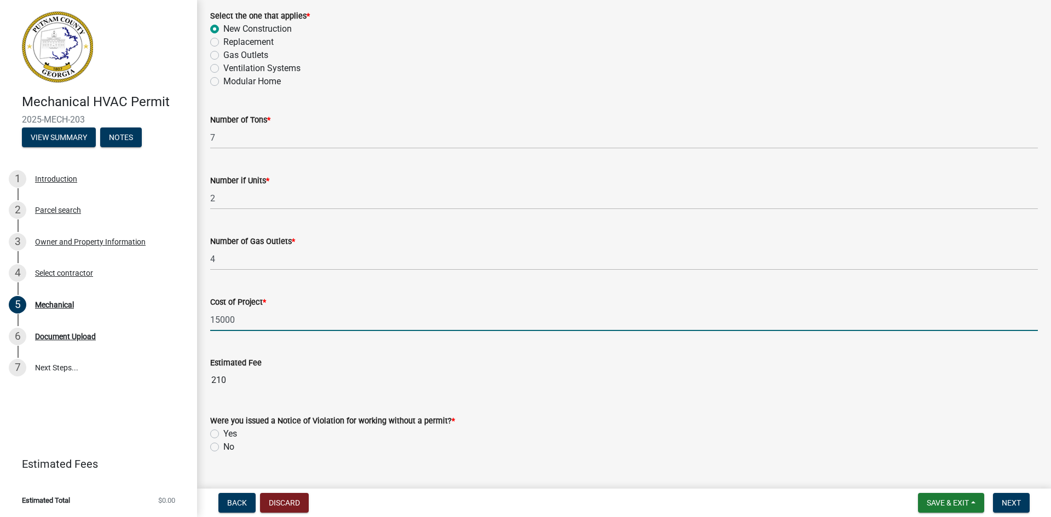
scroll to position [661, 0]
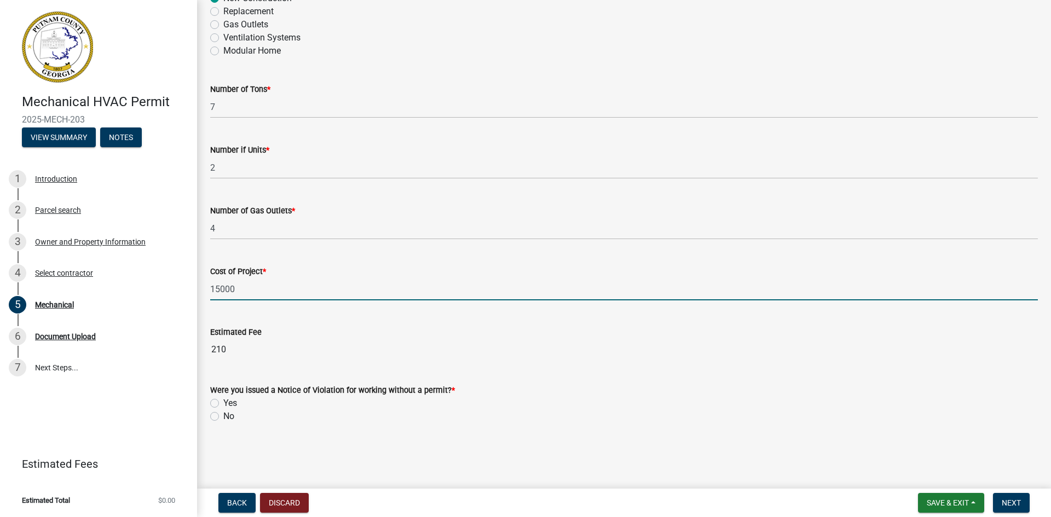
type input "15000"
click at [223, 417] on label "No" at bounding box center [228, 416] width 11 height 13
click at [223, 417] on input "No" at bounding box center [226, 413] width 7 height 7
radio input "true"
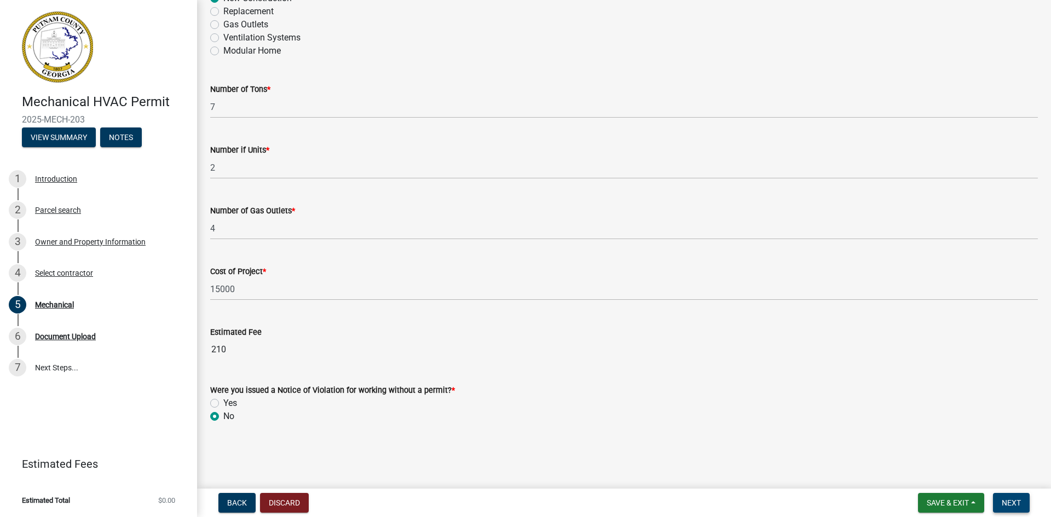
click at [1021, 505] on span "Next" at bounding box center [1011, 503] width 19 height 9
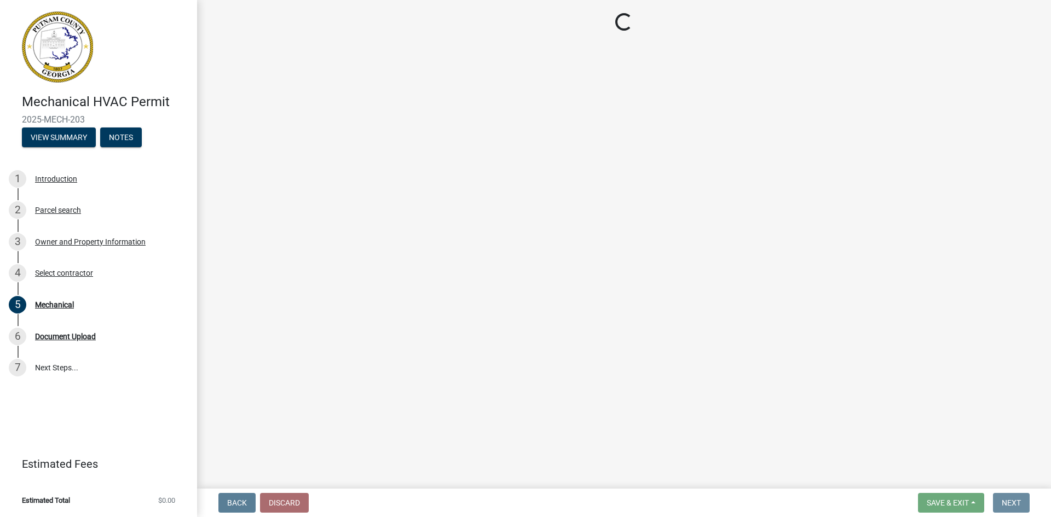
scroll to position [0, 0]
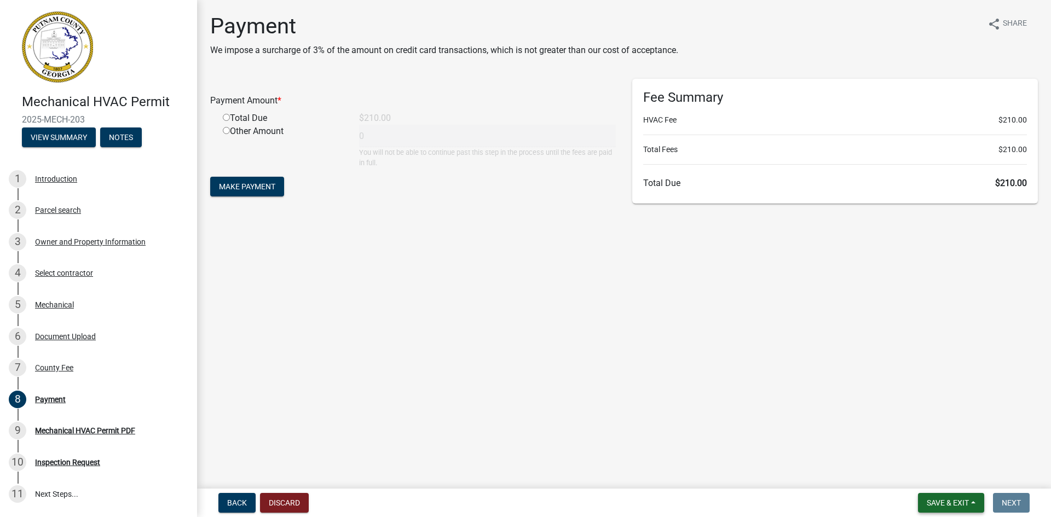
click at [939, 503] on span "Save & Exit" at bounding box center [948, 503] width 42 height 9
click at [935, 474] on button "Save & Exit" at bounding box center [941, 475] width 88 height 26
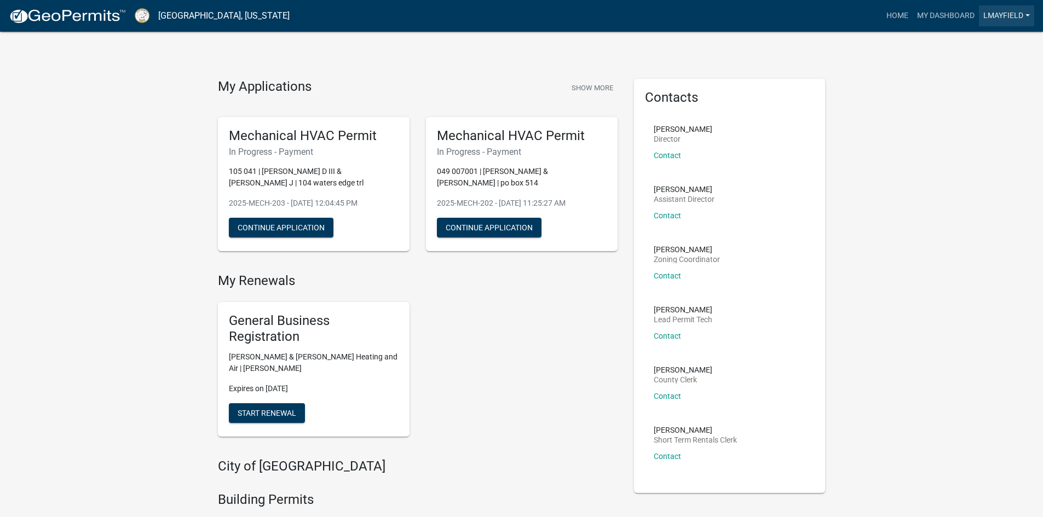
click at [1006, 21] on link "lmayfield" at bounding box center [1006, 15] width 55 height 21
click at [996, 81] on link "Logout" at bounding box center [991, 80] width 88 height 26
